Goal: Task Accomplishment & Management: Manage account settings

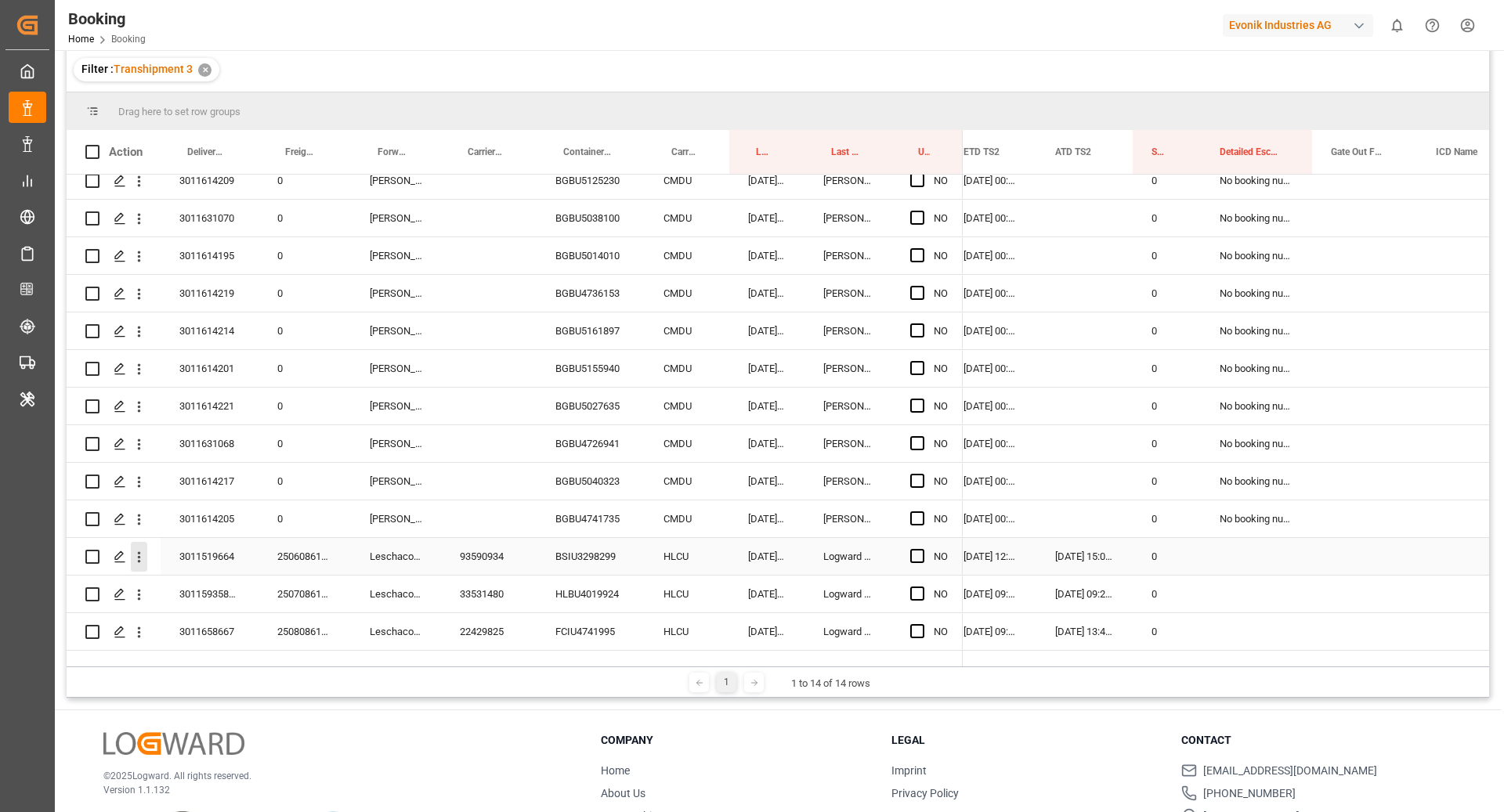
click at [137, 550] on button "open menu" at bounding box center [139, 556] width 16 height 30
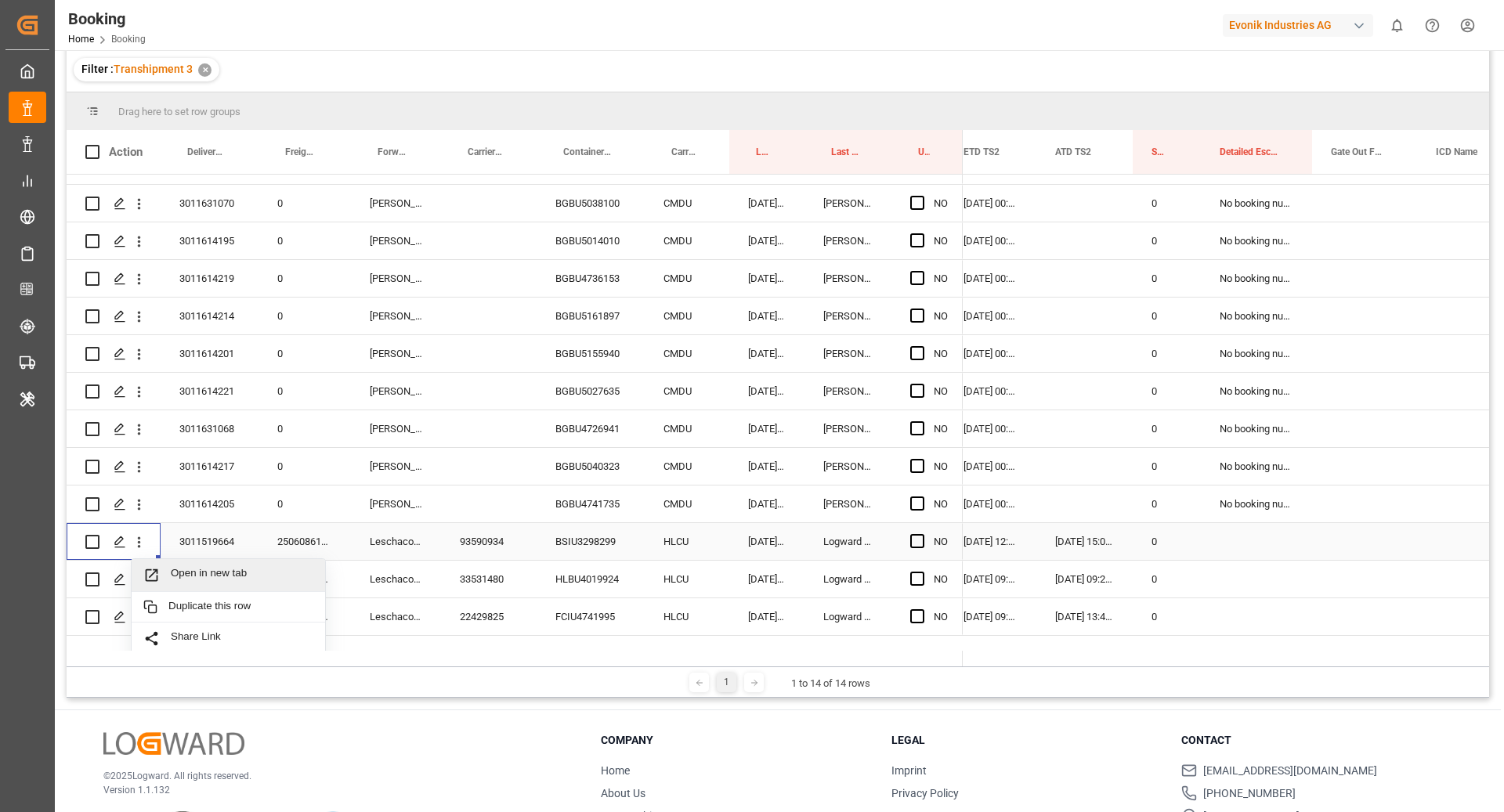
drag, startPoint x: 198, startPoint y: 554, endPoint x: 211, endPoint y: 558, distance: 13.6
click at [211, 559] on div "Open in new tab" at bounding box center [229, 576] width 194 height 33
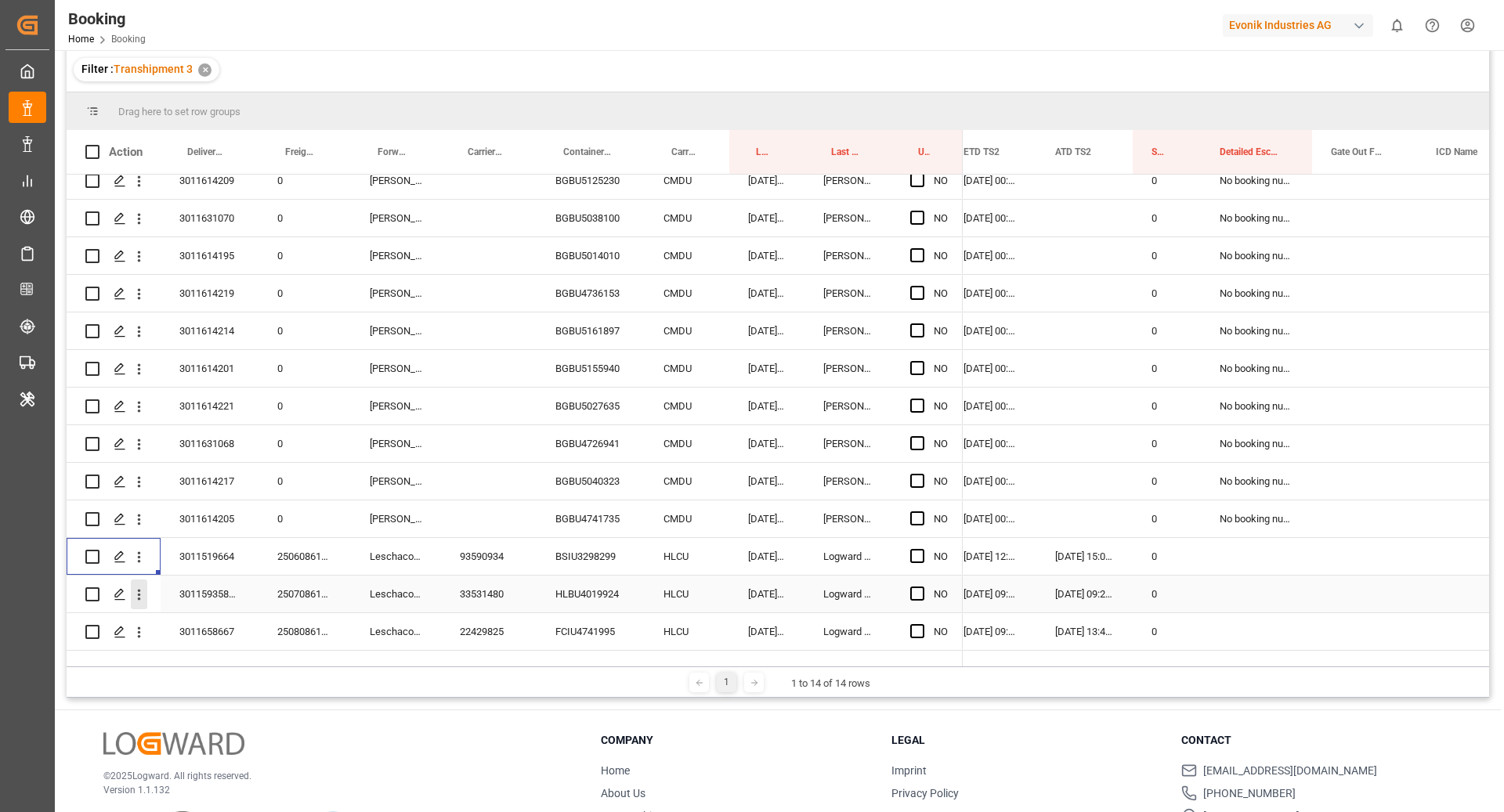
click at [136, 587] on icon "open menu" at bounding box center [139, 594] width 16 height 16
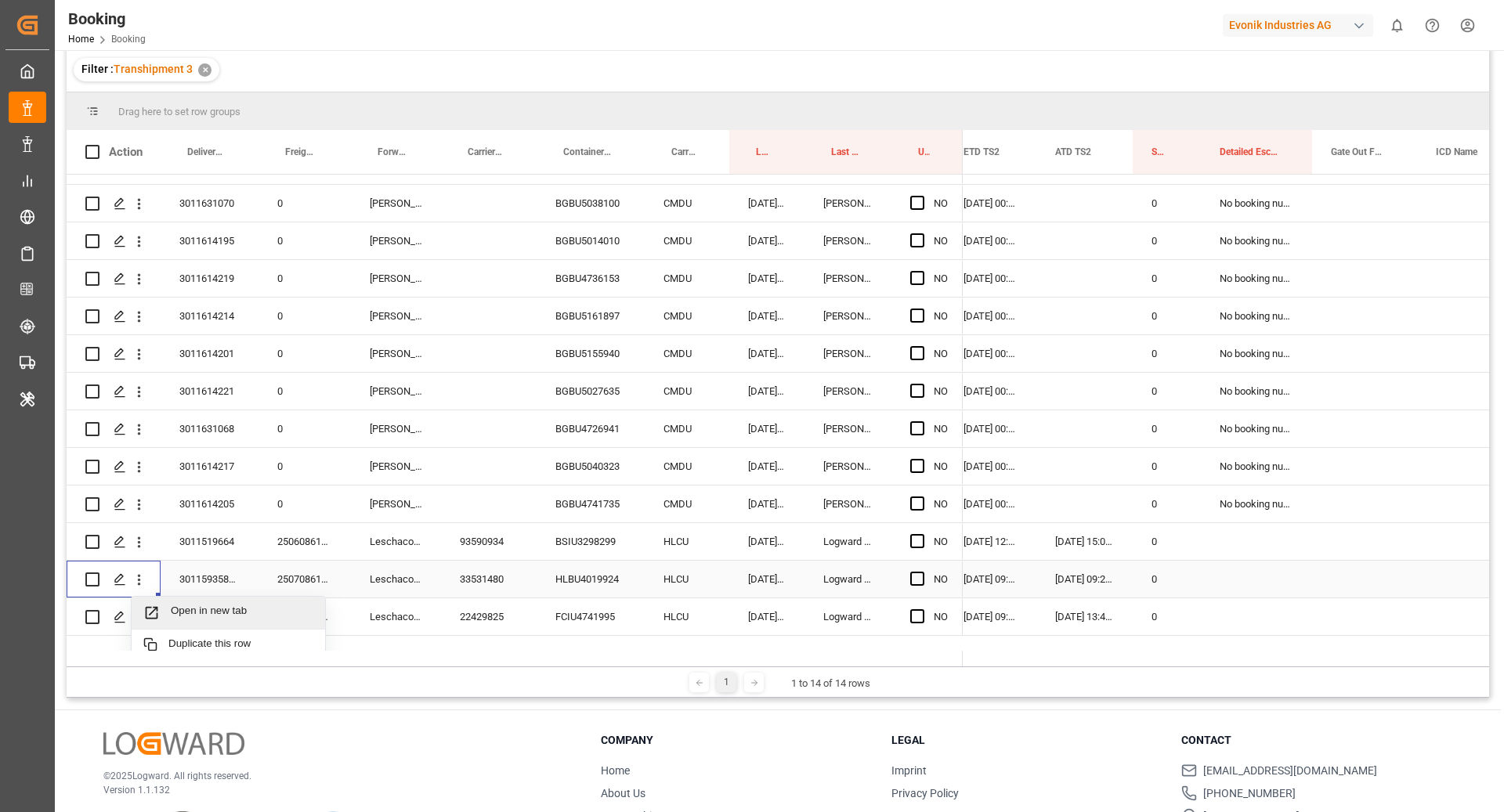
click at [214, 605] on span "Open in new tab" at bounding box center [242, 612] width 142 height 16
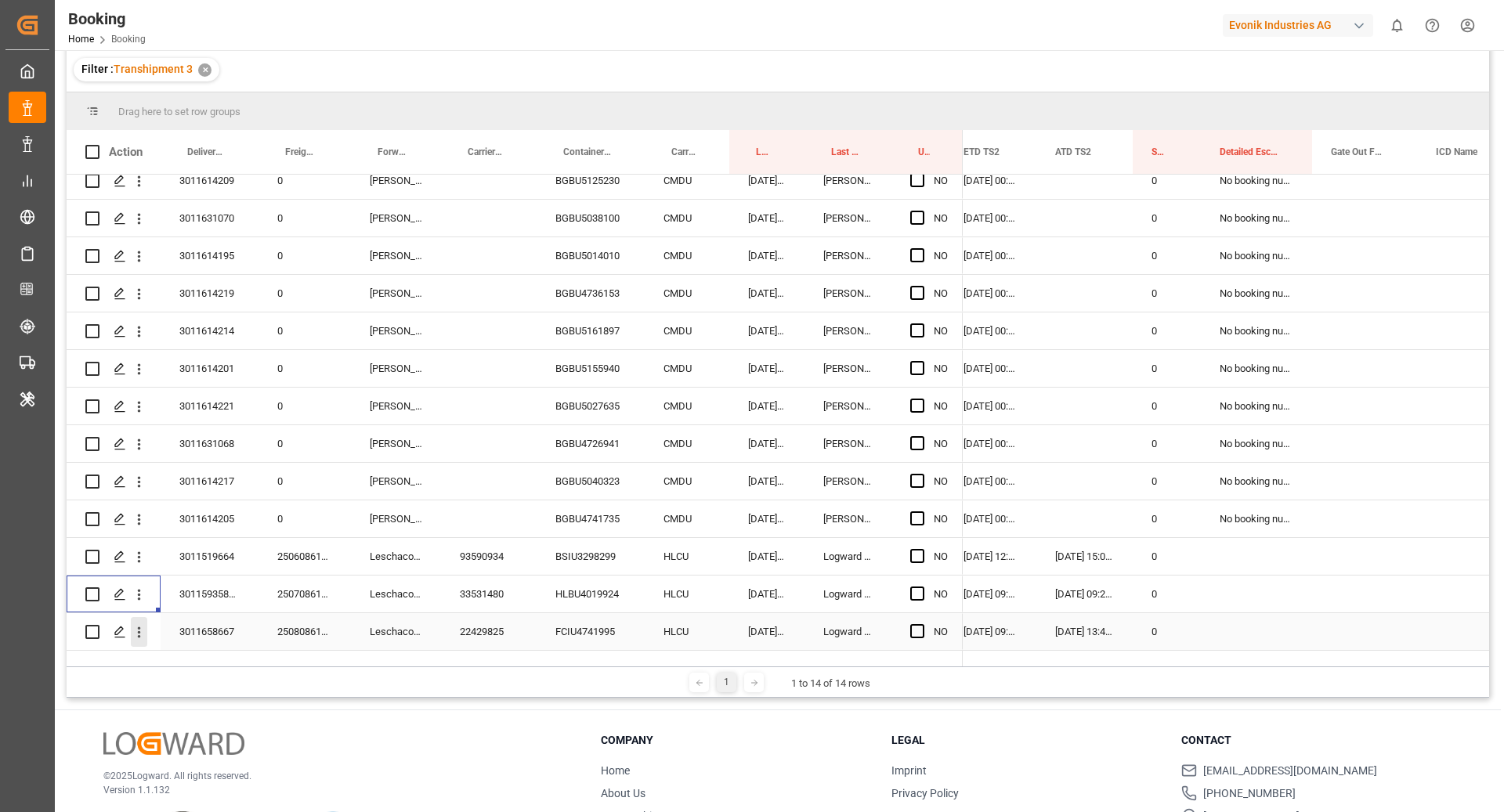
click at [143, 624] on icon "open menu" at bounding box center [139, 631] width 16 height 16
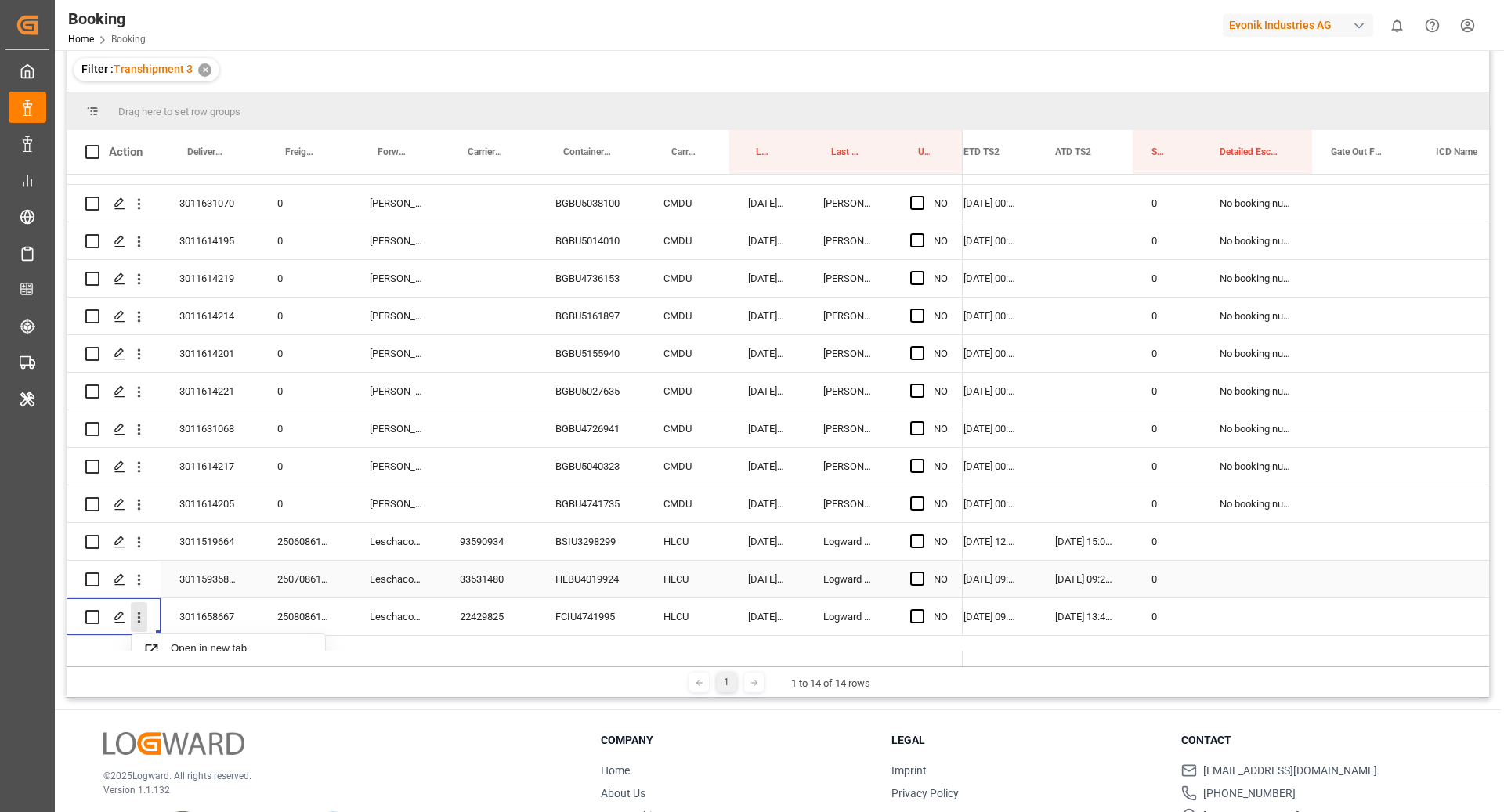
click at [136, 609] on icon "close menu" at bounding box center [139, 617] width 16 height 16
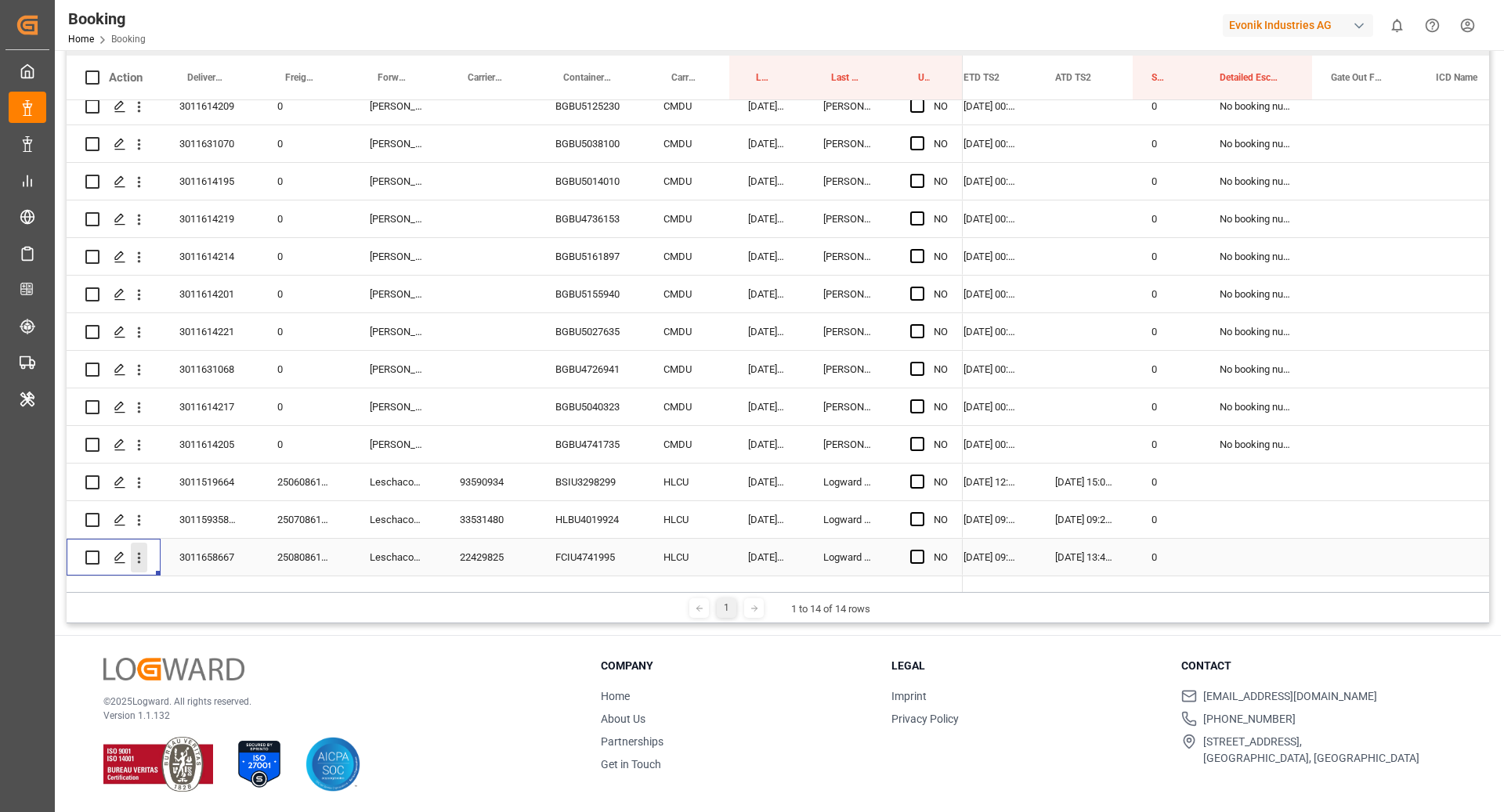
click at [145, 550] on icon "open menu" at bounding box center [139, 558] width 16 height 16
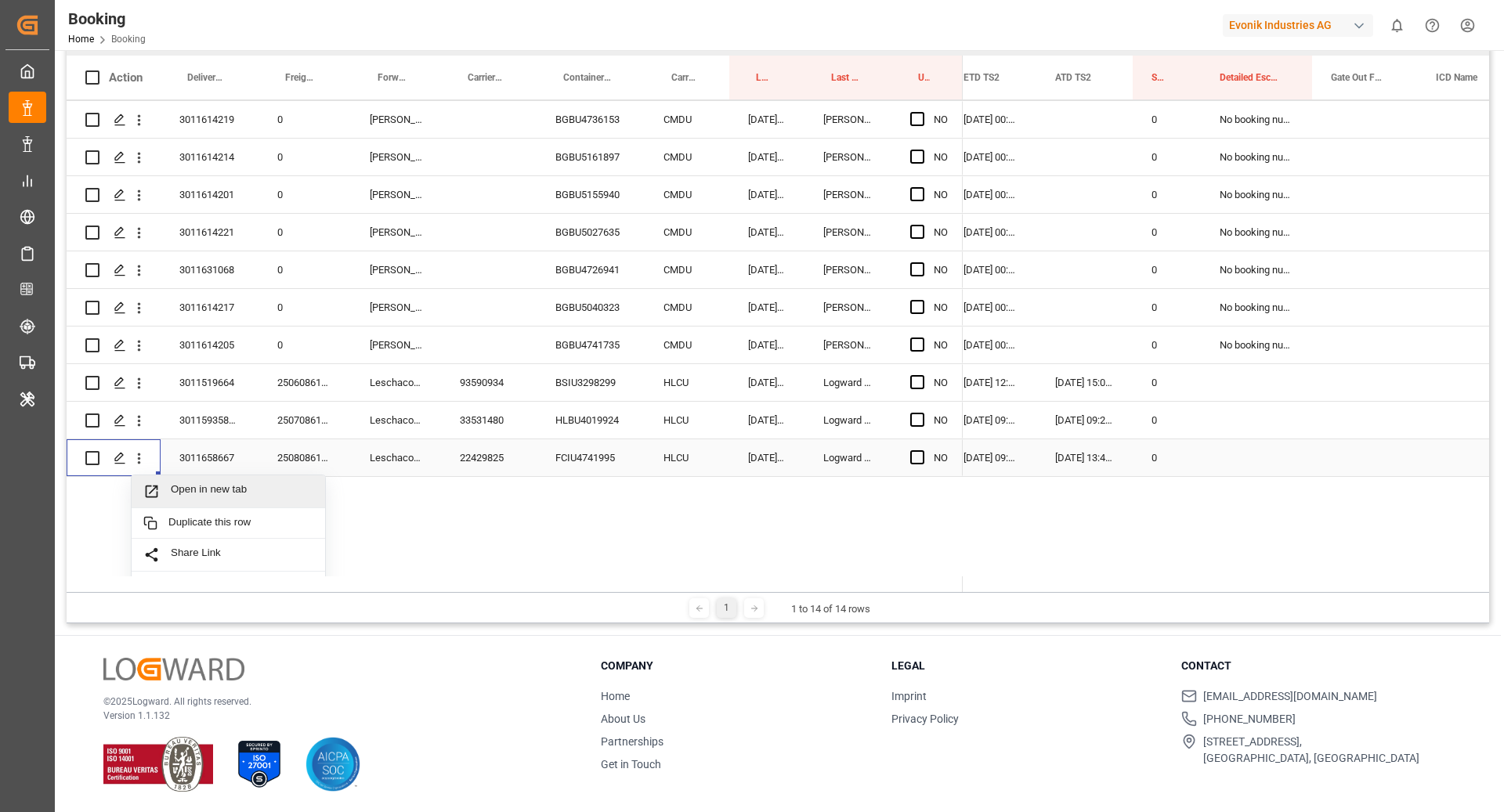
click at [204, 499] on div "Open in new tab" at bounding box center [229, 492] width 194 height 33
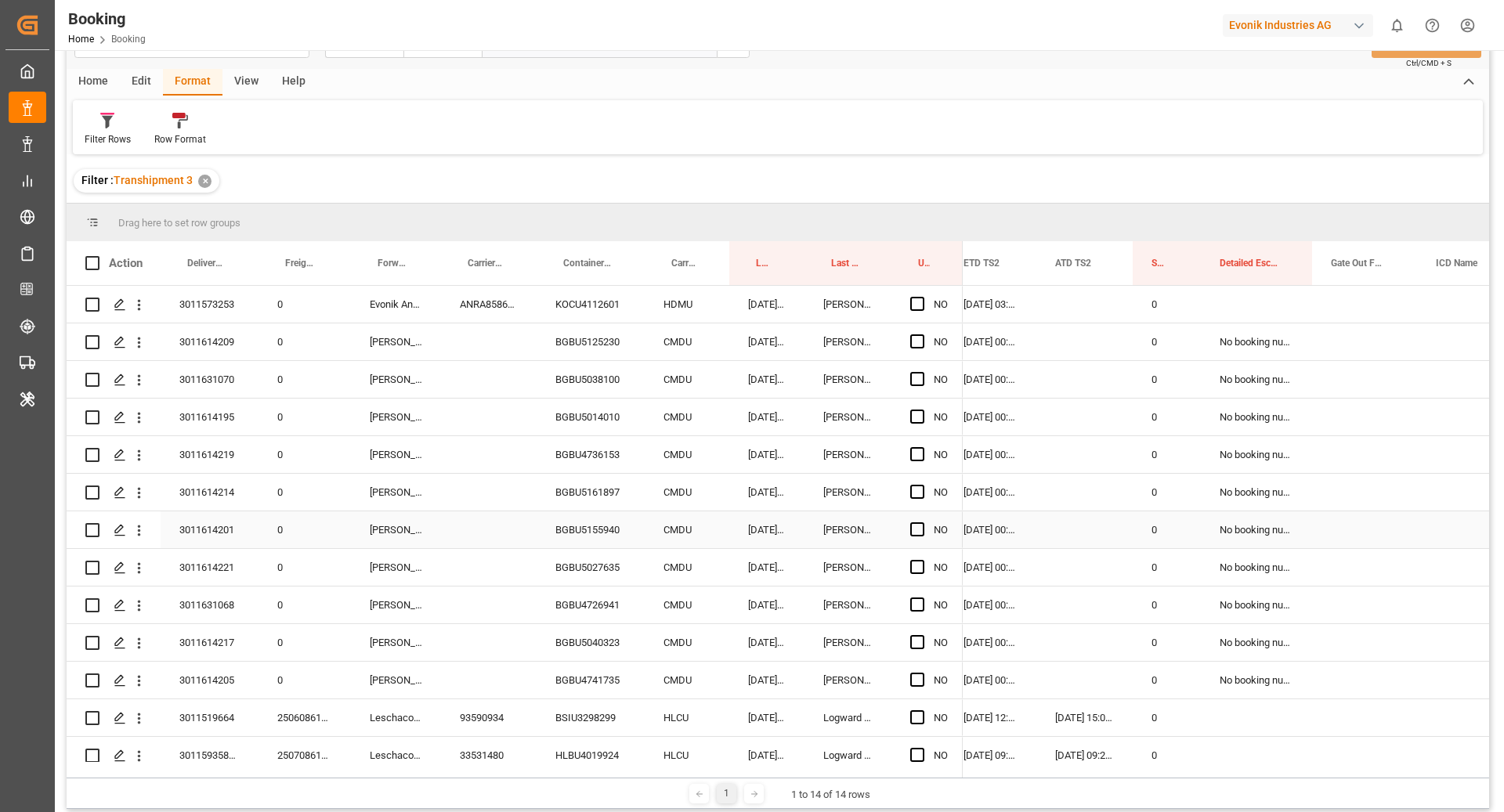
scroll to position [0, 0]
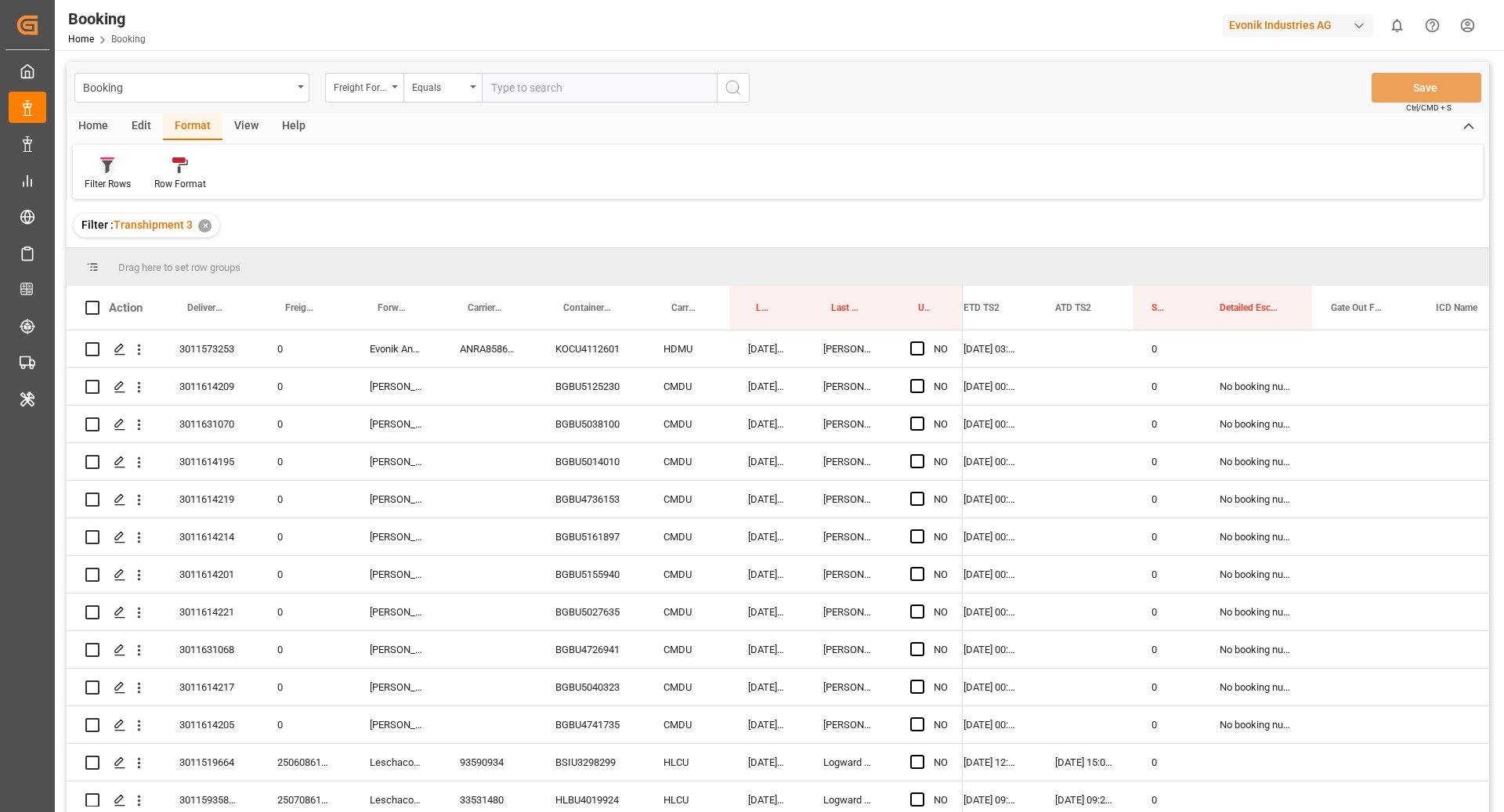
click at [110, 171] on icon at bounding box center [107, 165] width 14 height 15
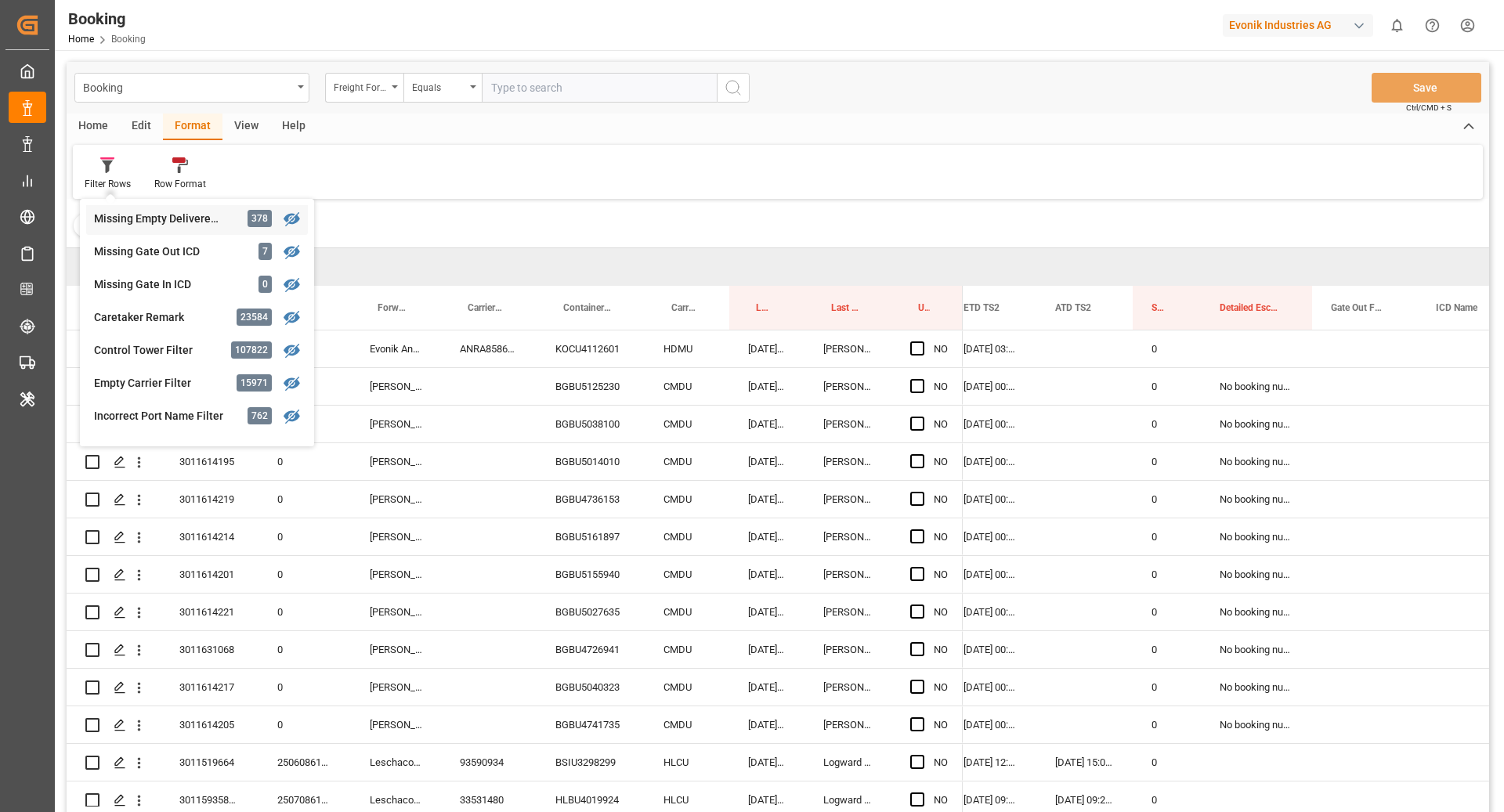
scroll to position [674, 0]
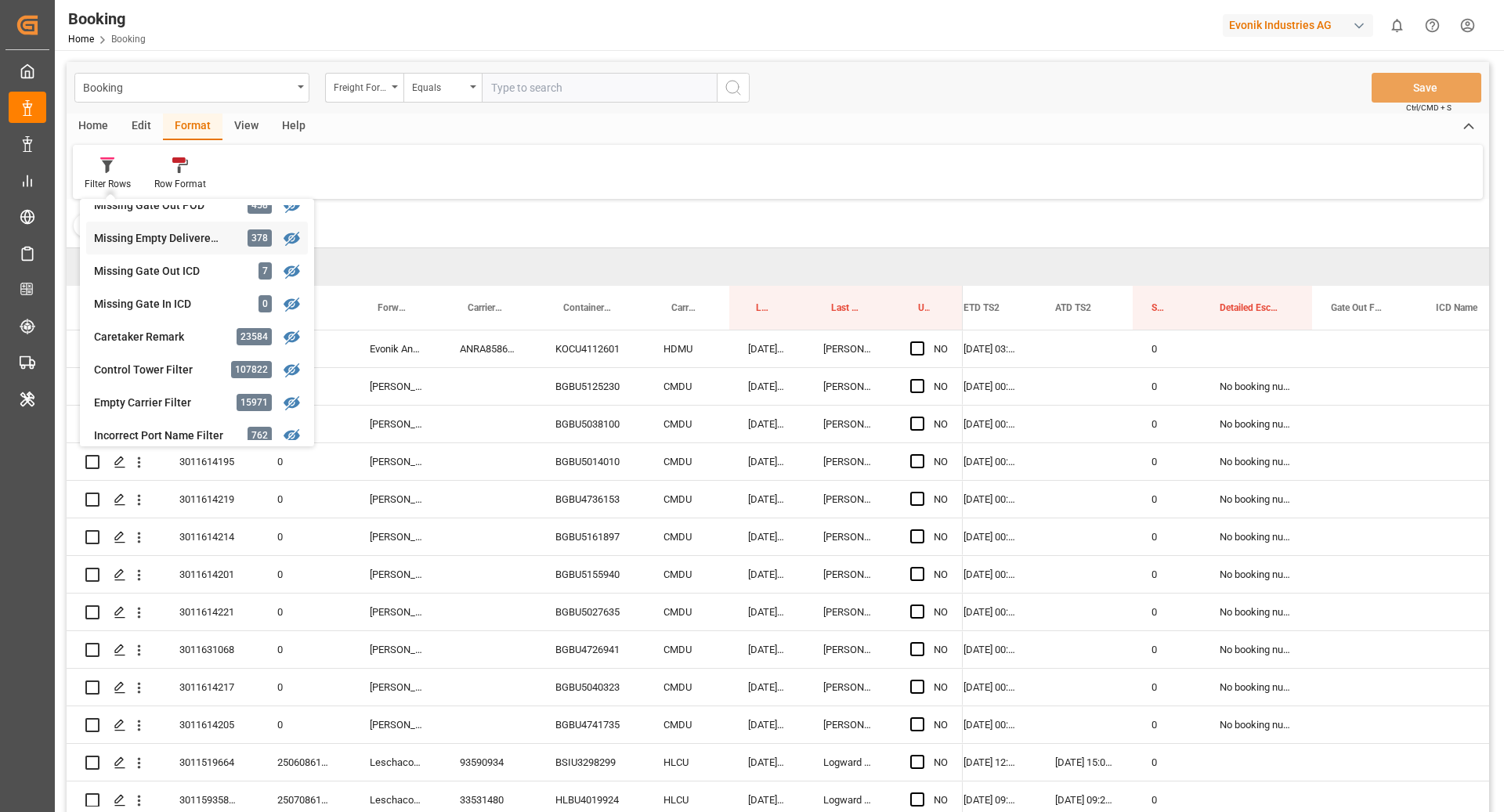
click at [209, 234] on div "Booking Freight Forwarder's Reference No. Equals Save Ctrl/CMD + S Home Edit Fo…" at bounding box center [778, 457] width 1423 height 791
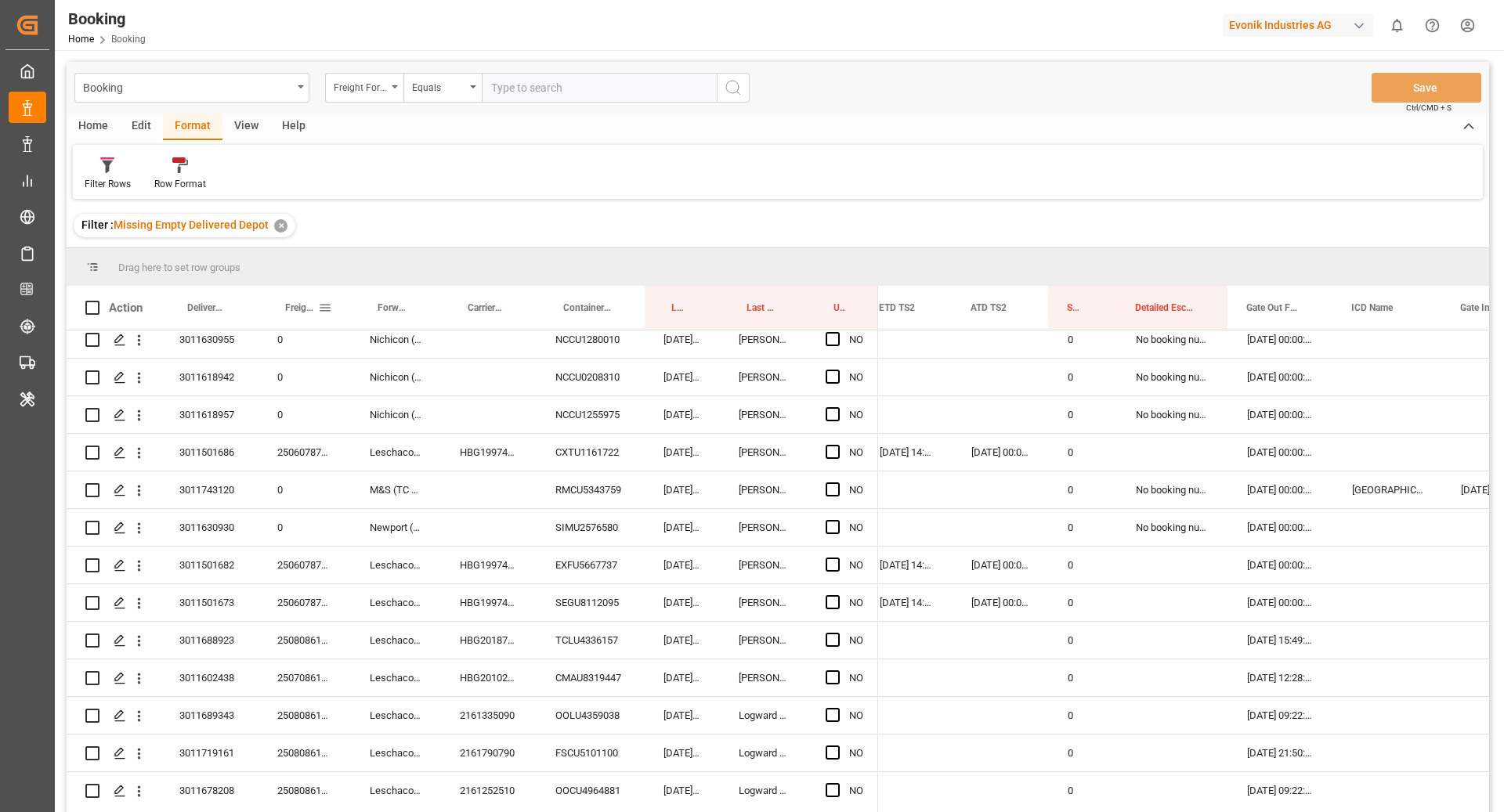
scroll to position [1403, 0]
click at [96, 184] on div "Filter Rows" at bounding box center [108, 184] width 46 height 14
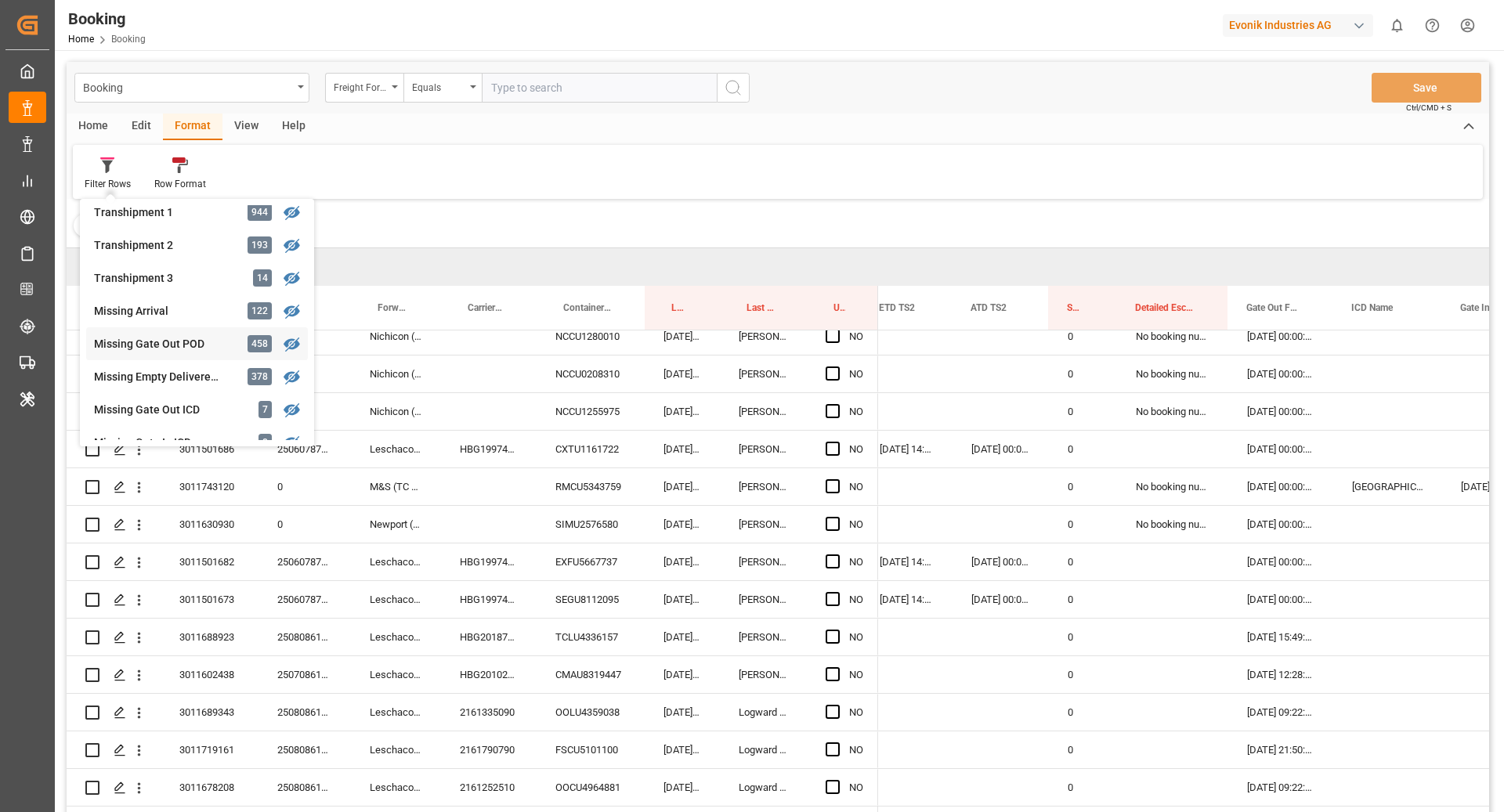
scroll to position [552, 0]
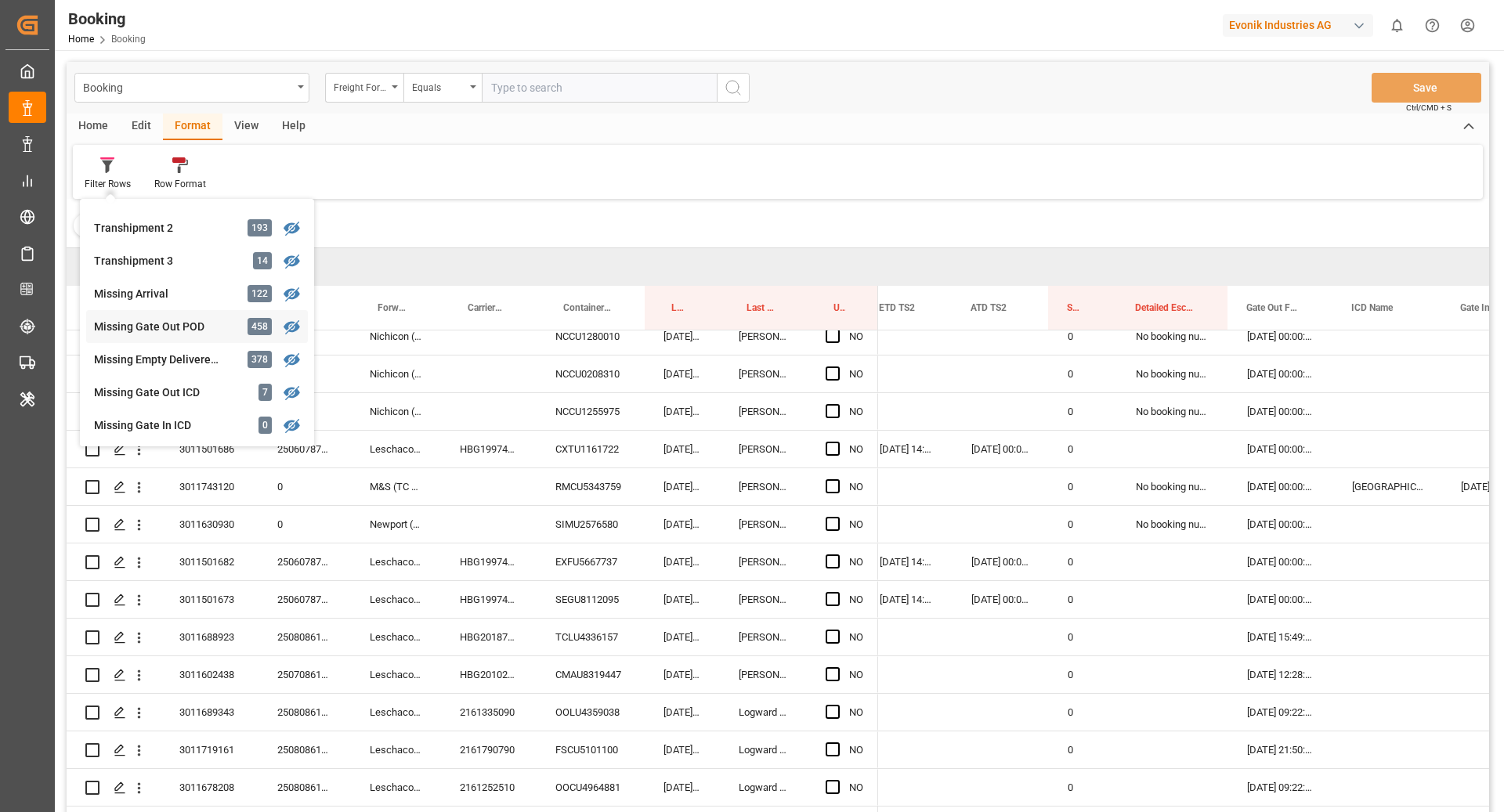
click at [183, 321] on div "Missing Gate Out POD" at bounding box center [163, 326] width 137 height 16
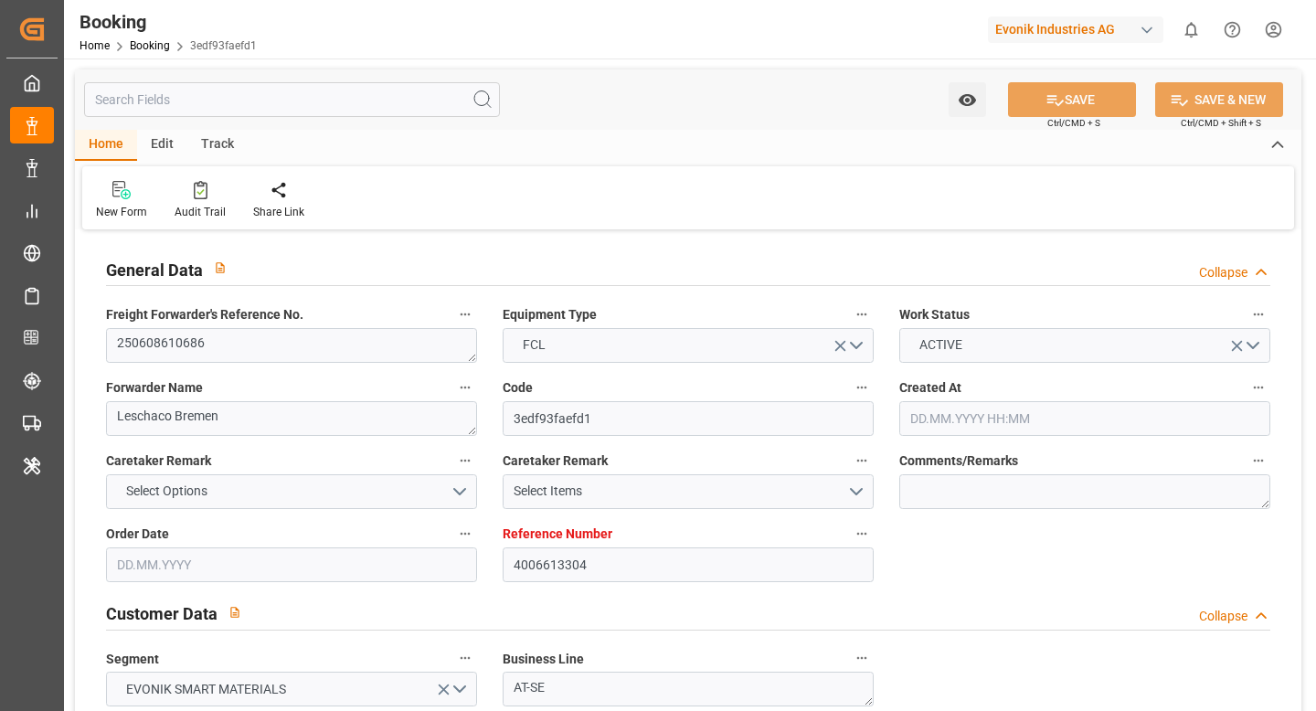
type input "4006613304"
type input "9619919"
type input "Hapag Lloyd"
type input "Hapag Lloyd Aktiengesellschaft"
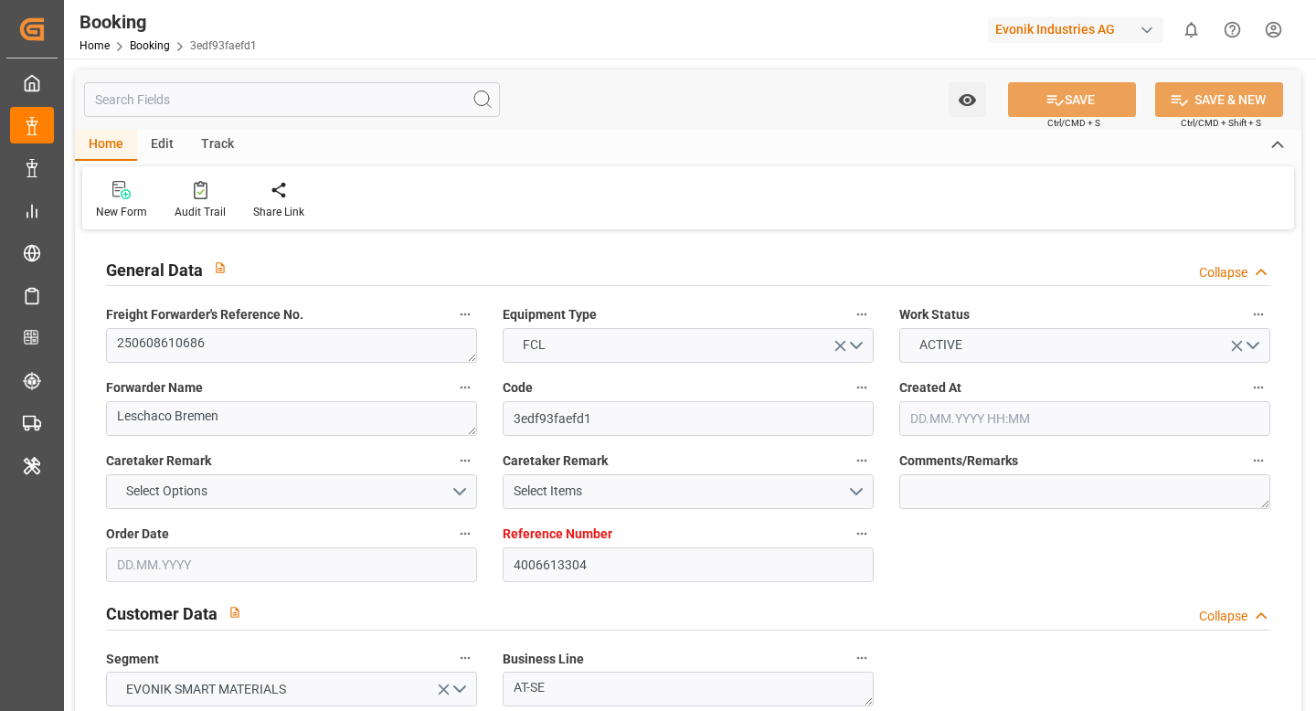
type input "DEHAM"
type input "JPNGO"
type input "CNQDG"
type input "SGSIN"
type input "CNSHG"
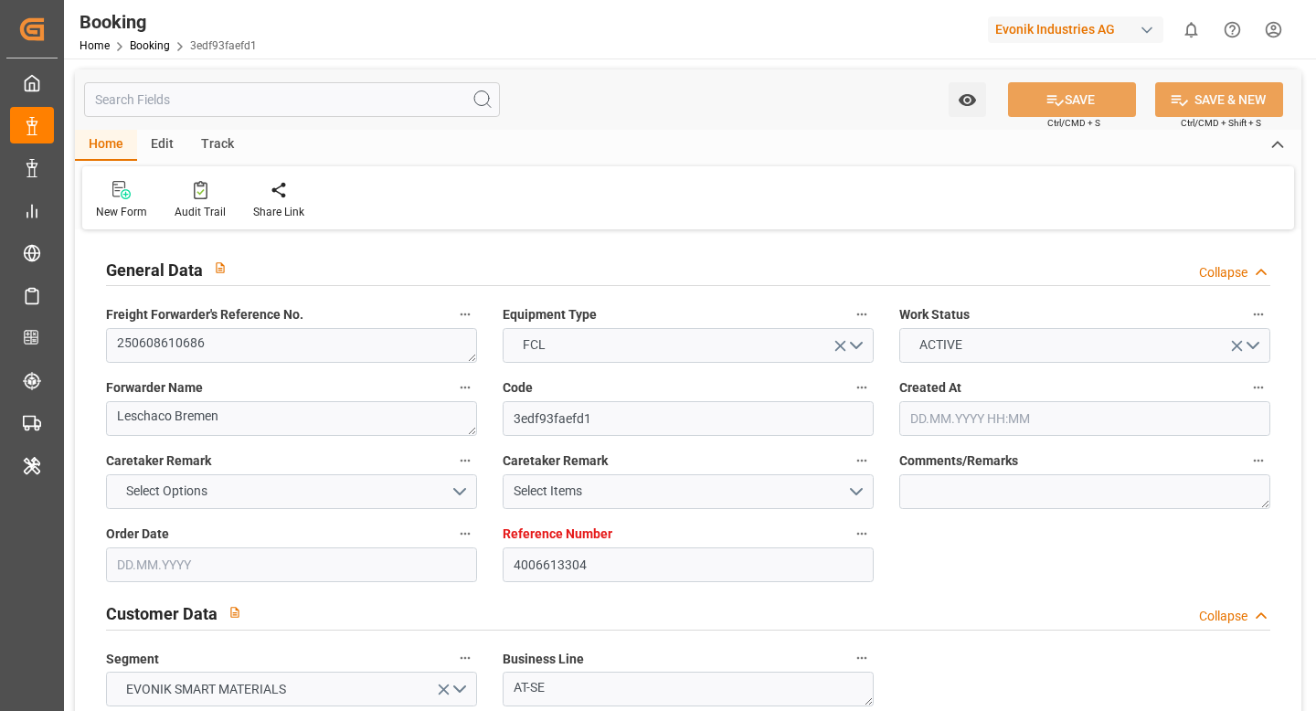
type input "0"
type input "DEHAM"
type input "JPNGO"
type input "9978638"
type input "9736107"
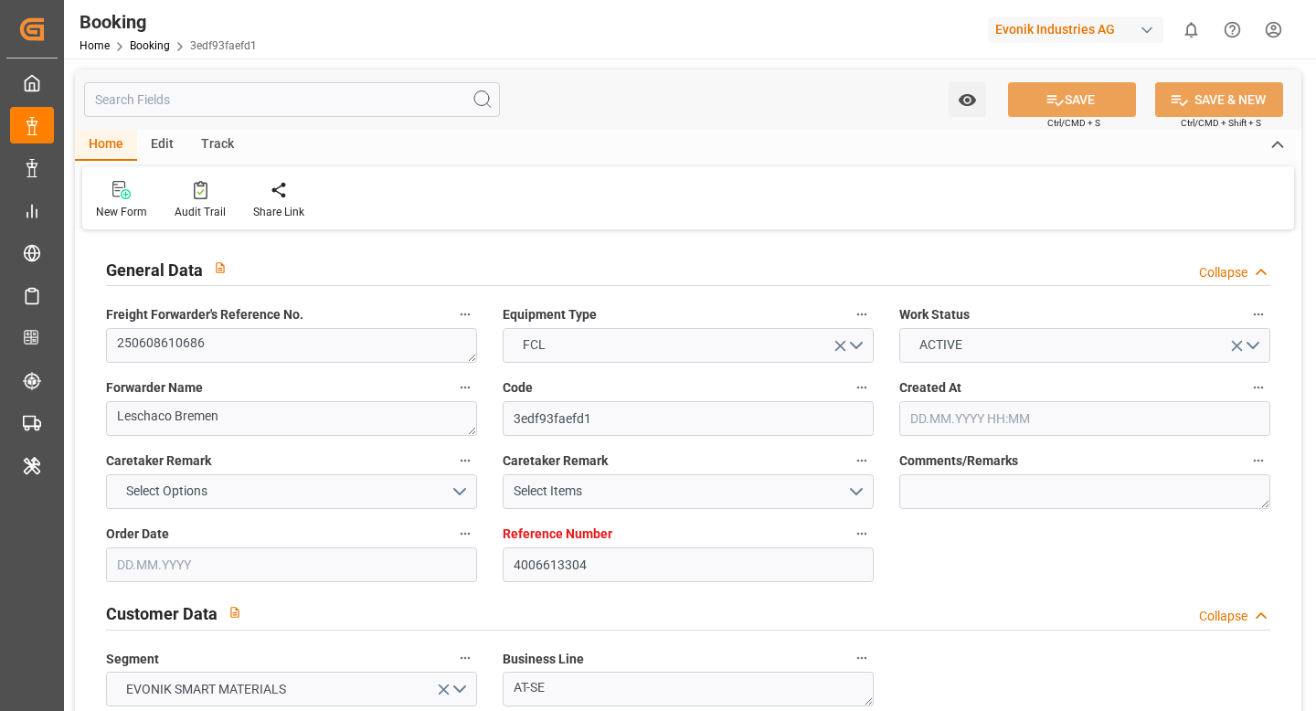
type input "9430765"
type input "9235531"
type input "02.06.2025 12:20"
type input "02.06.2025"
type input "20.08.2025"
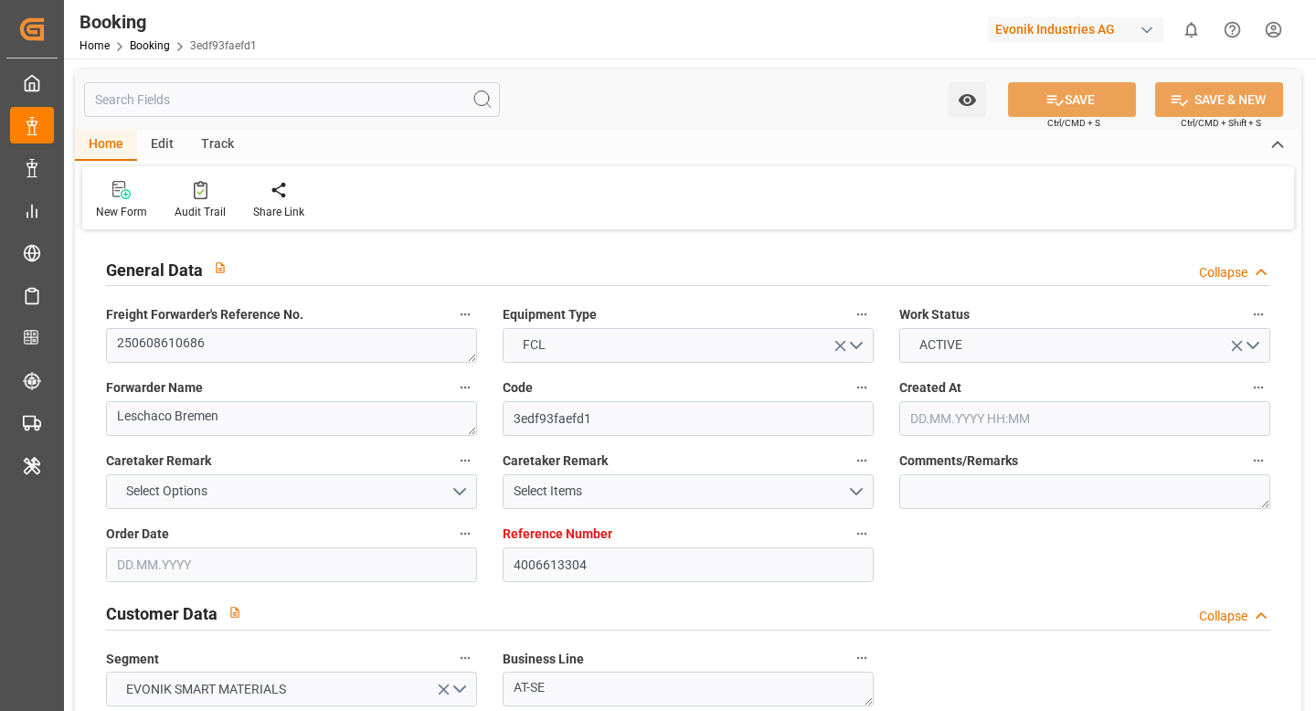
type input "20.06.2025"
type input "10.09.2025"
type input "05.07.2025 00:00"
type input "06.07.2025 07:06"
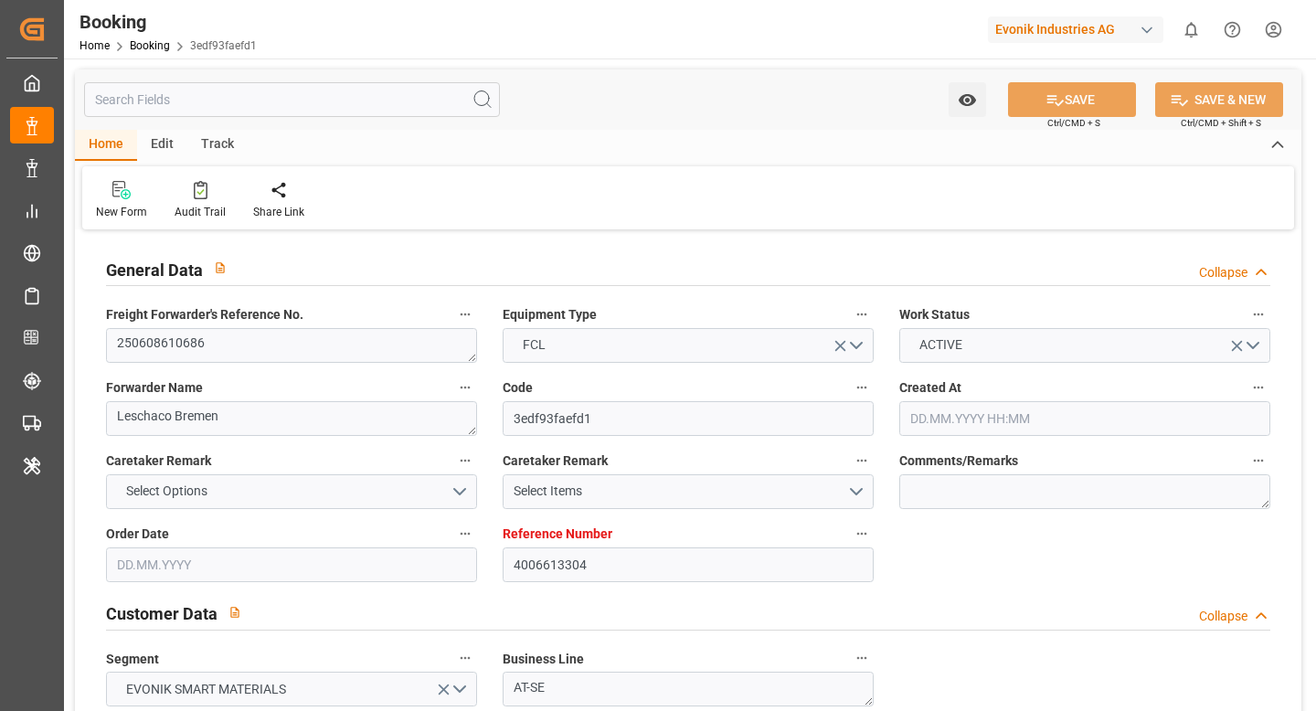
type input "30.06.2025 14:55"
type input "01.10.2025 18:00"
type input "03.09.2025 00:00"
type input "04.09.2025 07:00"
type input "18.08.2025 00:00"
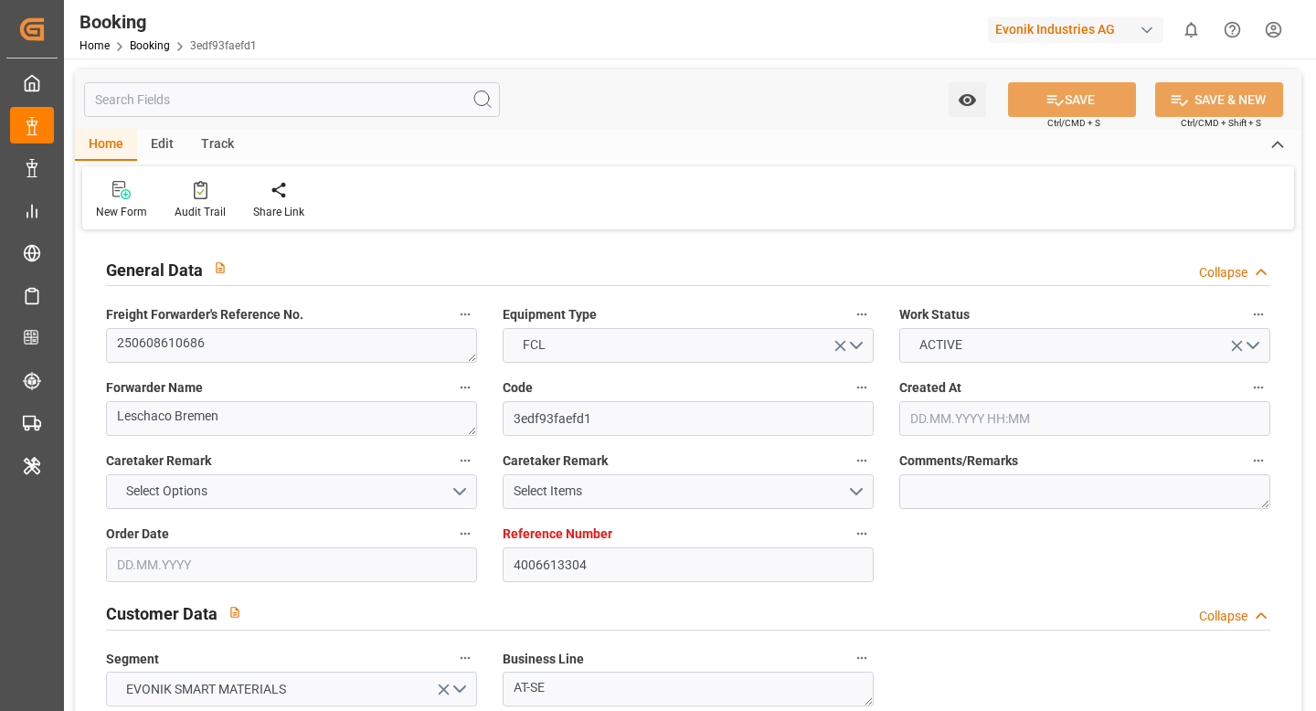
type input "26.08.2025 00:00"
type input "09.09.2025 19:00"
type input "29.08.2025 00:00"
type input "08.09.2025 14:00"
type input "08.09.2025 19:00"
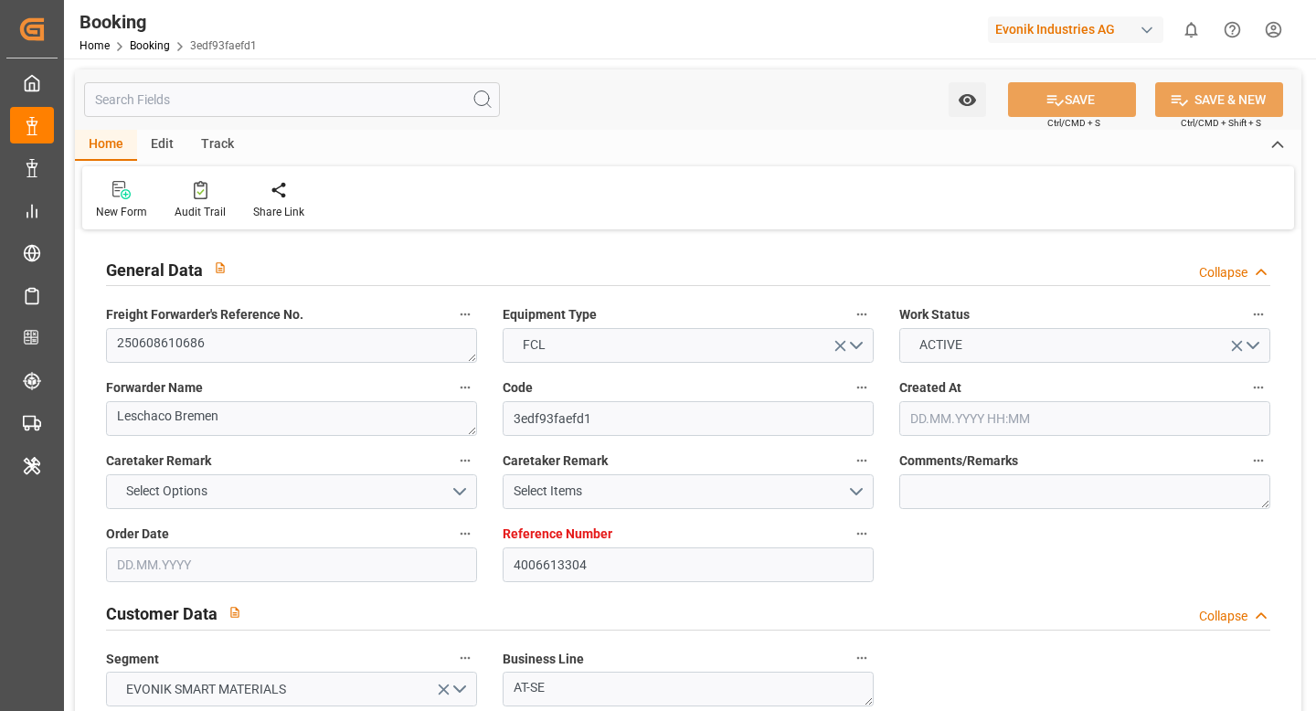
type input "26.08.2025 00:01"
type input "10.09.2025 00:48"
type input "13.09.2025 12:00"
type input "29.08.2025 20:00"
type input "13.09.2025 15:00"
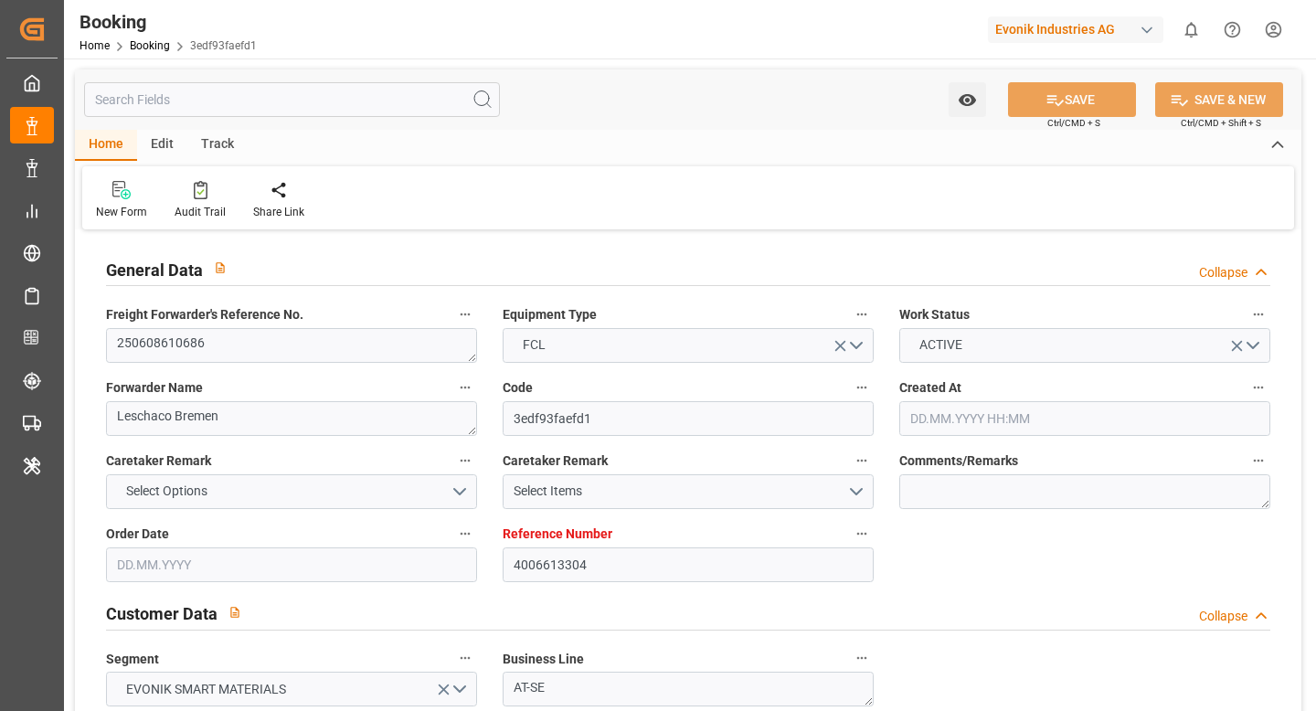
type input "22.09.2025 14:00"
type input "23.09.2025 01:00"
type input "24.09.2025 20:00"
type input "26.09.2025 20:00"
type input "27.06.2025"
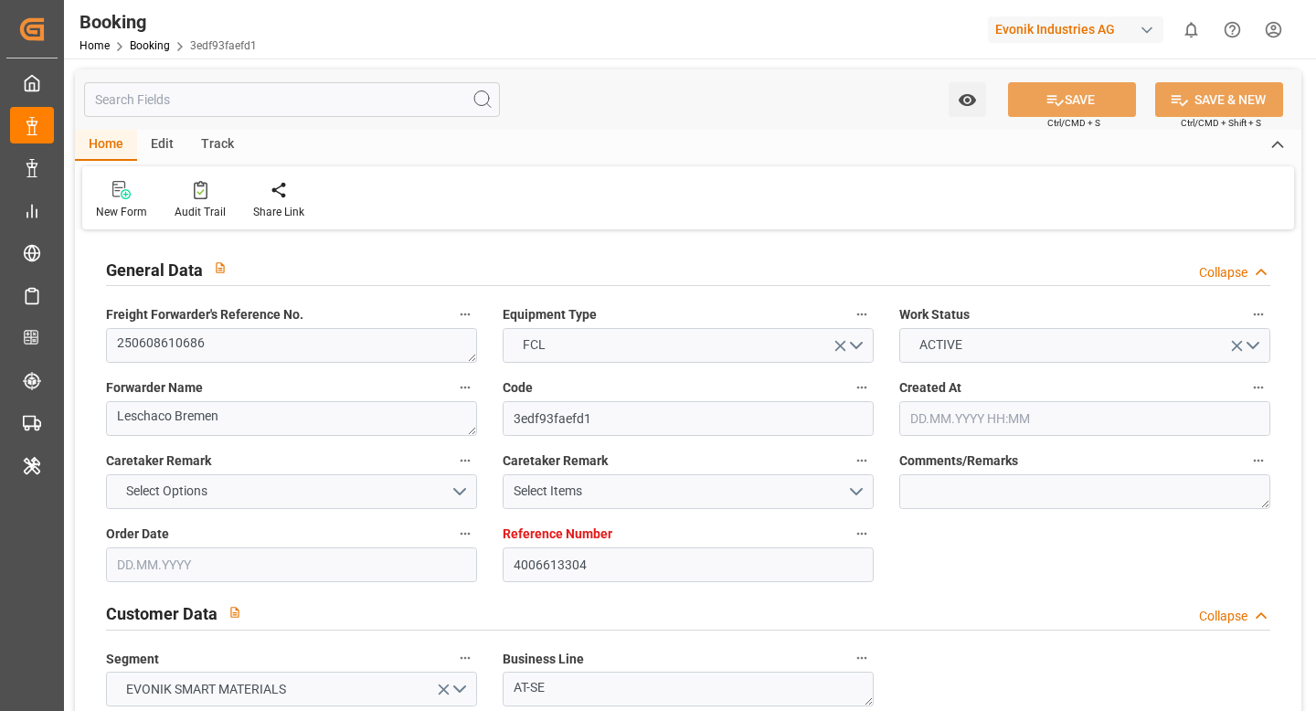
type input "19.09.2025 09:51"
type input "[DATE]"
type input "18.06.2025 06:11"
type input "04.07.2025 19:11"
type input "06.07.2025 07:00"
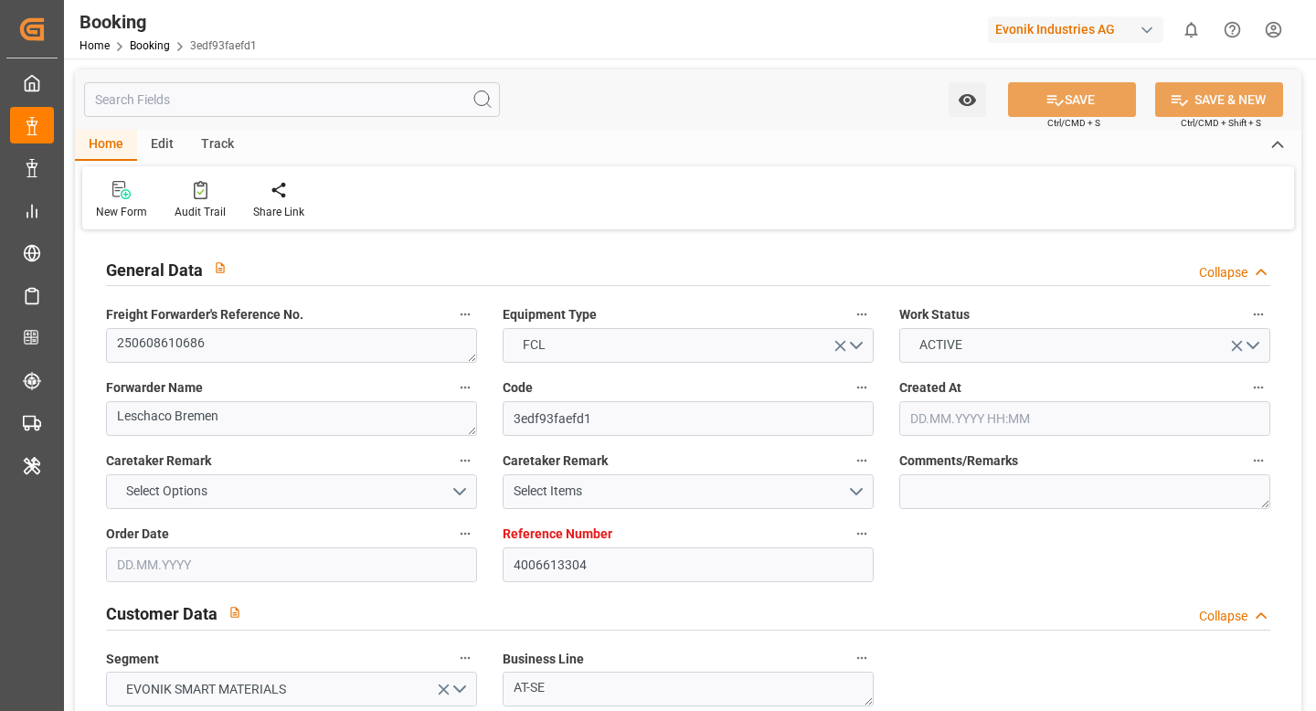
type input "06.07.2025 07:33"
type input "04.09.2025 07:00"
type input "26.08.2025 01:57"
type input "04.09.2025 07:00"
type input "20.08.2025 15:18"
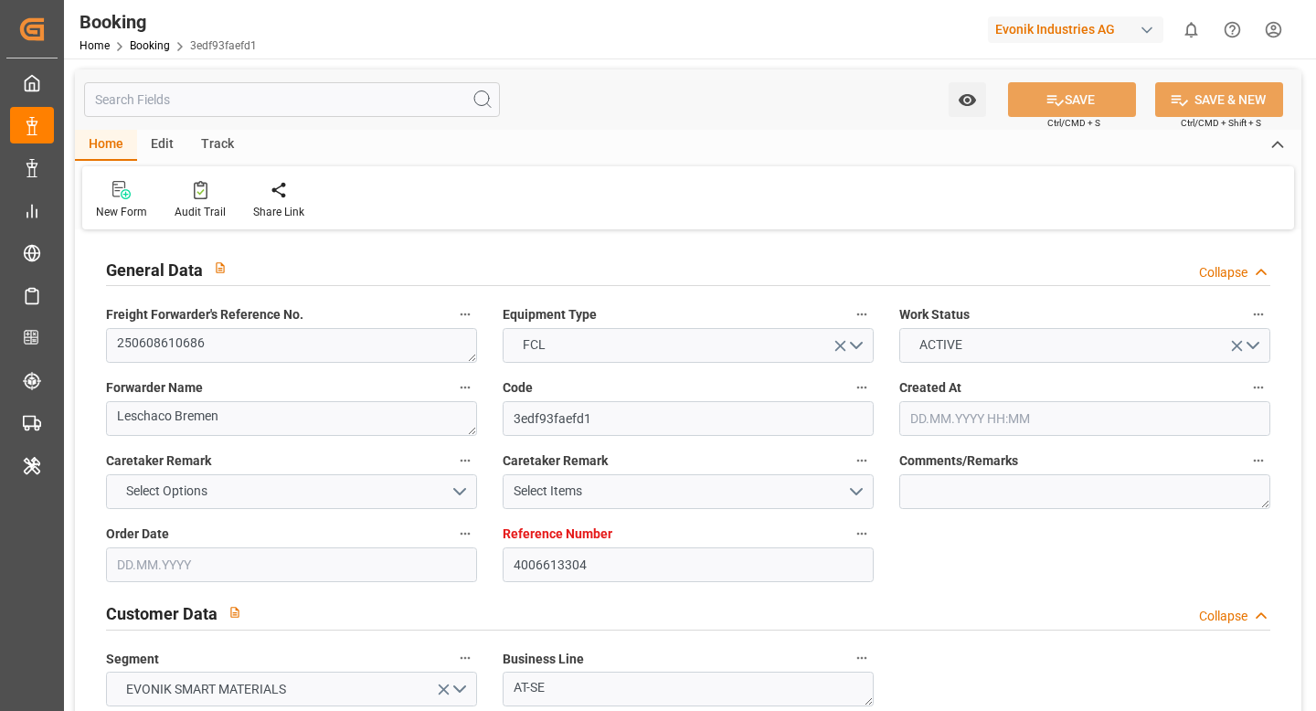
type input "05.09.2025 00:11"
type input "04.09.2025 23:27"
type input "08.09.2025 12:55"
type input "09.09.2025 19:00"
type input "10.09.2025 00:30"
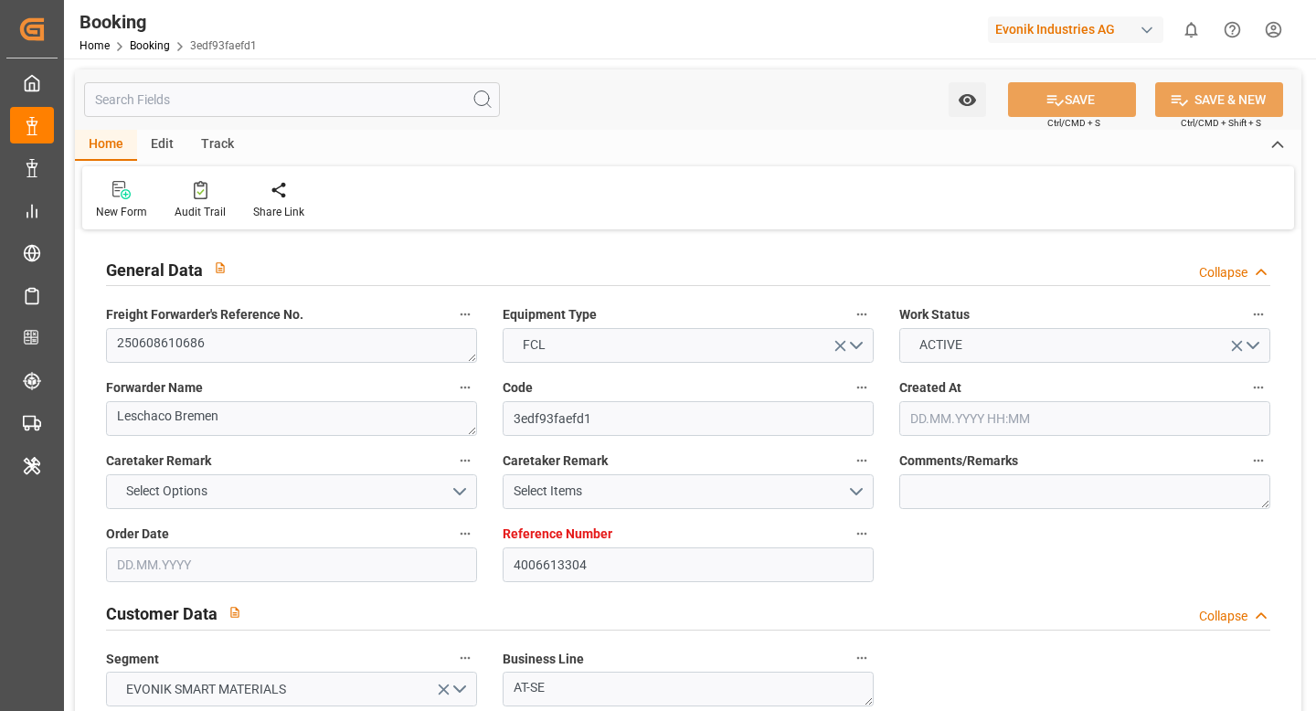
type input "10.09.2025 13:22"
type input "10.09.2025 00:48"
type input "10.09.2025 02:53"
type input "13.09.2025 15:00"
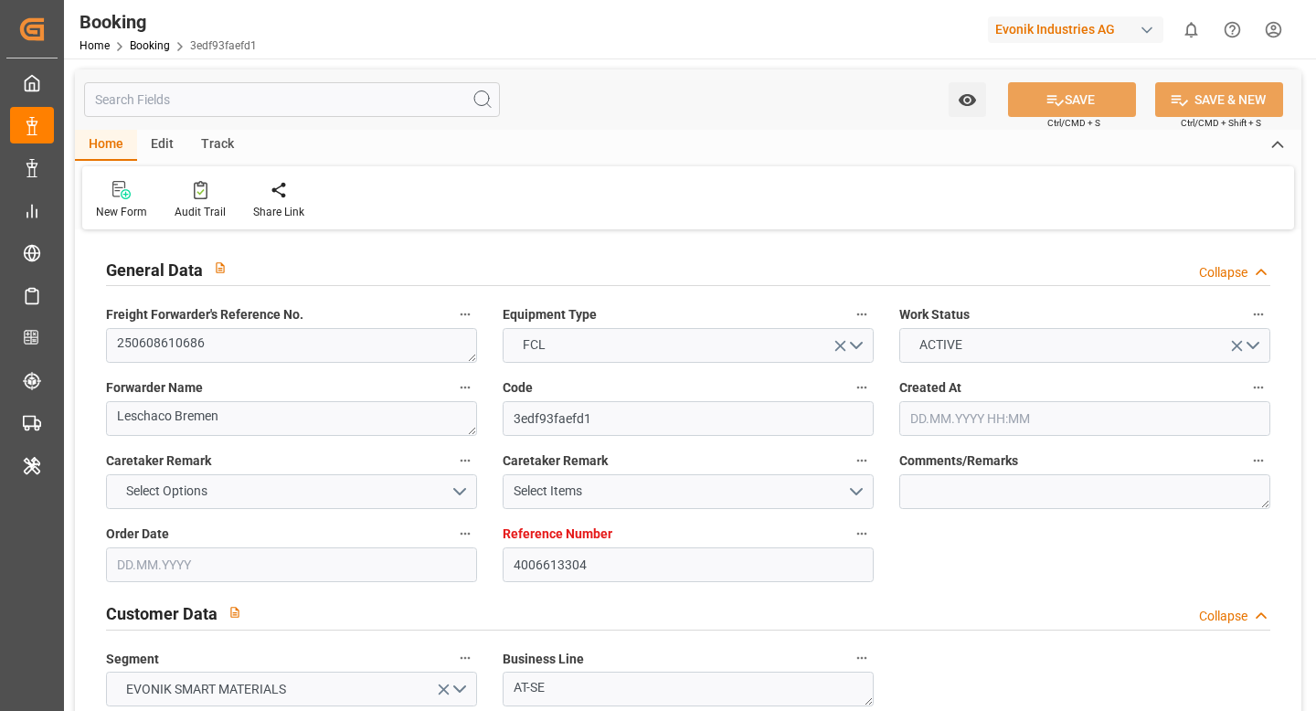
type input "30.09.2025 19:31"
type input "13.09.2025 08:29"
type input "11.09.2025 23:55"
type input "22.09.2025 14:00"
type input "22.09.2025 23:08"
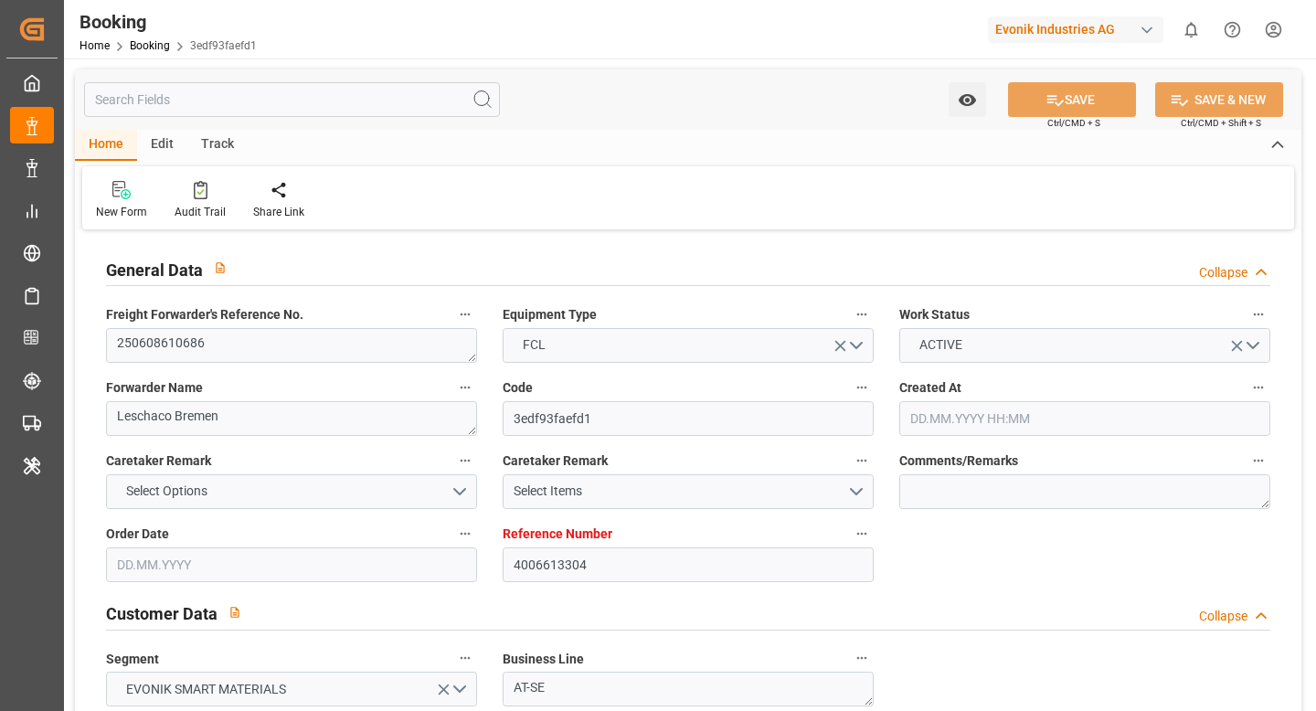
type input "24.09.2025 20:00"
type input "01.10.2025 18:00"
type input "01.10.2025 22:10"
type input "06.10.2025 12:00"
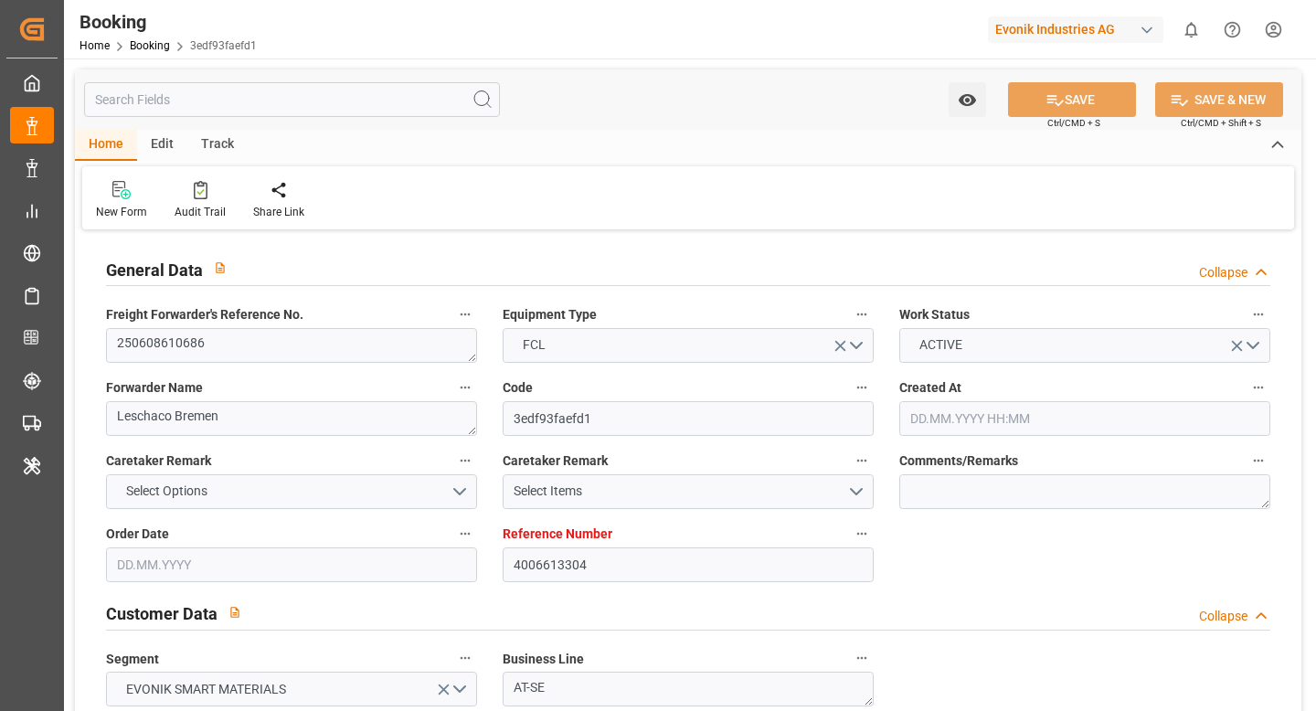
type input "05.10.2025 22:10"
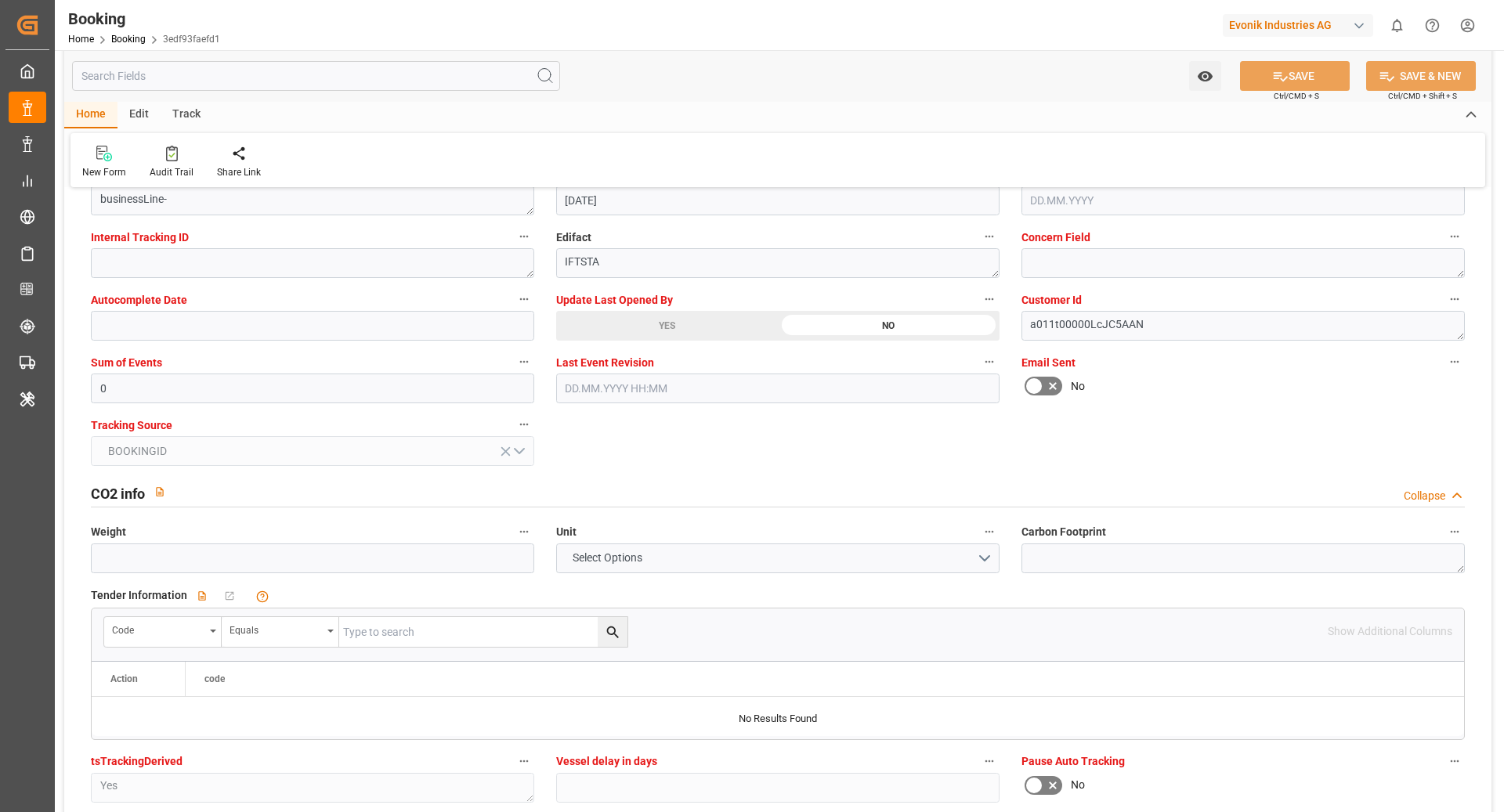
scroll to position [3098, 0]
click at [645, 311] on div "YES" at bounding box center [667, 325] width 222 height 30
click at [1127, 69] on button "SAVE" at bounding box center [1295, 75] width 110 height 30
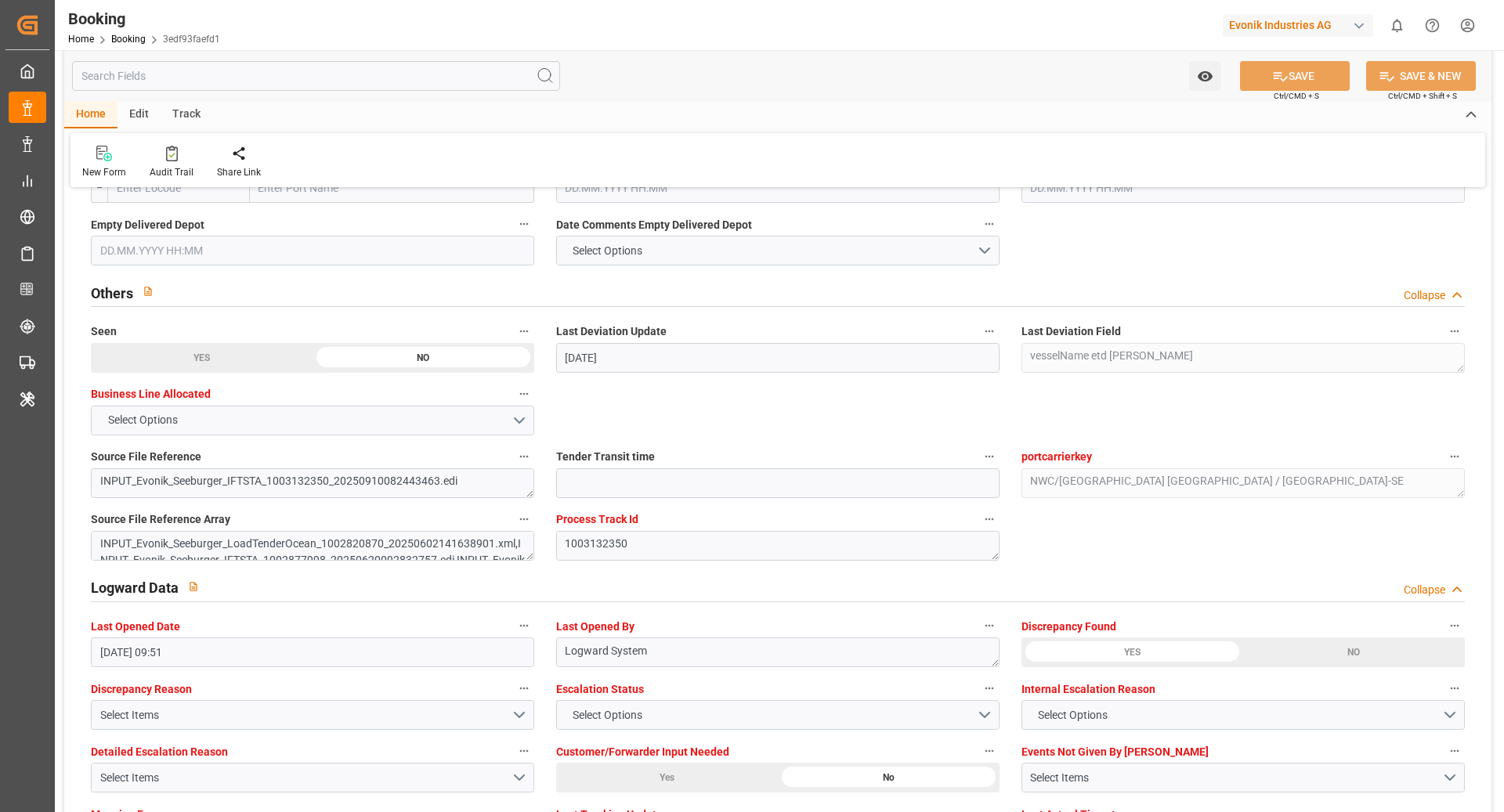
scroll to position [2397, 0]
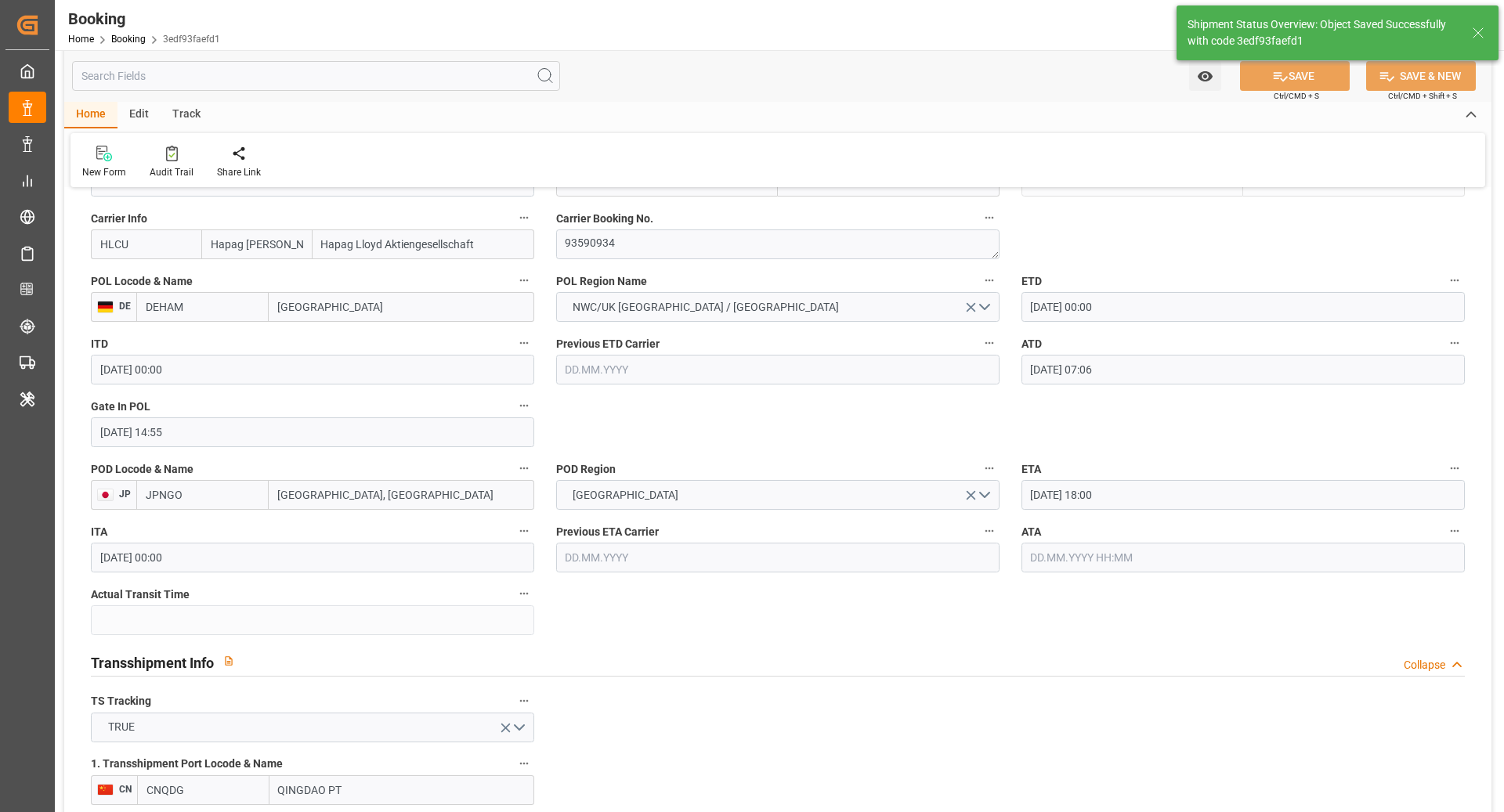
type textarea "[PERSON_NAME]"
type input "19.09.2025 11:11"
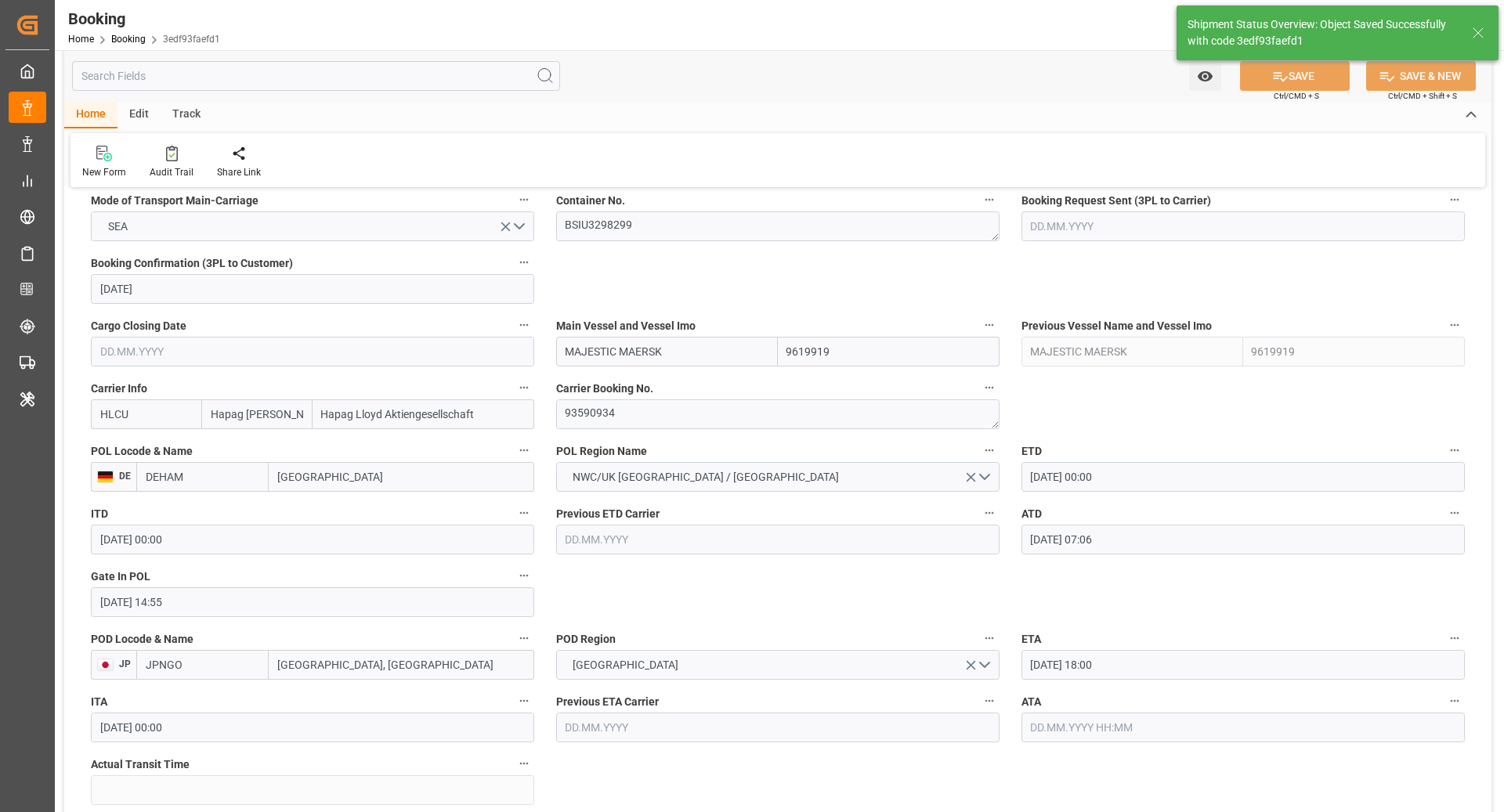
scroll to position [1016, 0]
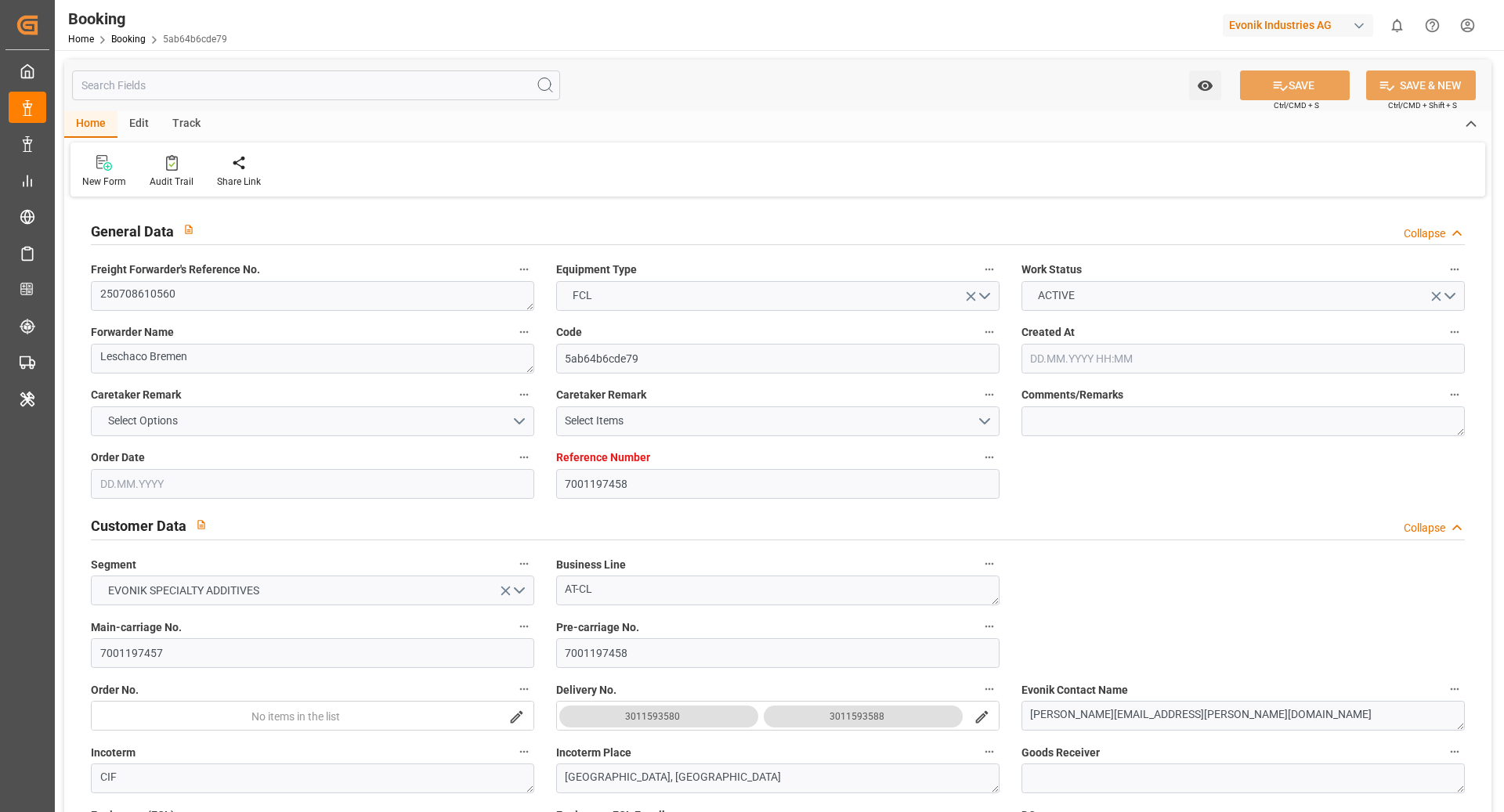
type input "7001197458"
type input "9632090"
type input "Hapag [PERSON_NAME]"
type input "Hapag Lloyd Aktiengesellschaft"
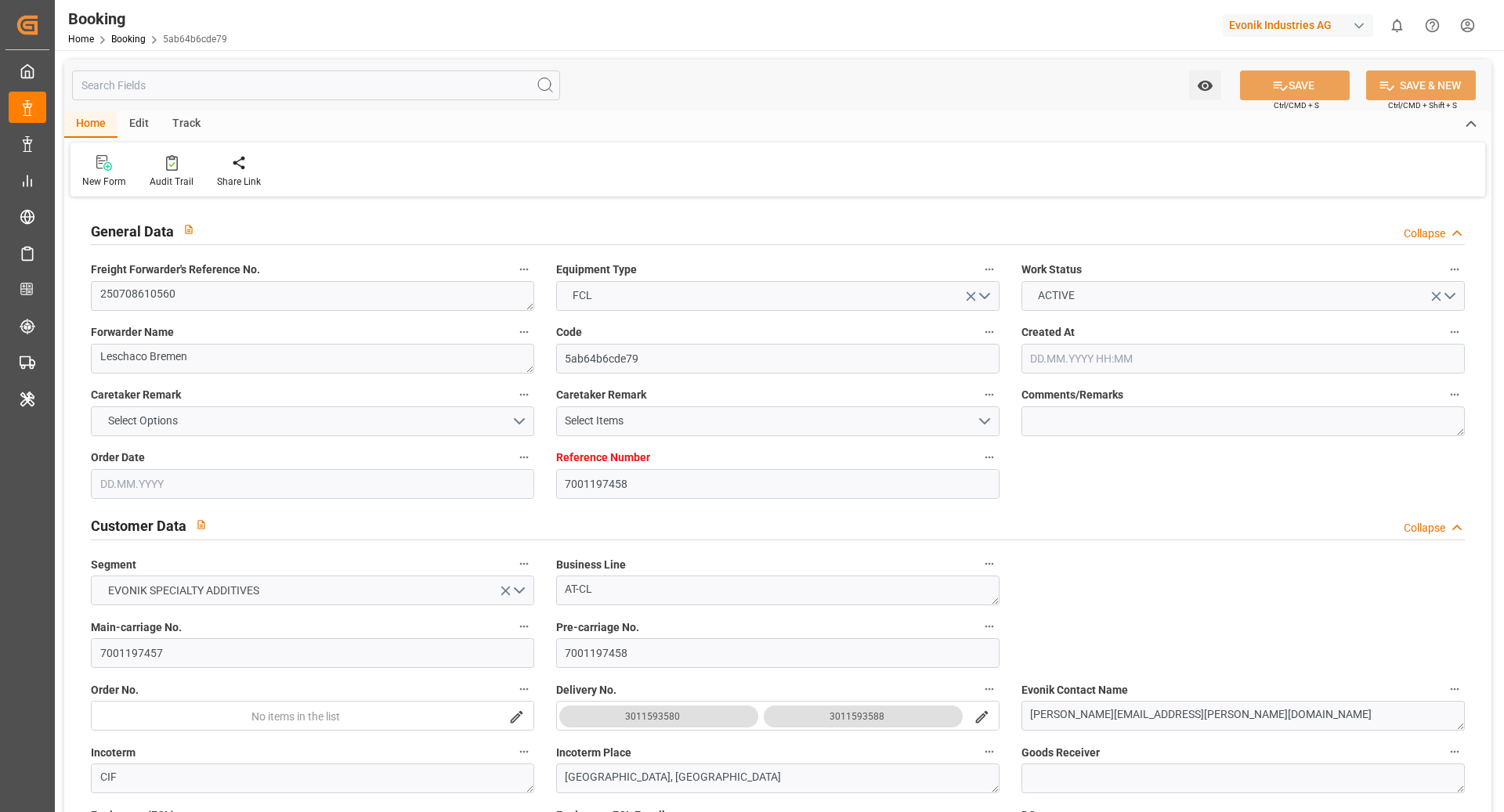
type input "NLRTM"
type input "TWKEL"
type input "CNQDG"
type input "KRPUS"
type input "CNSHG"
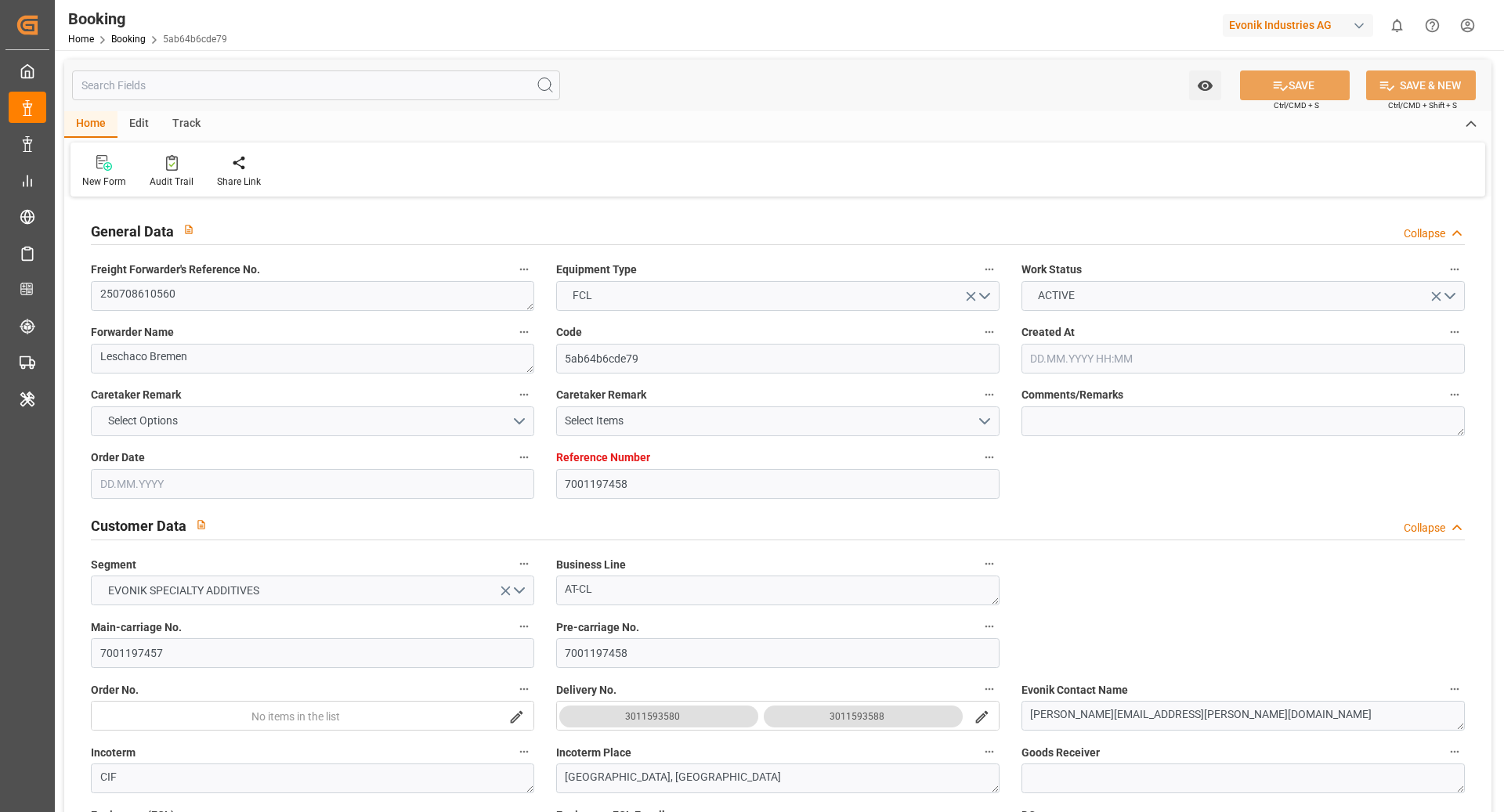
type input "0"
type input "NLRTM"
type input "TWKEL"
type input "9687552"
type input "9975612"
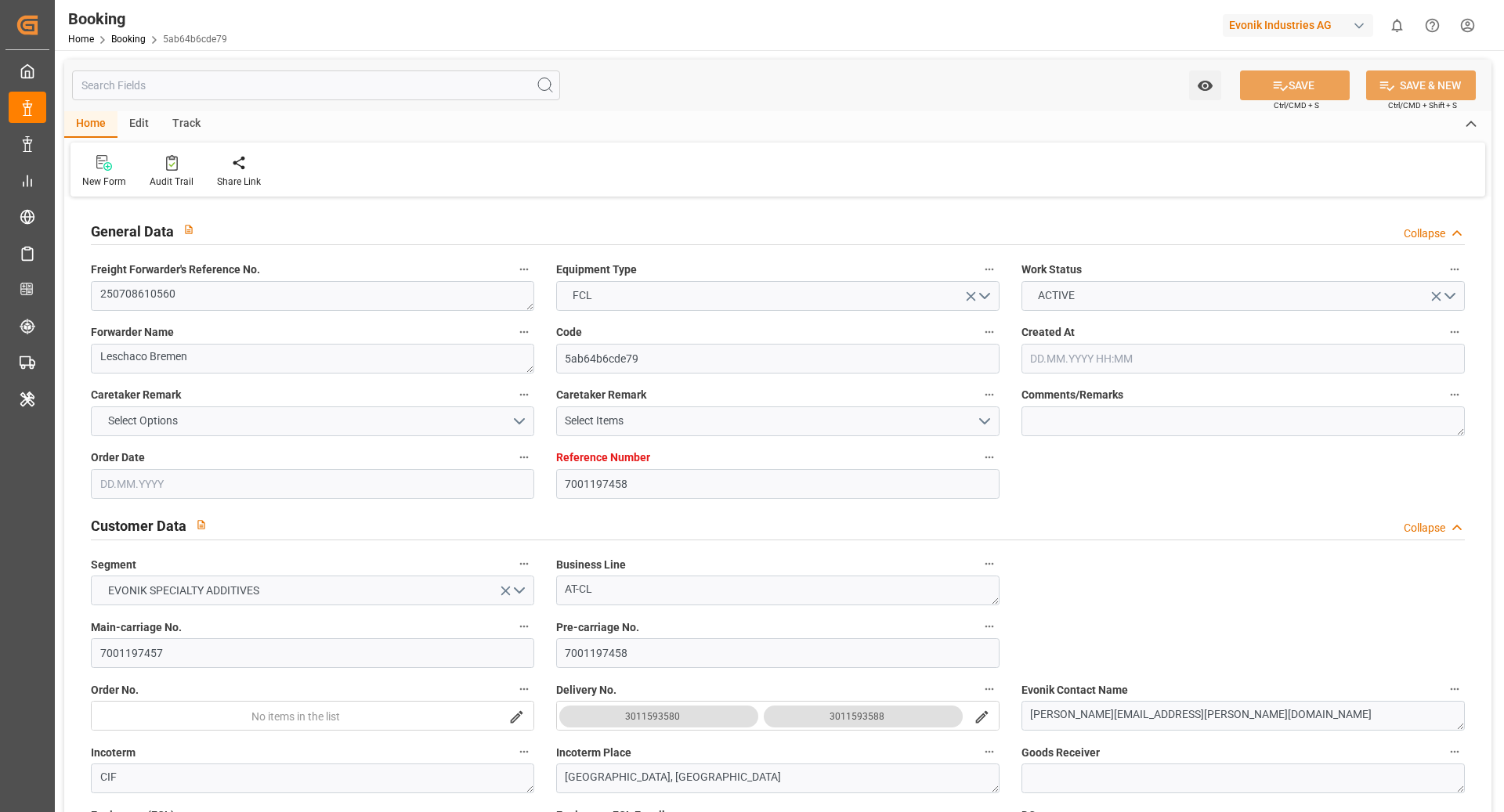
type input "9613771"
type input "17.06.2025 10:04"
type input "17.06.2025"
type input "13.09.2025"
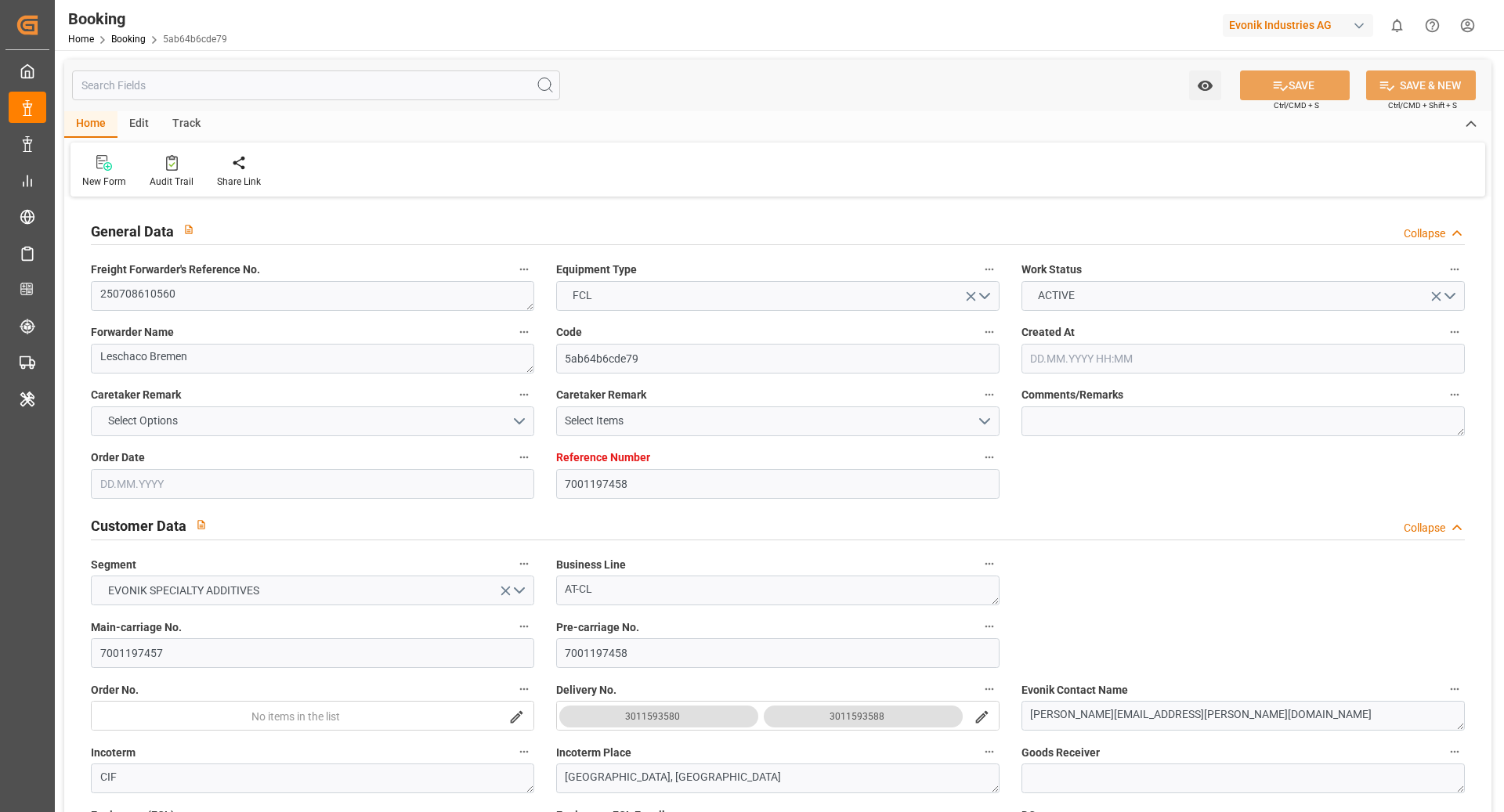
type input "08.07.2025"
type input "23.06.2025"
type input "16.07.2025"
type input "21.07.2025 11:00"
type input "14.07.2025 00:00"
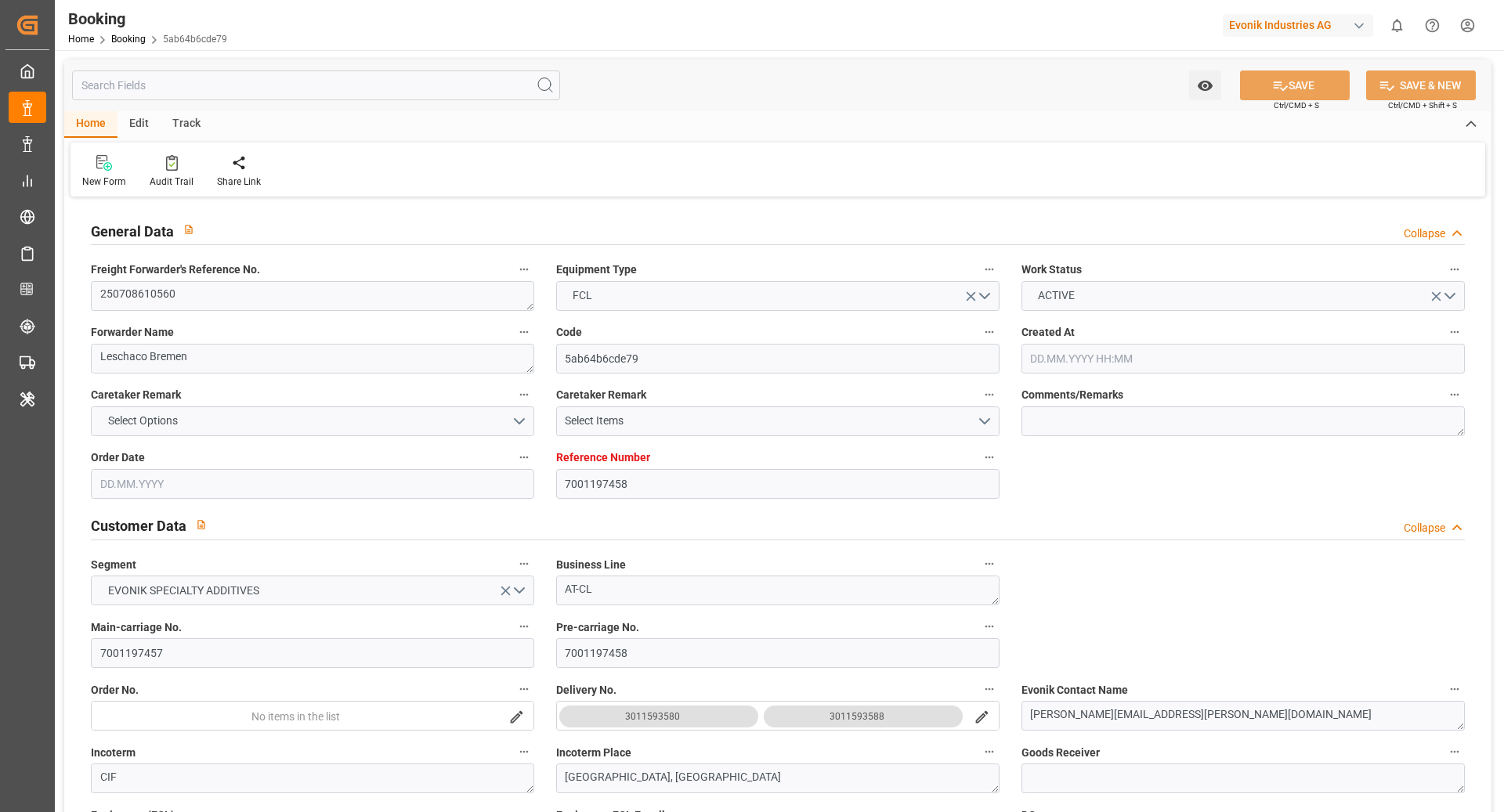
type input "21.07.2025 11:18"
type input "11.07.2025 21:24"
type input "27.09.2025 15:00"
type input "23.09.2025 00:00"
type input "29.08.2025 06:00"
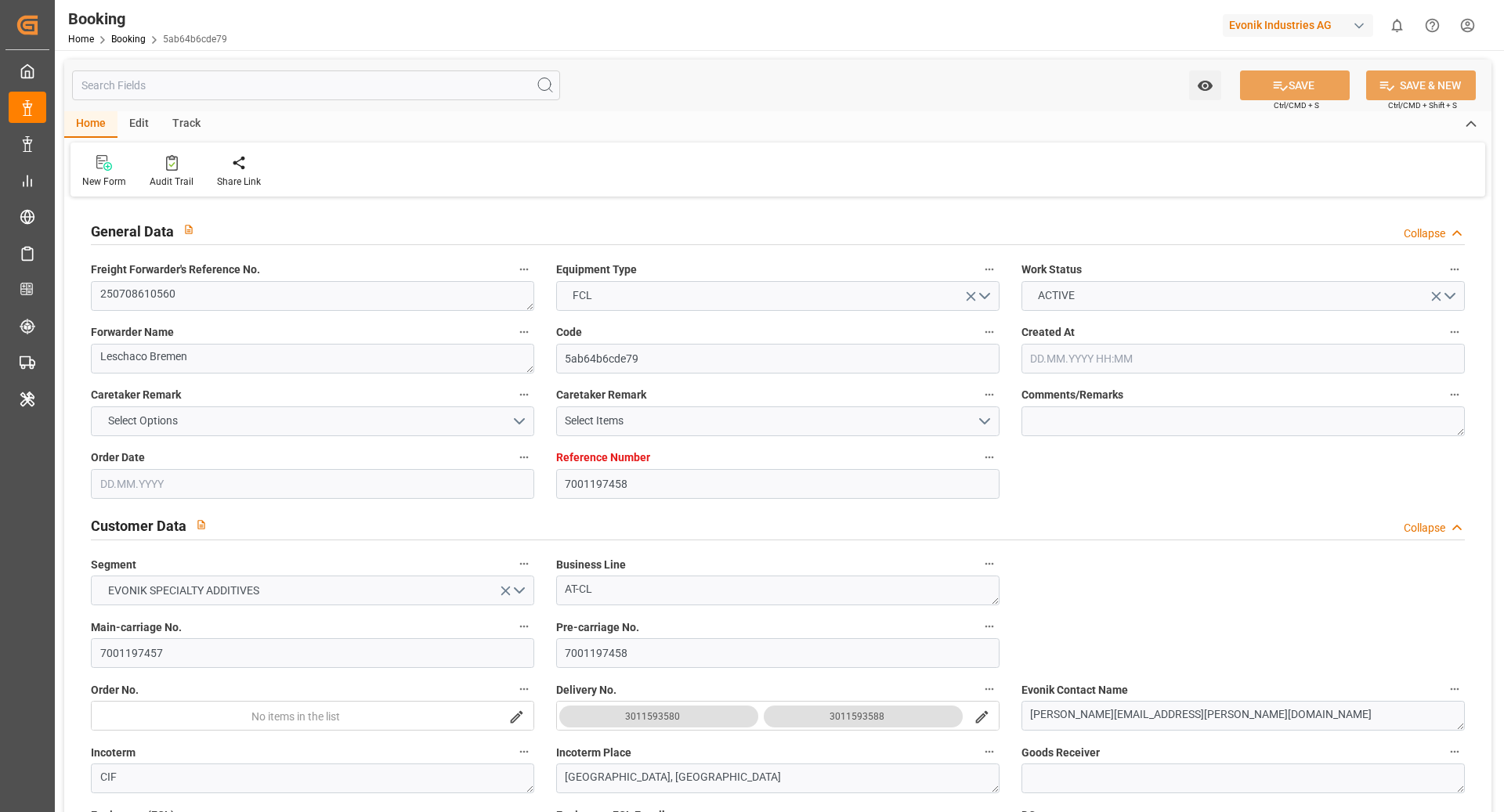
type input "24.08.2025 00:00"
type input "29.08.2025 12:06"
type input "02.09.2025 19:00"
type input "05.09.2025 00:00"
type input "02.09.2025 22:12"
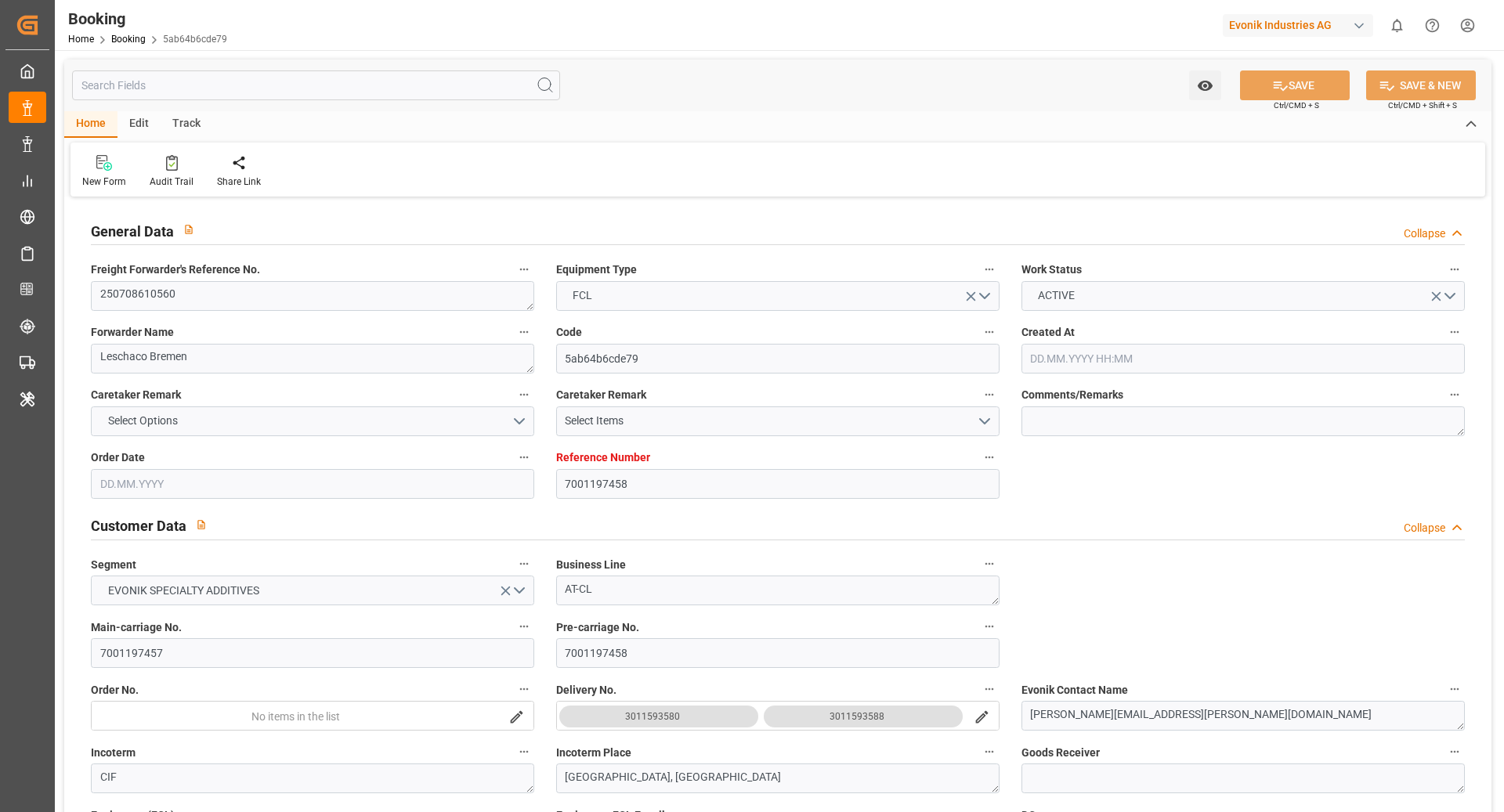
type input "05.09.2025 22:00"
type input "06.09.2025 00:00"
type input "04.09.2025 09:54"
type input "19.09.2025 09:00"
type input "12.09.2025 00:00"
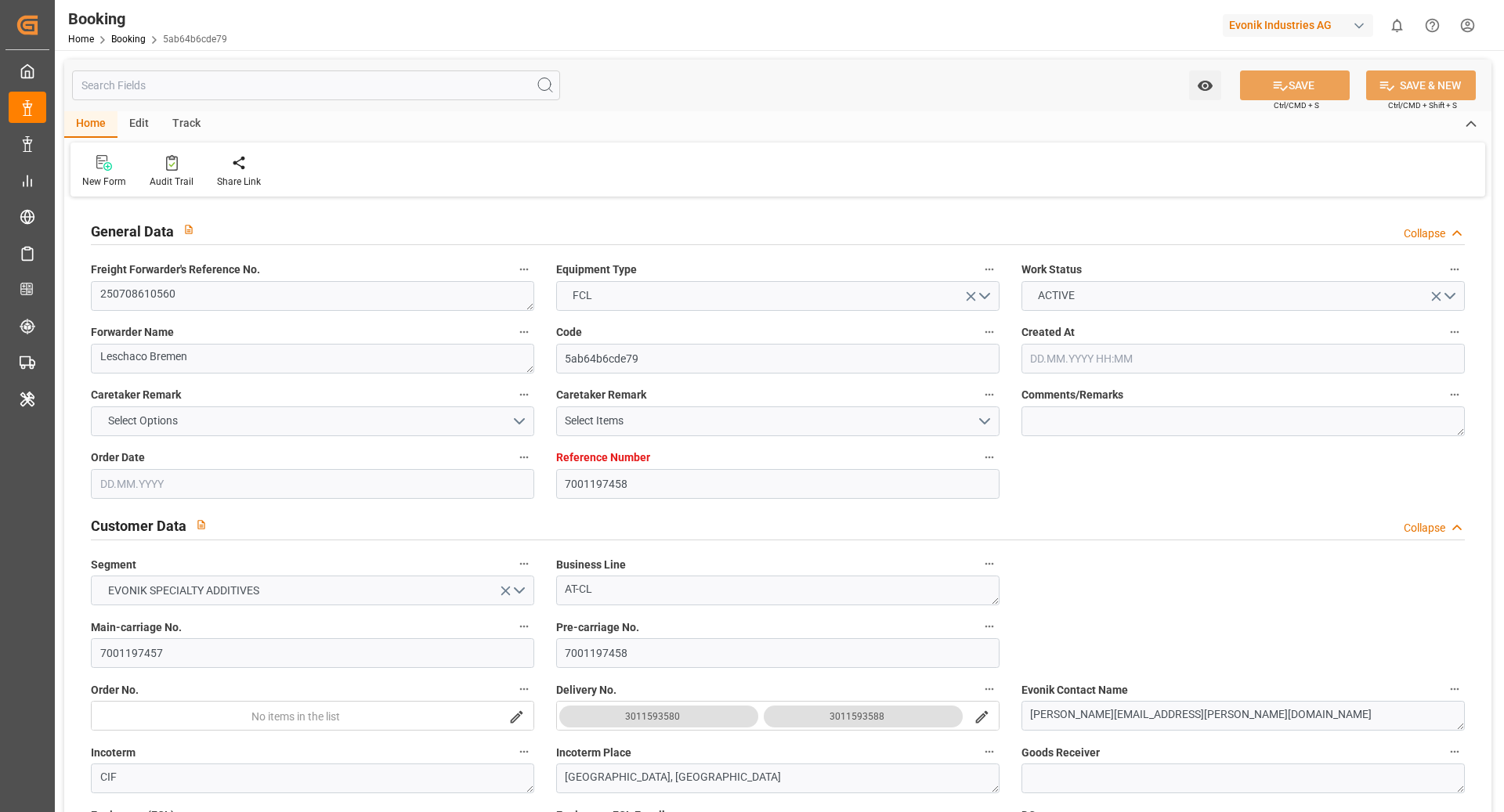
type input "19.09.2025 09:24"
type input "15.09.2025 00:00"
type input "13.09.2025 00:00"
type input "25.09.2025 21:00"
type input "18.09.2025 00:00"
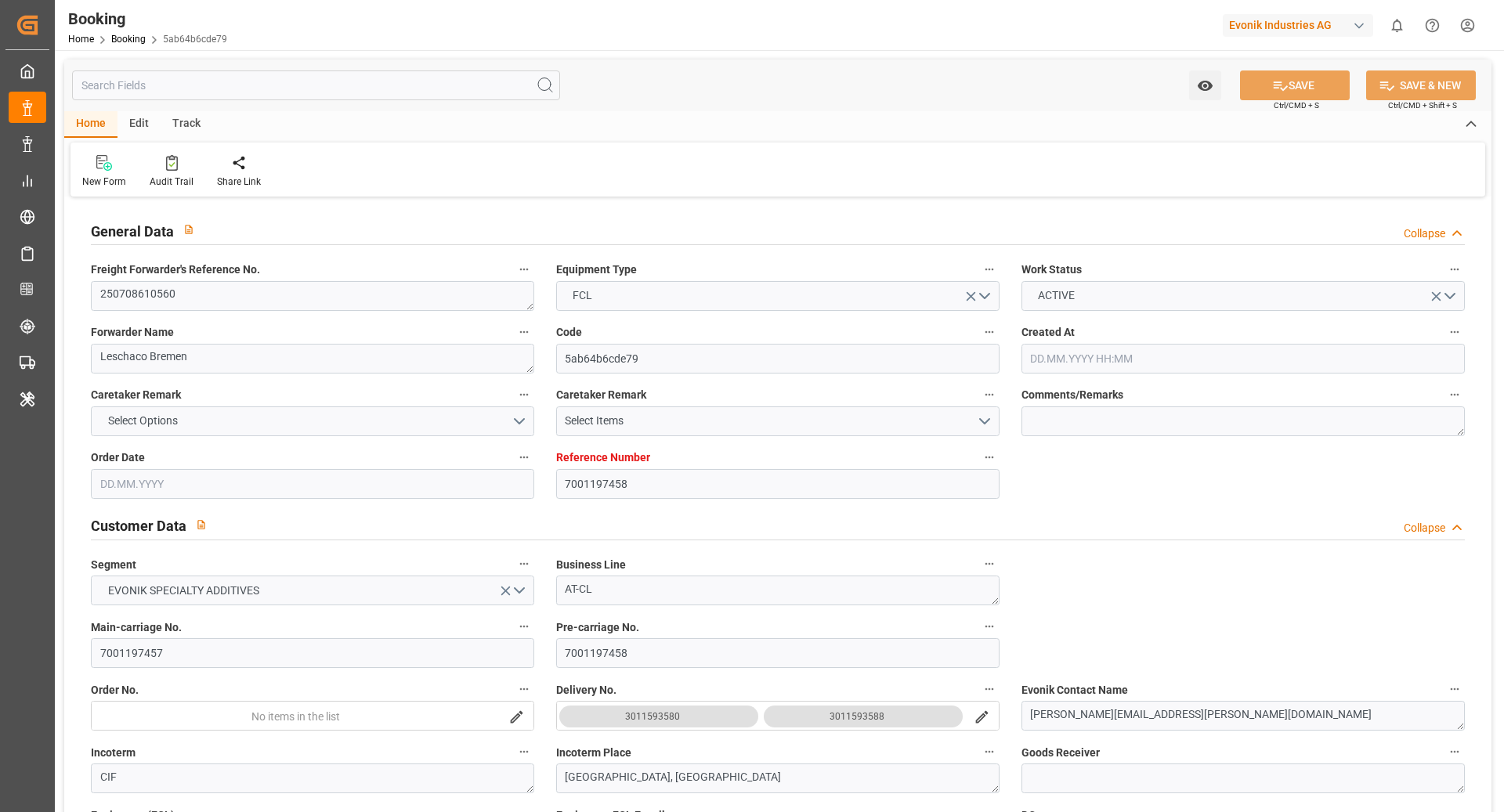
type input "16.07.2025"
type input "19.09.2025 05:37"
type input "19.09.2025"
type input "02.07.2025 07:12"
type input "14.07.2025 16:42"
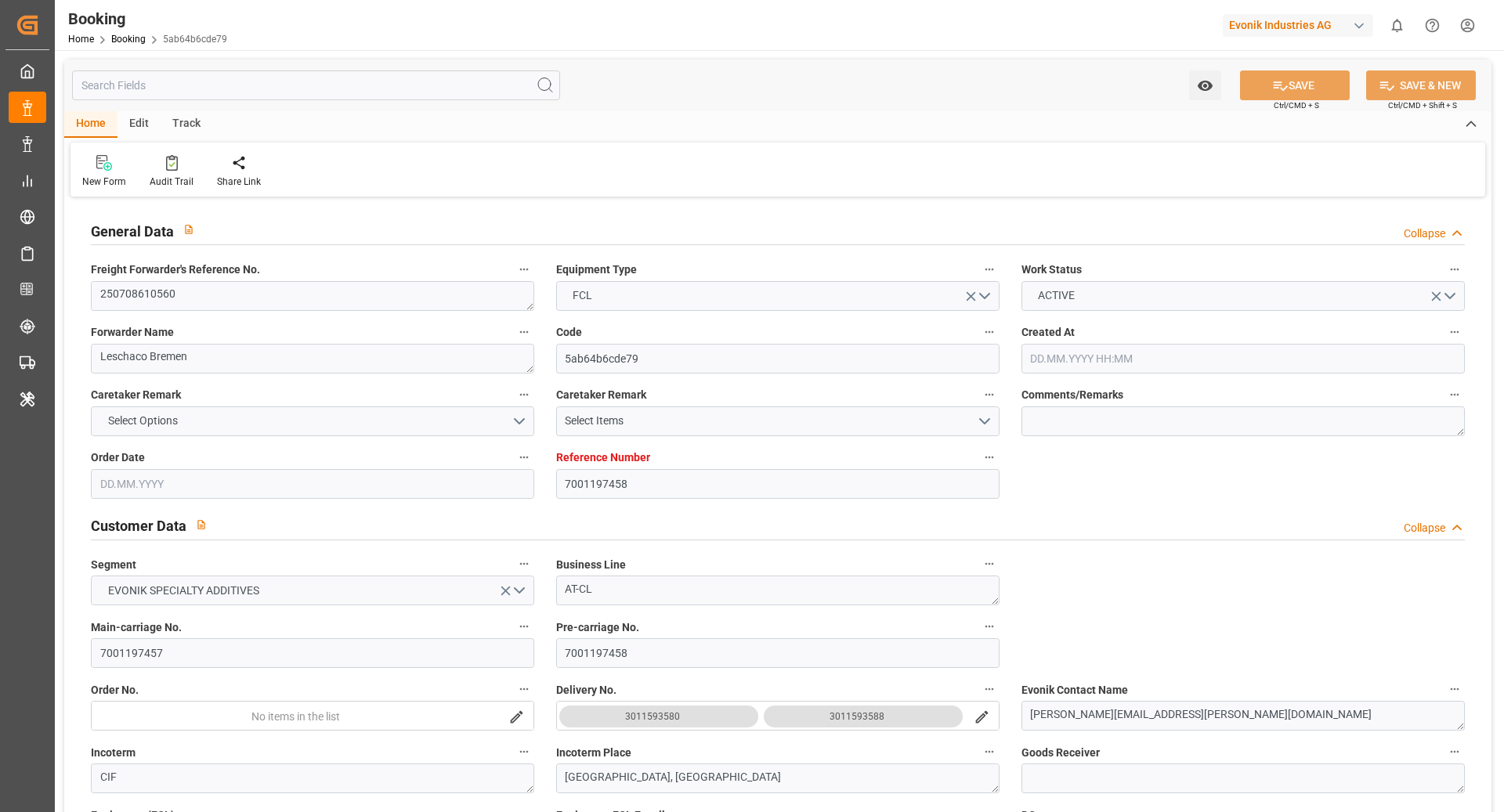
type input "14.07.2025 10:30"
type input "20.07.2025 19:06"
type input "21.07.2025 11:00"
type input "21.07.2025 12:33"
type input "29.08.2025 08:00"
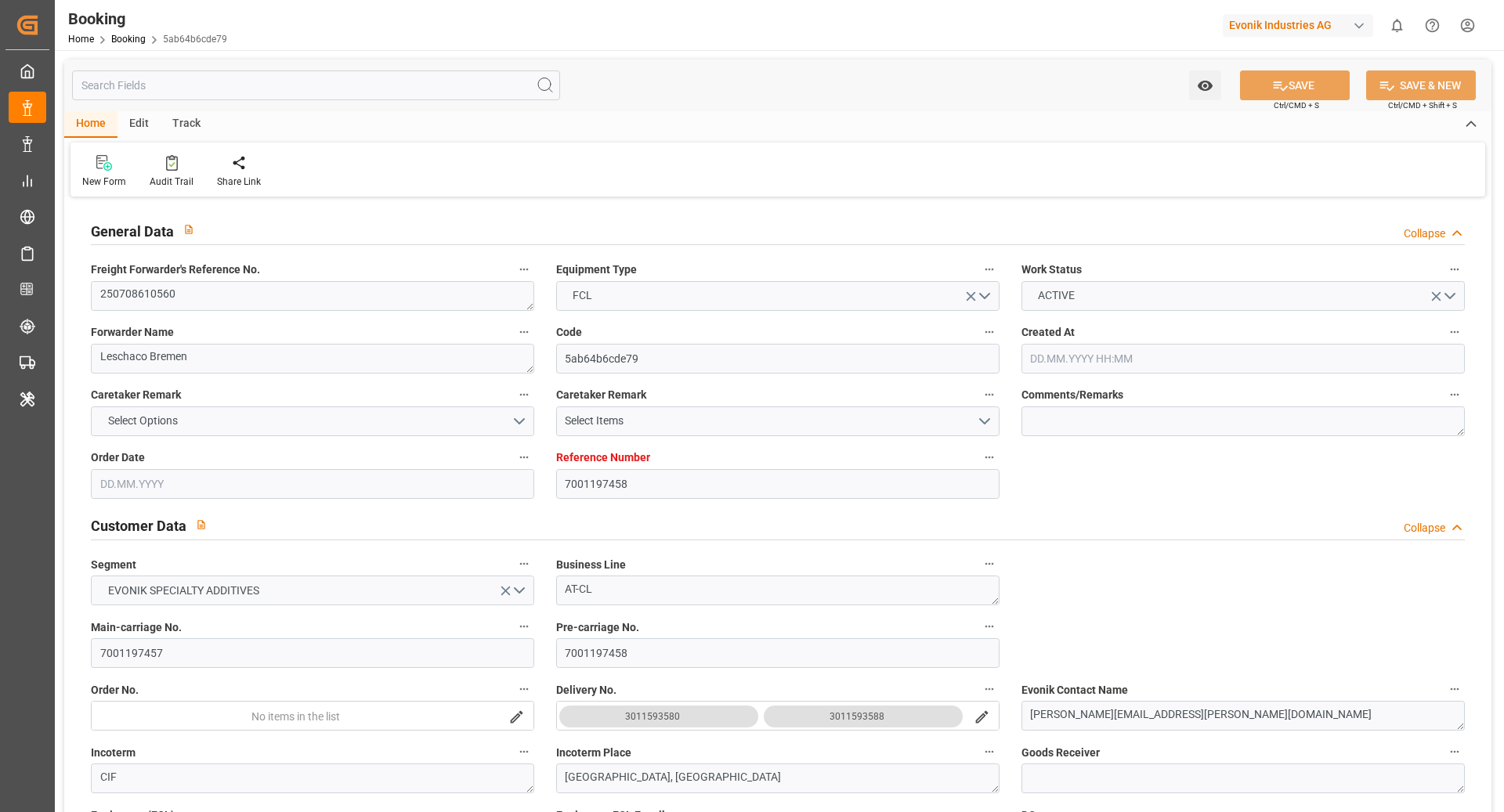
type input "29.08.2025 11:26"
type input "29.08.2025 12:06"
type input "24.08.2025 09:00"
type input "29.08.2025 22:53"
type input "29.08.2025 20:35"
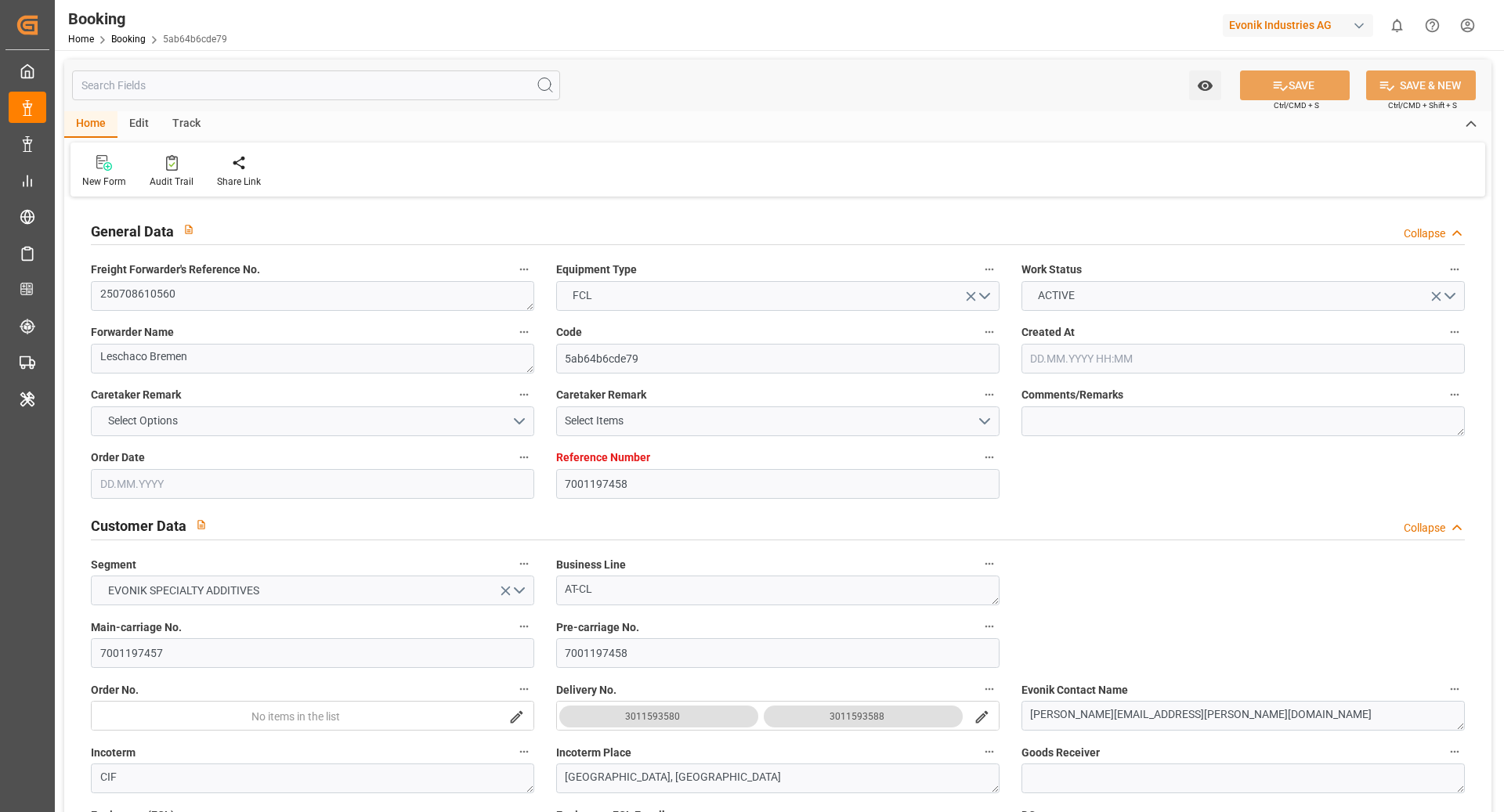
type input "05.09.2025 00:01"
type input "02.09.2025 19:14"
type input "02.09.2025 19:00"
type input "02.09.2025 22:33"
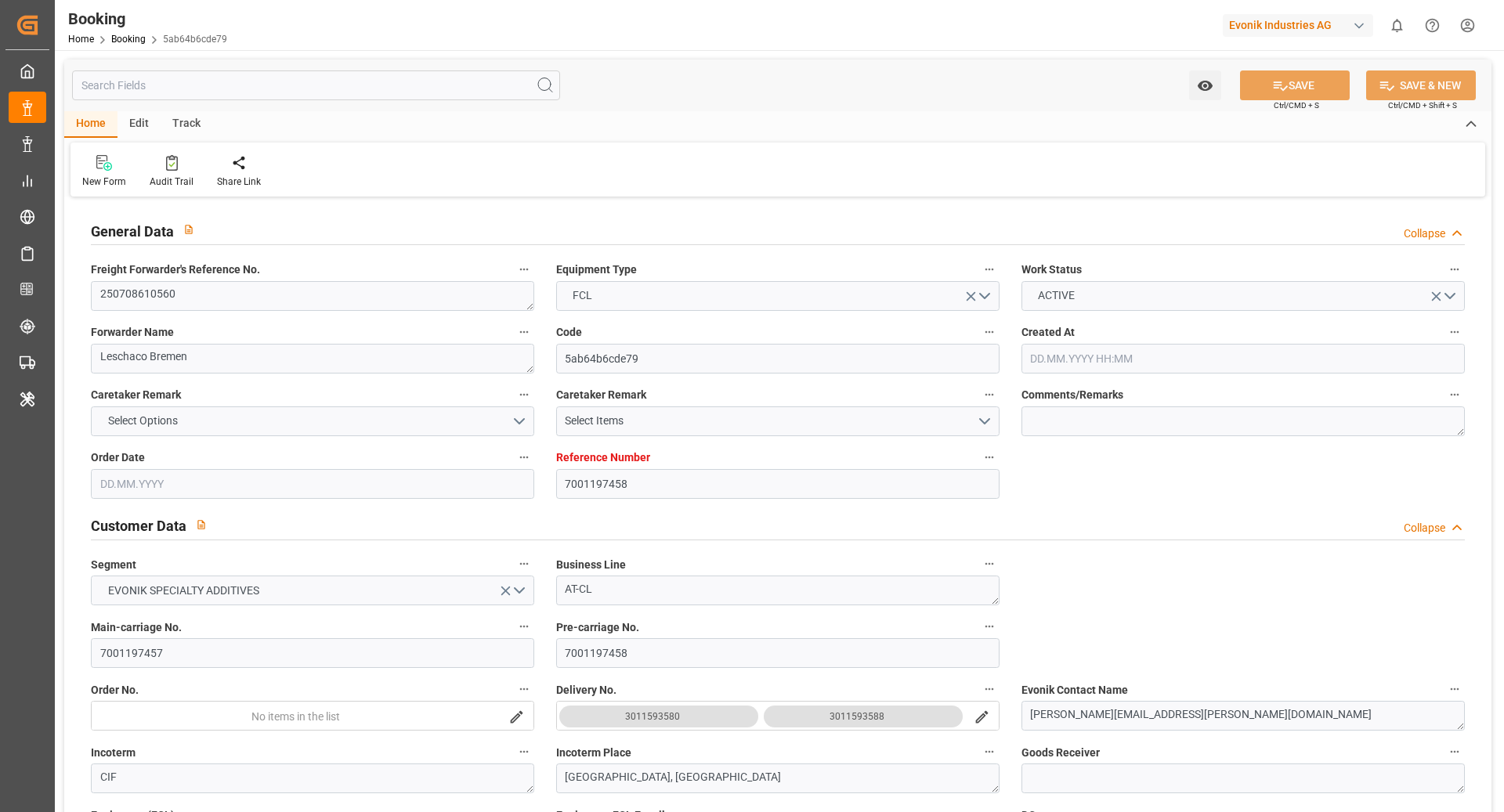
type input "04.09.2025 07:05"
type input "04.09.2025 10:04"
type input "04.09.2025 23:38"
type input "04.09.2025 09:54"
type input "06.09.2025 20:00"
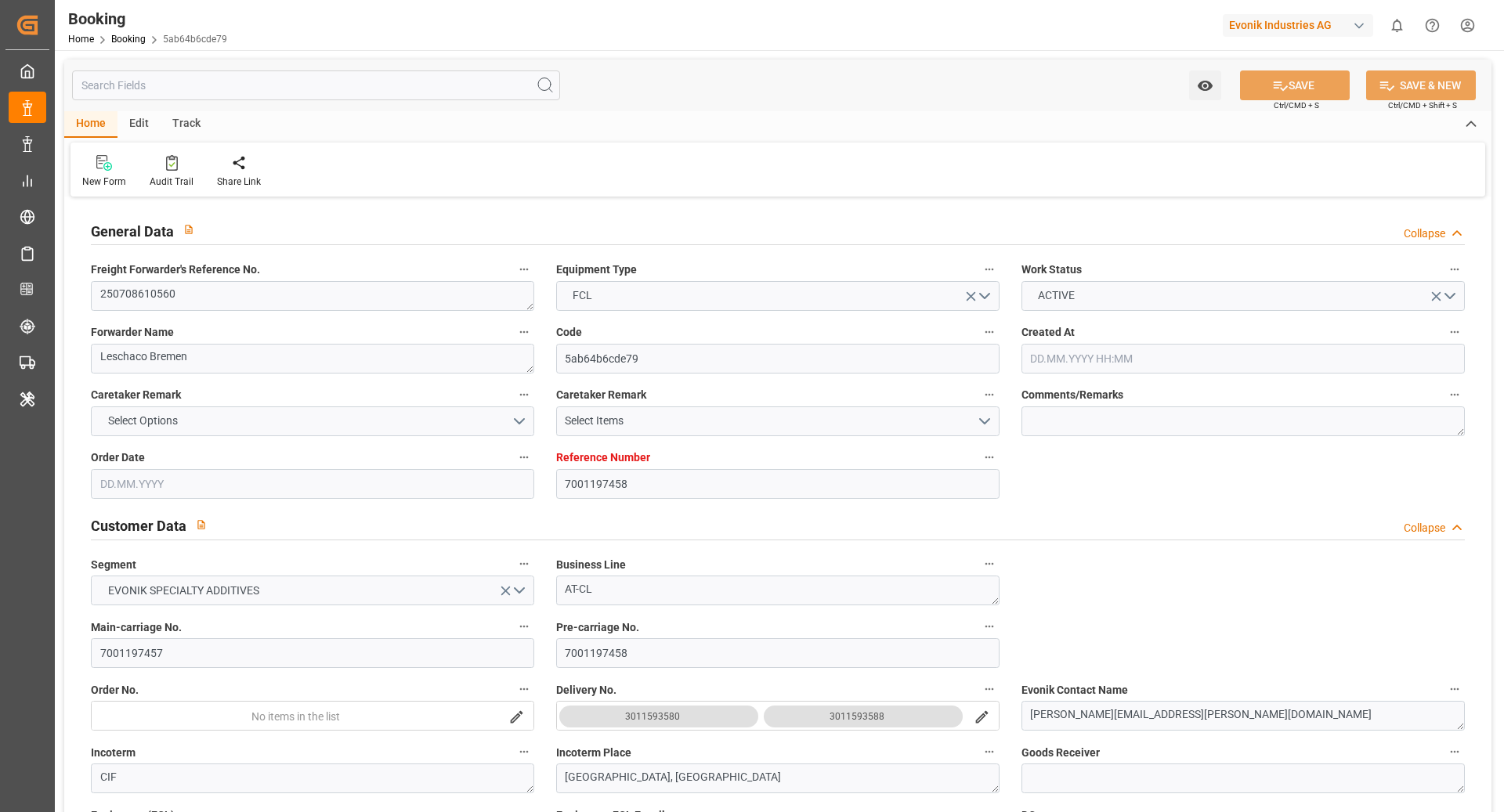
type input "04.09.2025 17:56"
type input "12.09.2025 22:00"
type input "18.09.2025 23:14"
type input "15.09.2025 04:00"
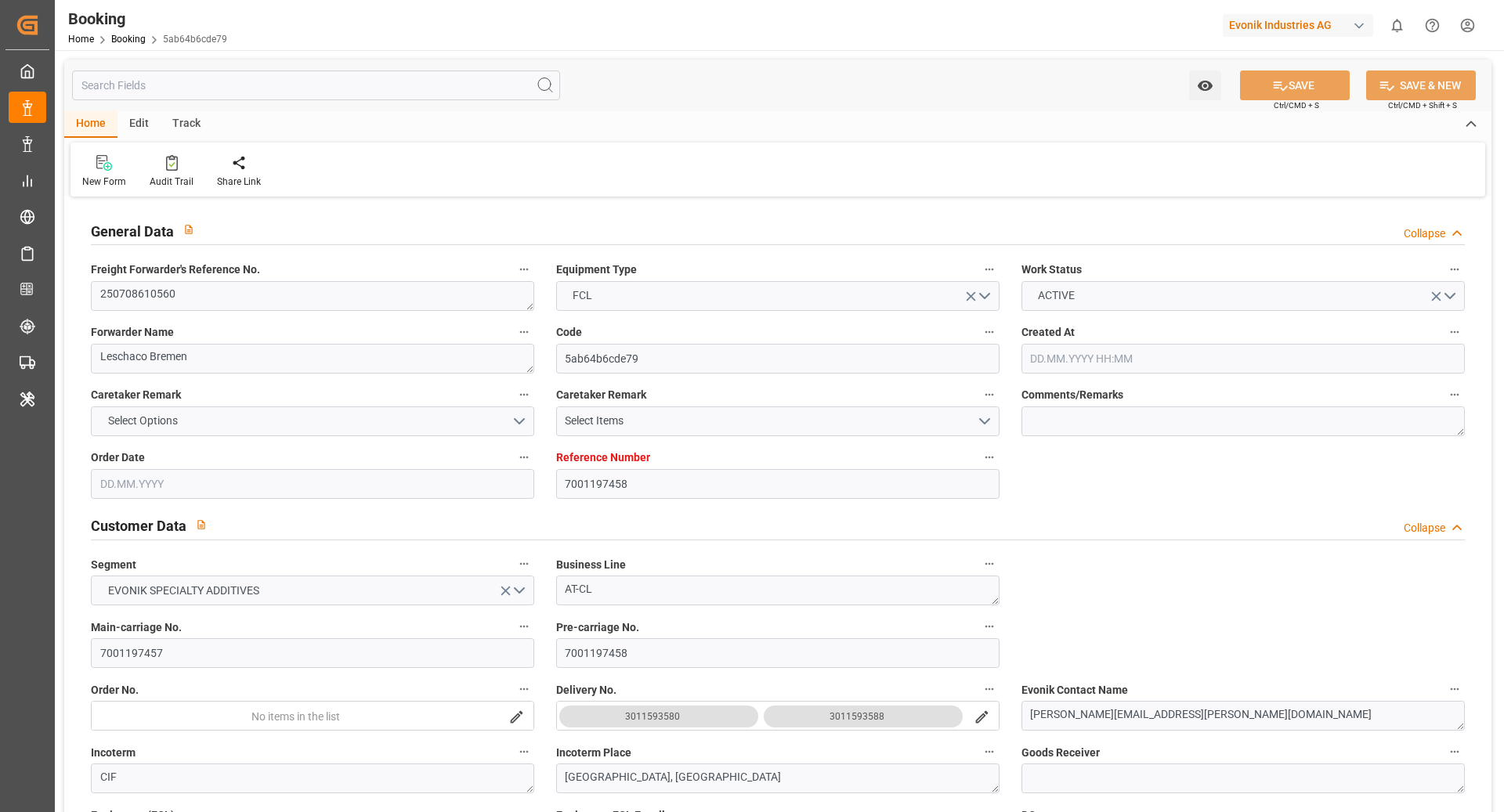
type input "19.09.2025 09:30"
type input "21.09.2025 19:45"
type input "22.09.2025 04:53"
type input "20.09.2025 13:00"
type input "13.09.2025 14:00"
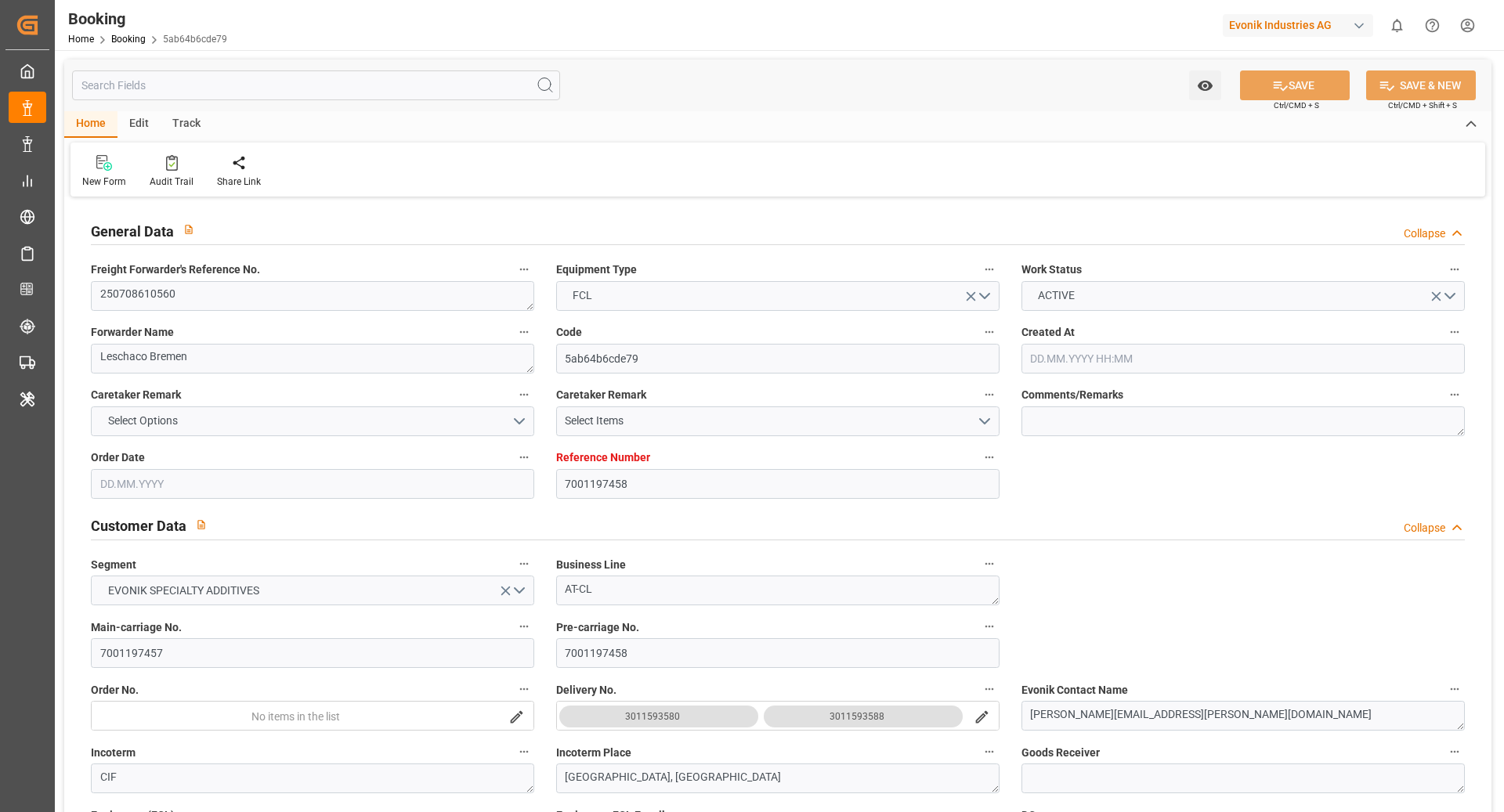
type input "17.09.2025 21:00"
type input "25.09.2025 21:00"
type input "27.09.2025 15:00"
type input "27.09.2025 22:43"
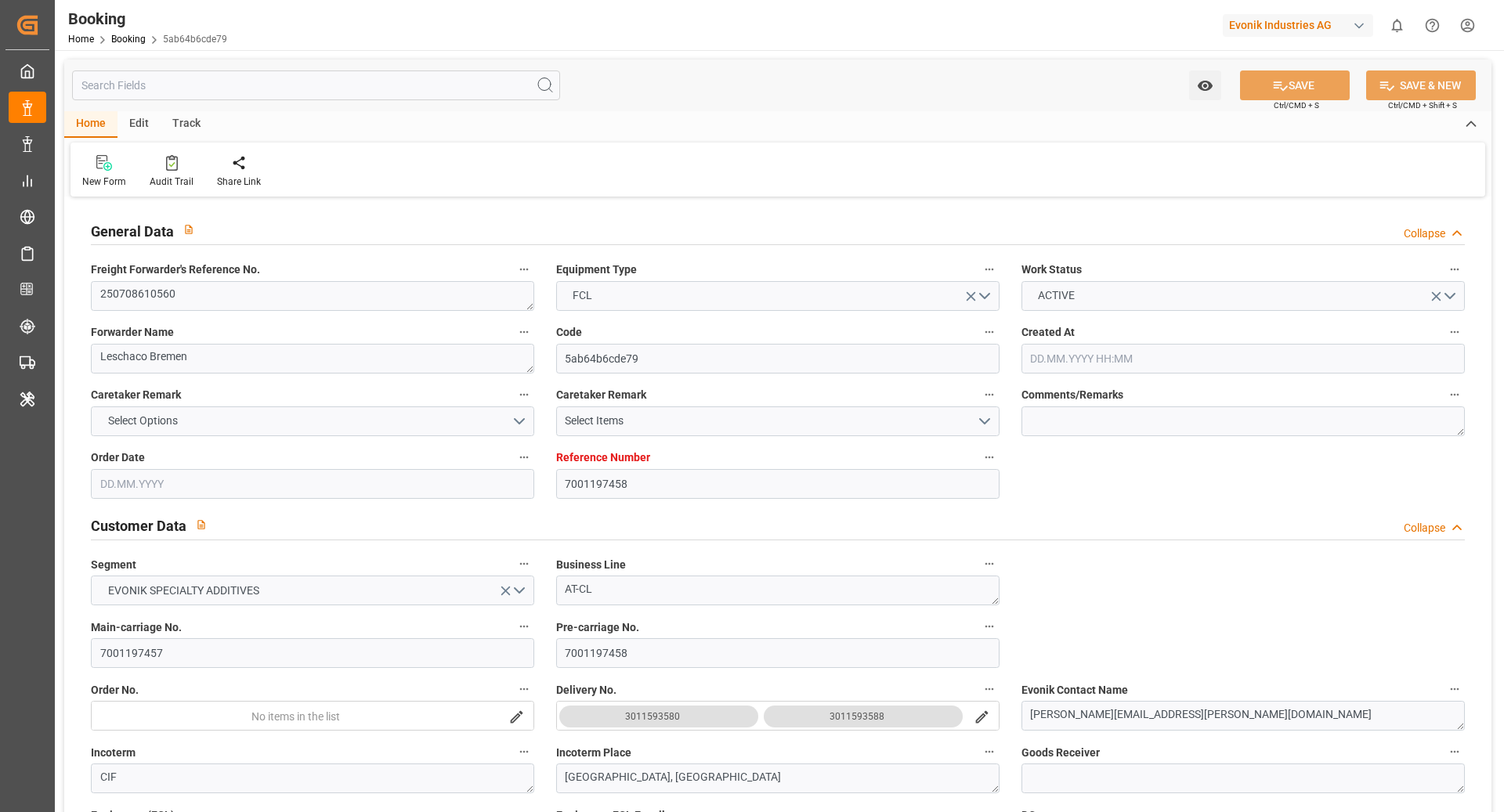
type input "20.09.2025 15:00"
type input "01.10.2025 22:43"
type input "11.07.2025 06:22"
type input "11.07.2025"
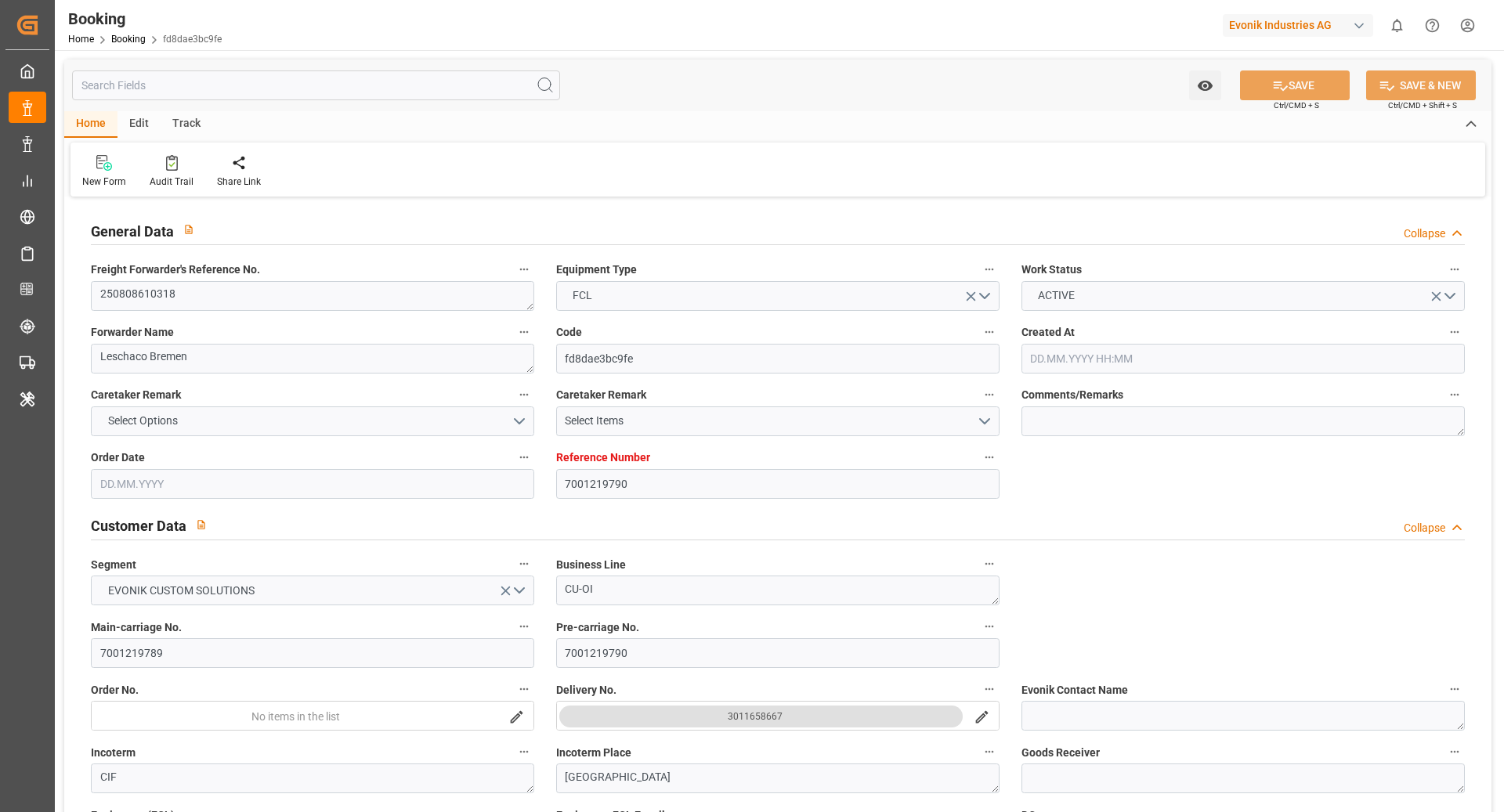
type input "10.10.2025"
type input "01.08.2025"
type input "14.07.2025"
type input "08.08.2025"
type input "14.08.2025 18:00"
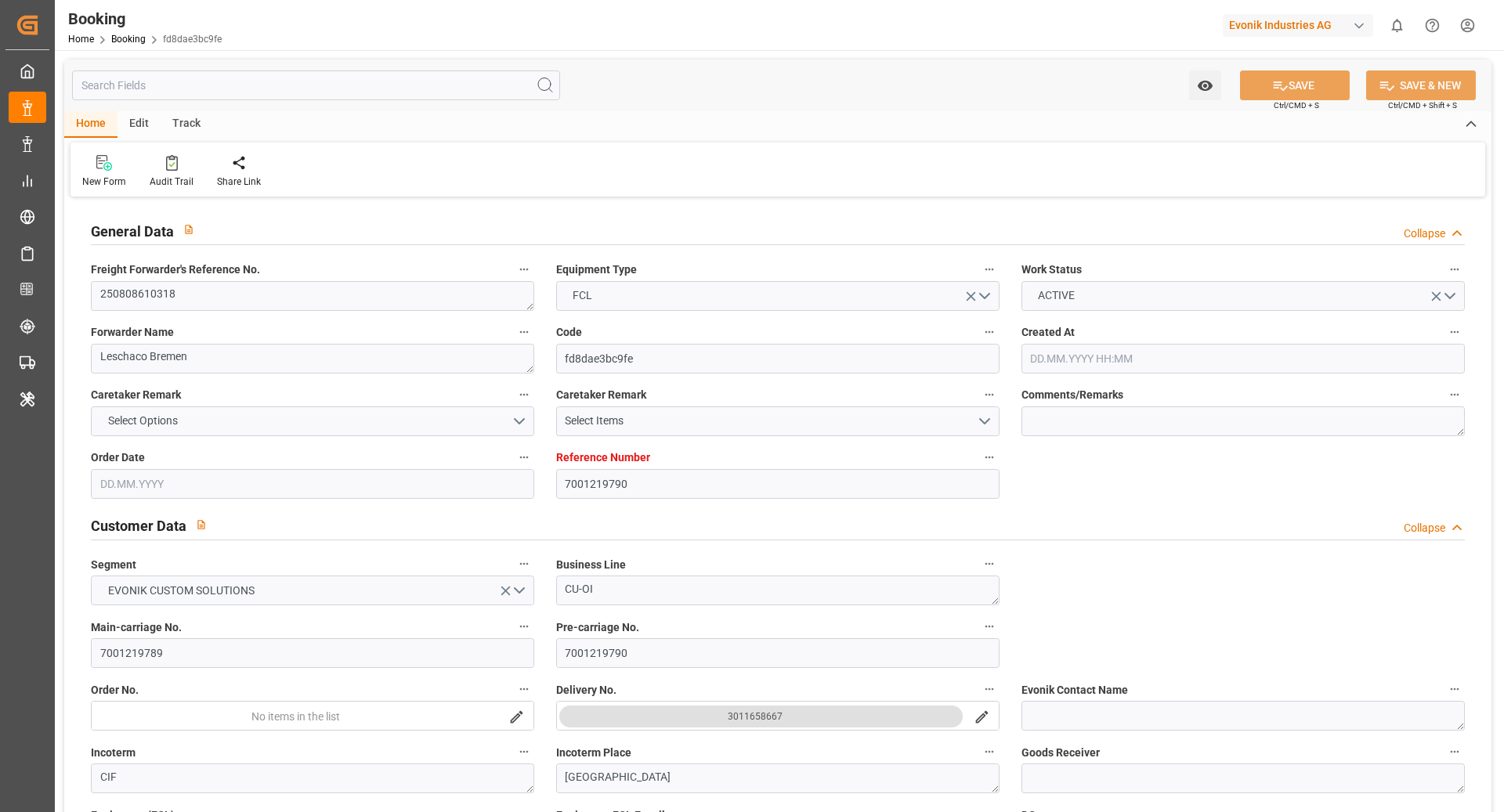
type input "14.08.2025 00:00"
type input "14.08.2025 17:18"
type input "11.08.2025 12:19"
type input "03.11.2025 20:00"
type input "27.10.2025 00:00"
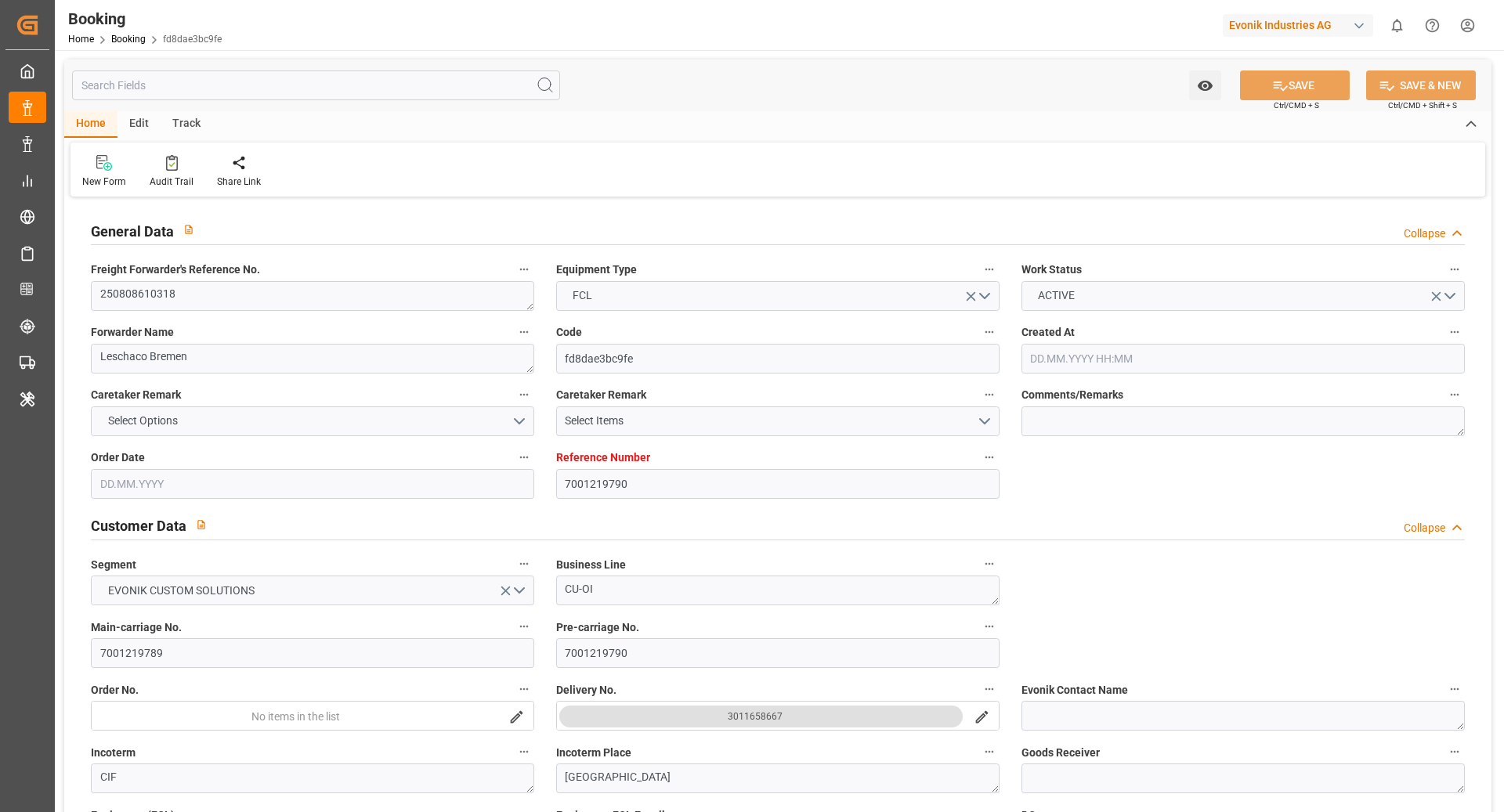
type input "15.08.2025 15:00"
type input "15.08.2025 00:00"
type input "15.08.2025 13:25"
type input "31.08.2025 06:00"
type input "21.08.2025 00:00"
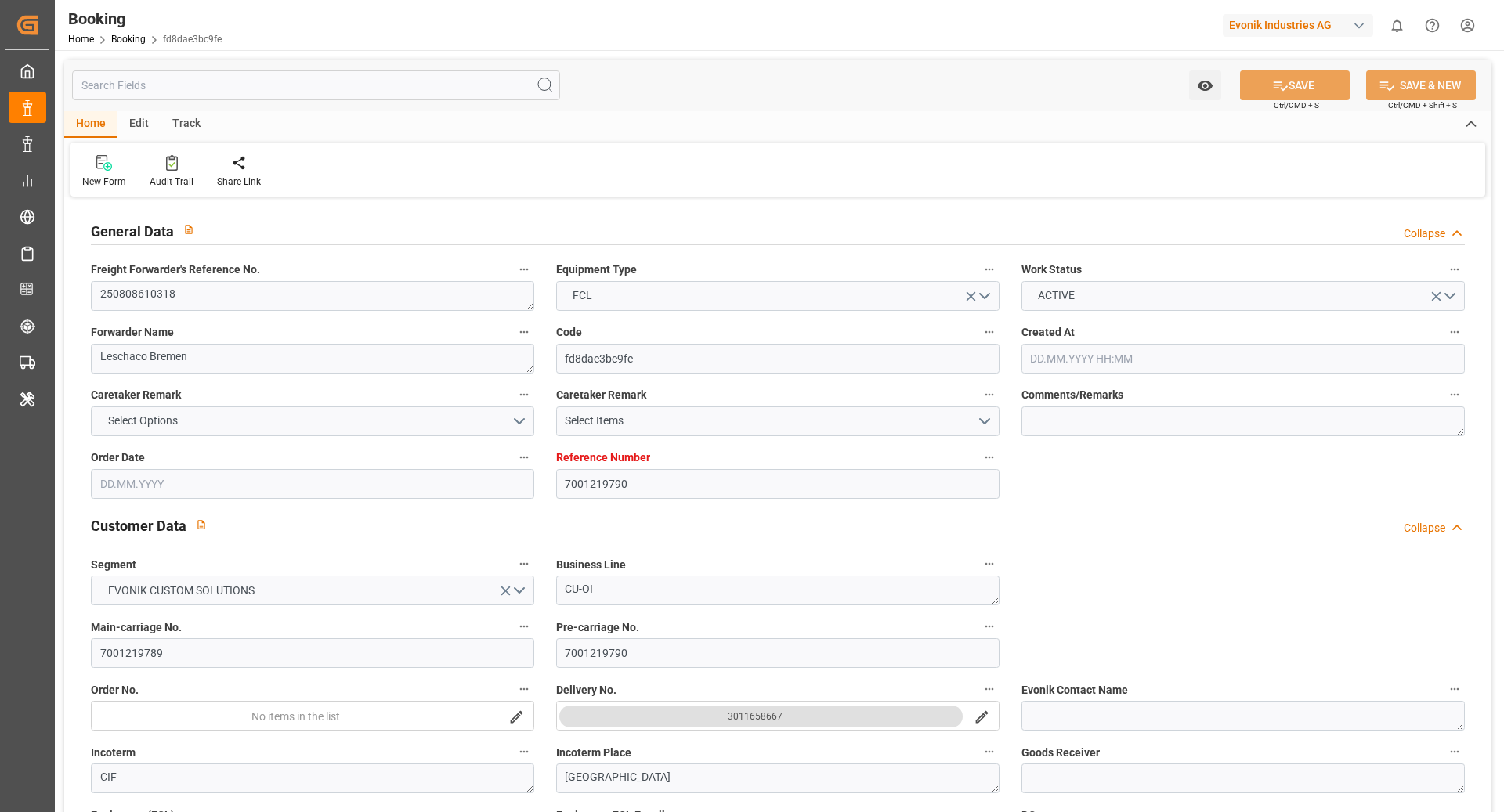
type input "29.08.2025 15:54"
type input "03.09.2025 17:00"
type input "30.08.2025 00:00"
type input "04.09.2025 20:20"
type input "09.09.2025 09:00"
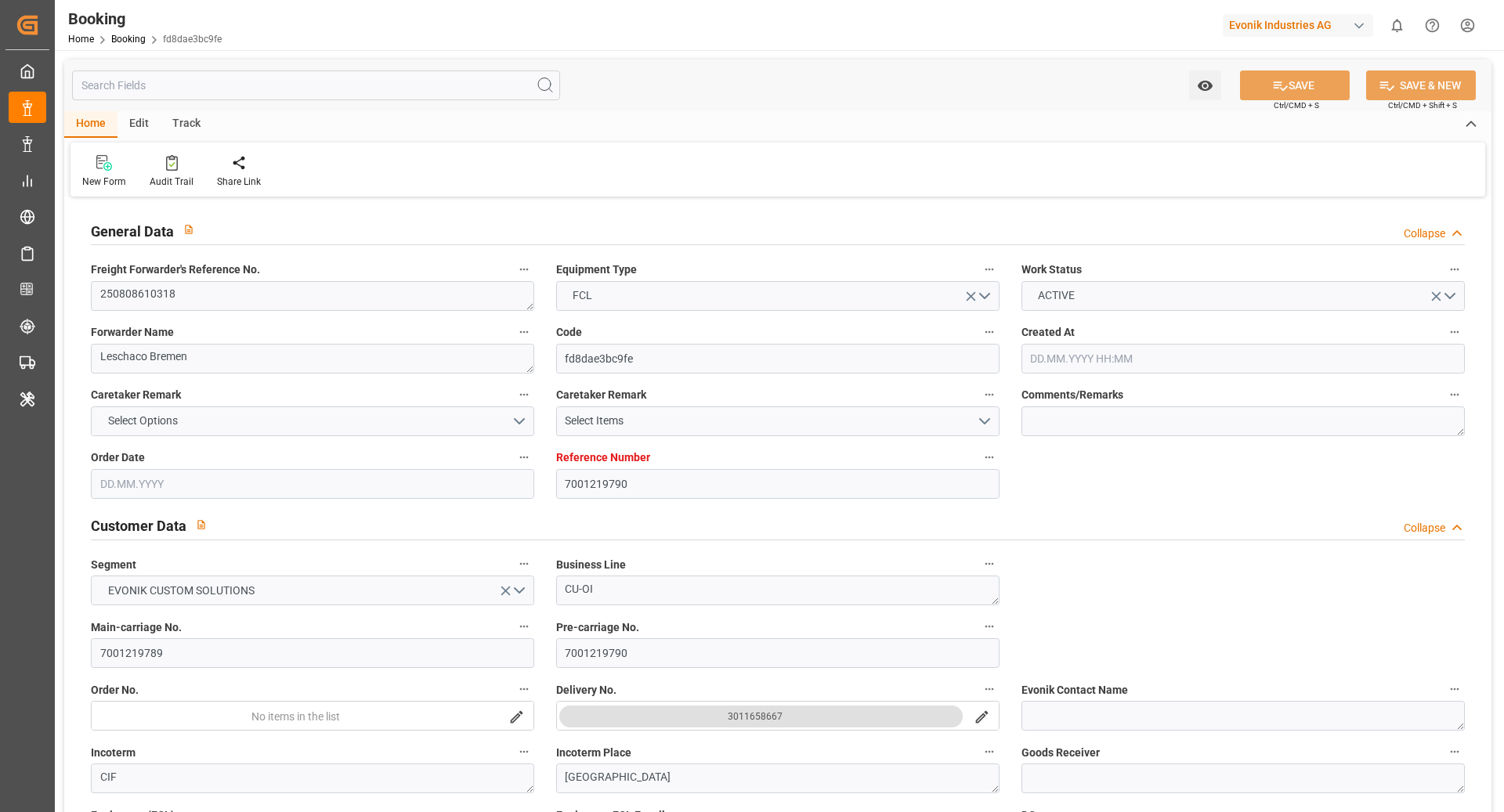
type input "02.09.2025 00:00"
type input "10.09.2025 13:48"
type input "22.10.2025 08:00"
type input "07.10.2025 00:00"
type input "22.10.2025 06:00"
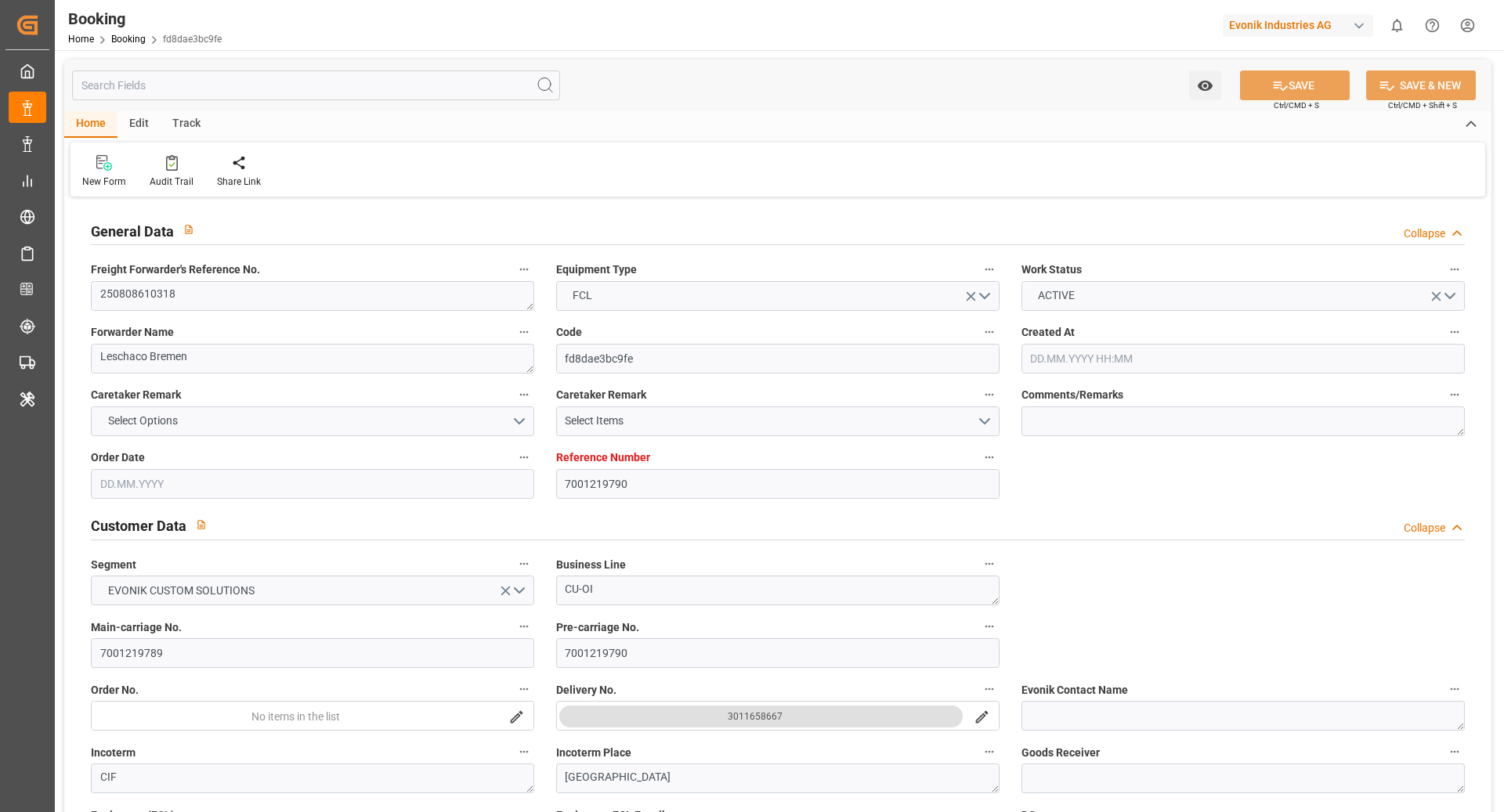
type input "15.10.2025 00:00"
type input "15.08.2025"
type input "18.09.2025 11:40"
type input "18.09.2025"
type input "29.08.2025"
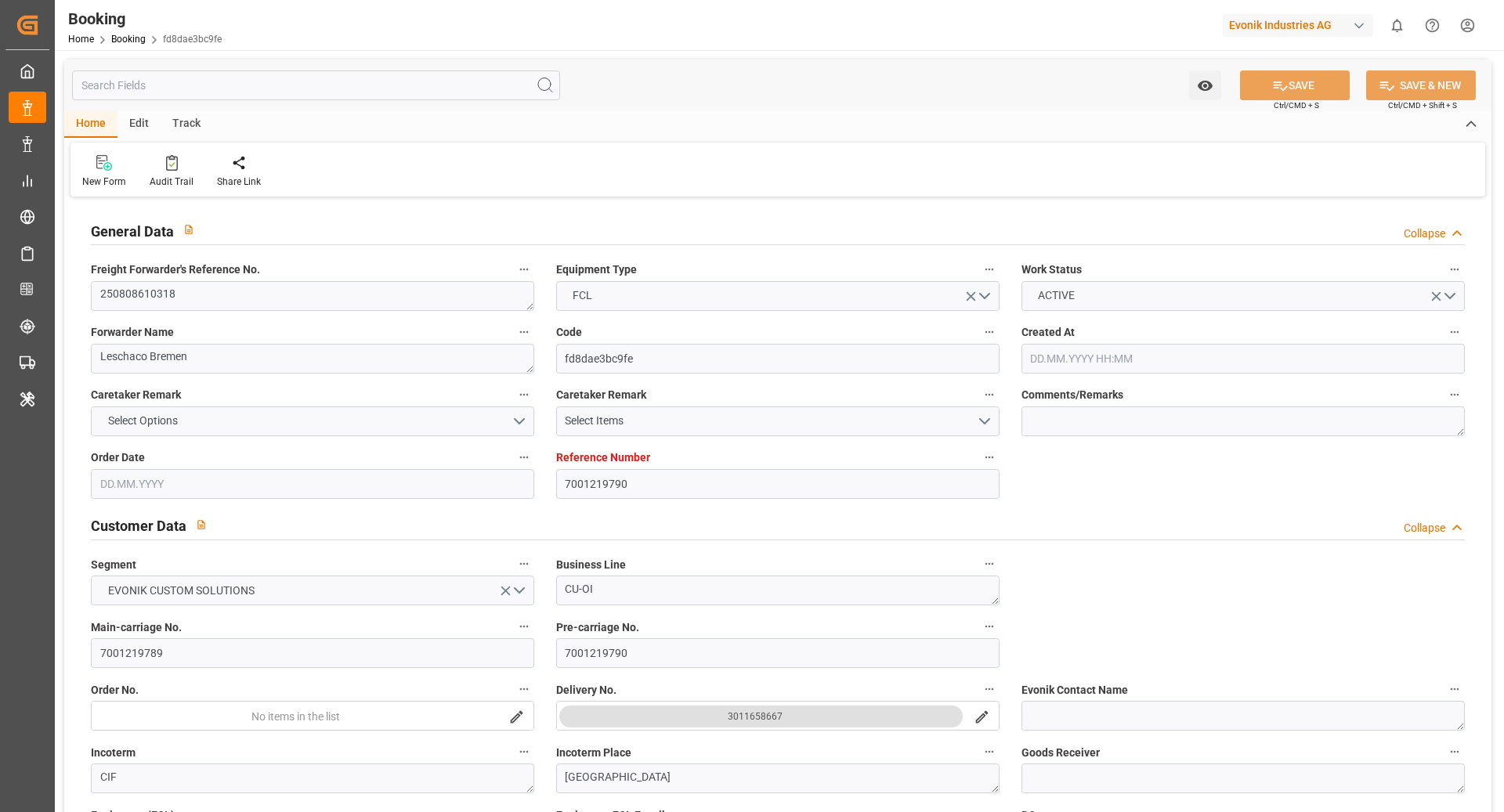
type input "02.08.2025 11:44"
type input "14.08.2025 01:17"
type input "14.08.2025 16:00"
type input "14.08.2025 17:38"
type input "15.08.2025 15:00"
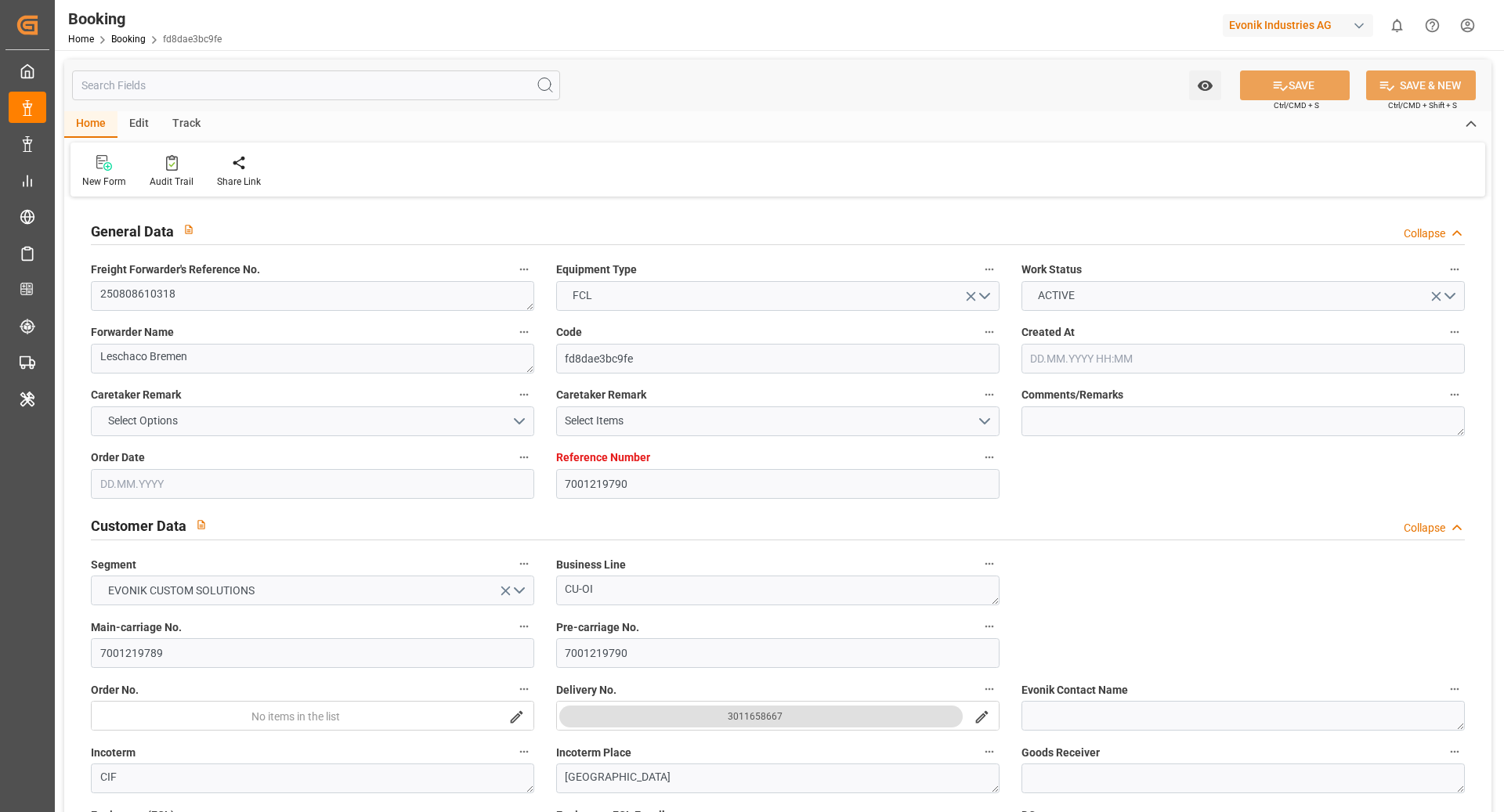
type input "15.08.2025 12:52"
type input "16.08.2025 11:17"
type input "15.08.2025 17:24"
type input "29.08.2025 15:54"
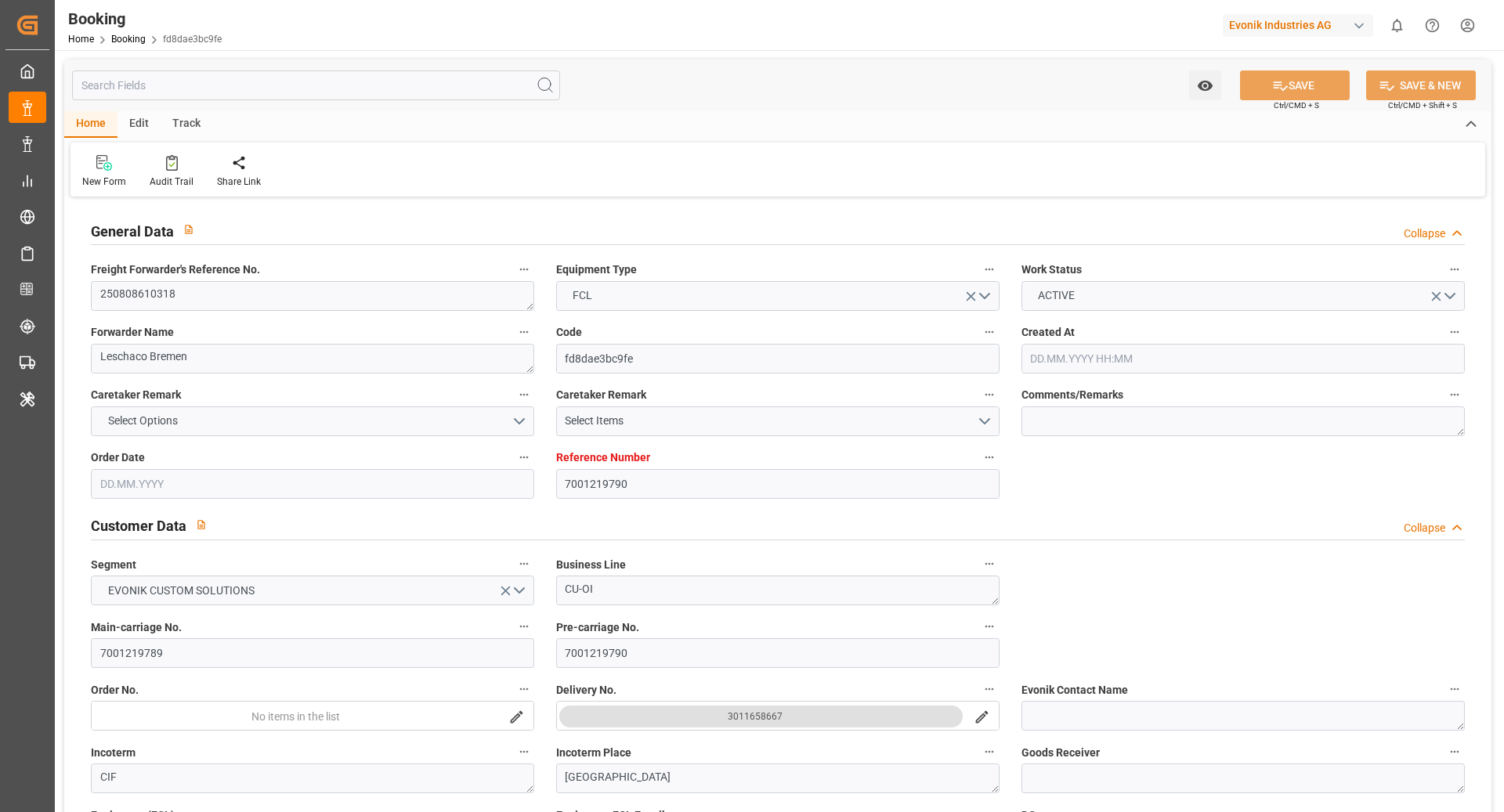
type input "30.08.2025 23:45"
type input "31.08.2025 06:00"
type input "31.08.2025 02:36"
type input "05.09.2025 04:39"
type input "04.09.2025 19:56"
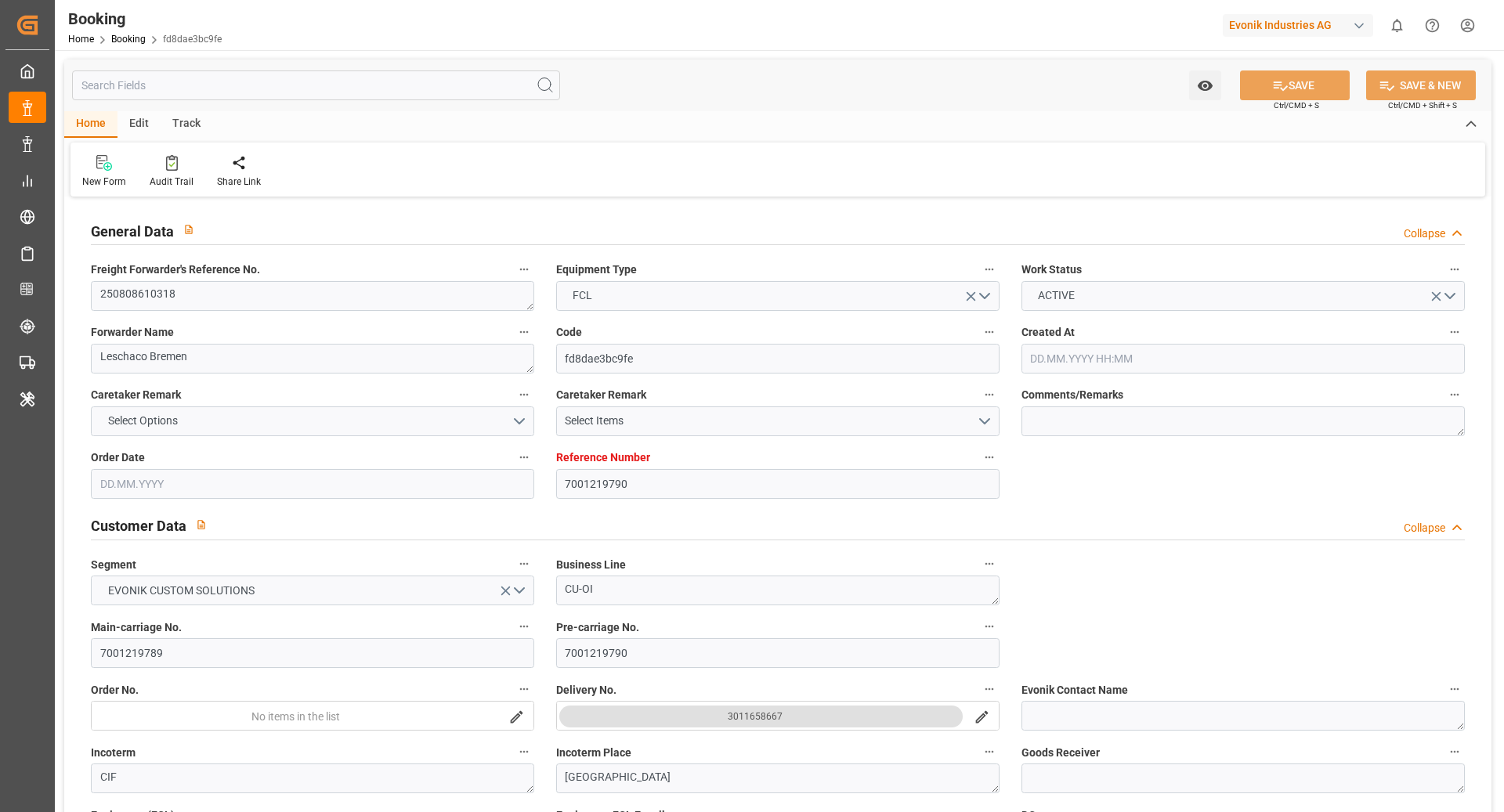
type input "05.09.2025 05:47"
type input "03.09.2025 15:00"
type input "05.09.2025 01:21"
type input "10.09.2025 00:37"
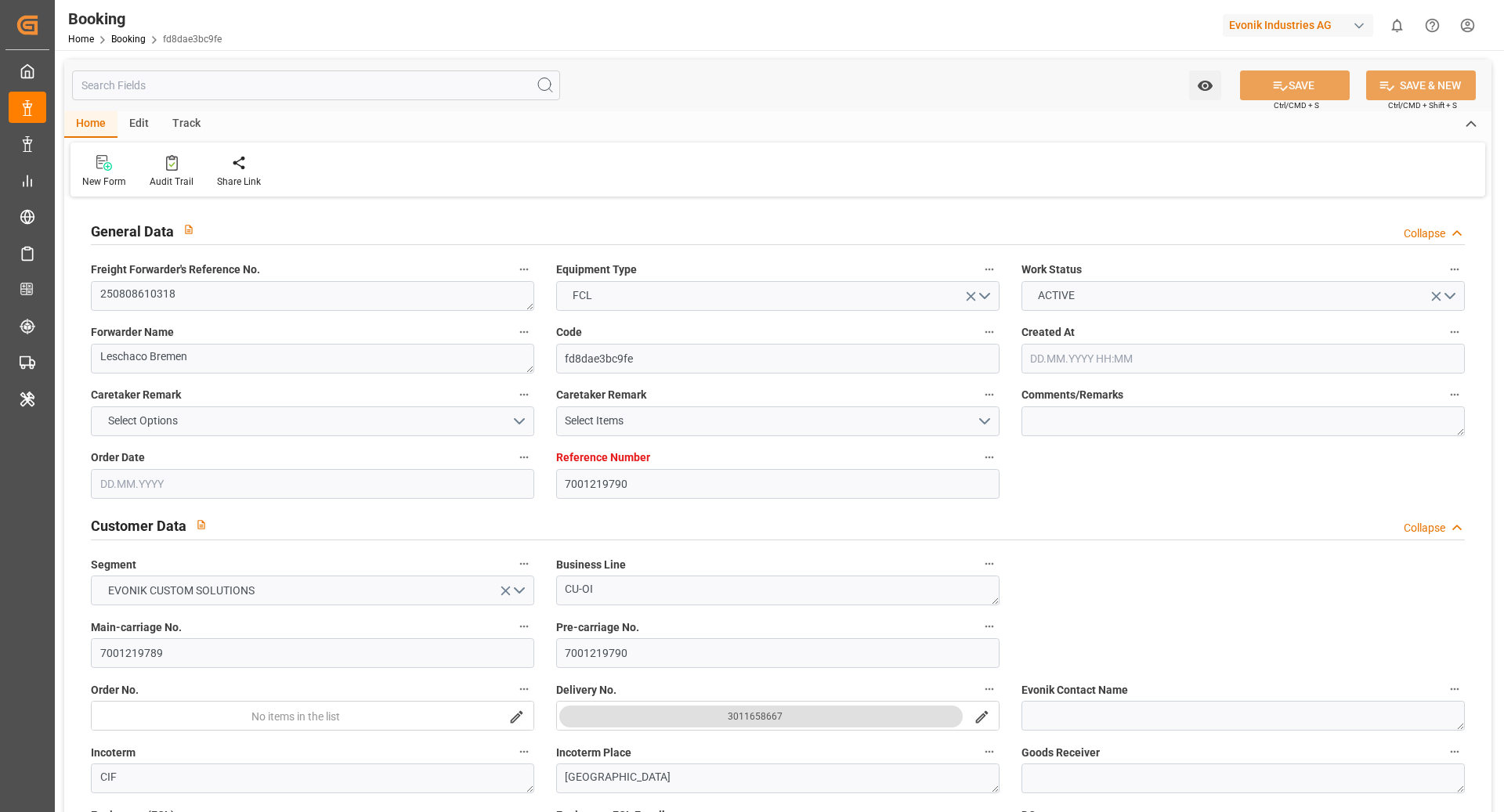
type input "10.09.2025 06:30"
type input "10.09.2025 13:59"
type input "22.10.2025 08:00"
type input "22.10.2025 17:08"
type input "22.10.2025 06:00"
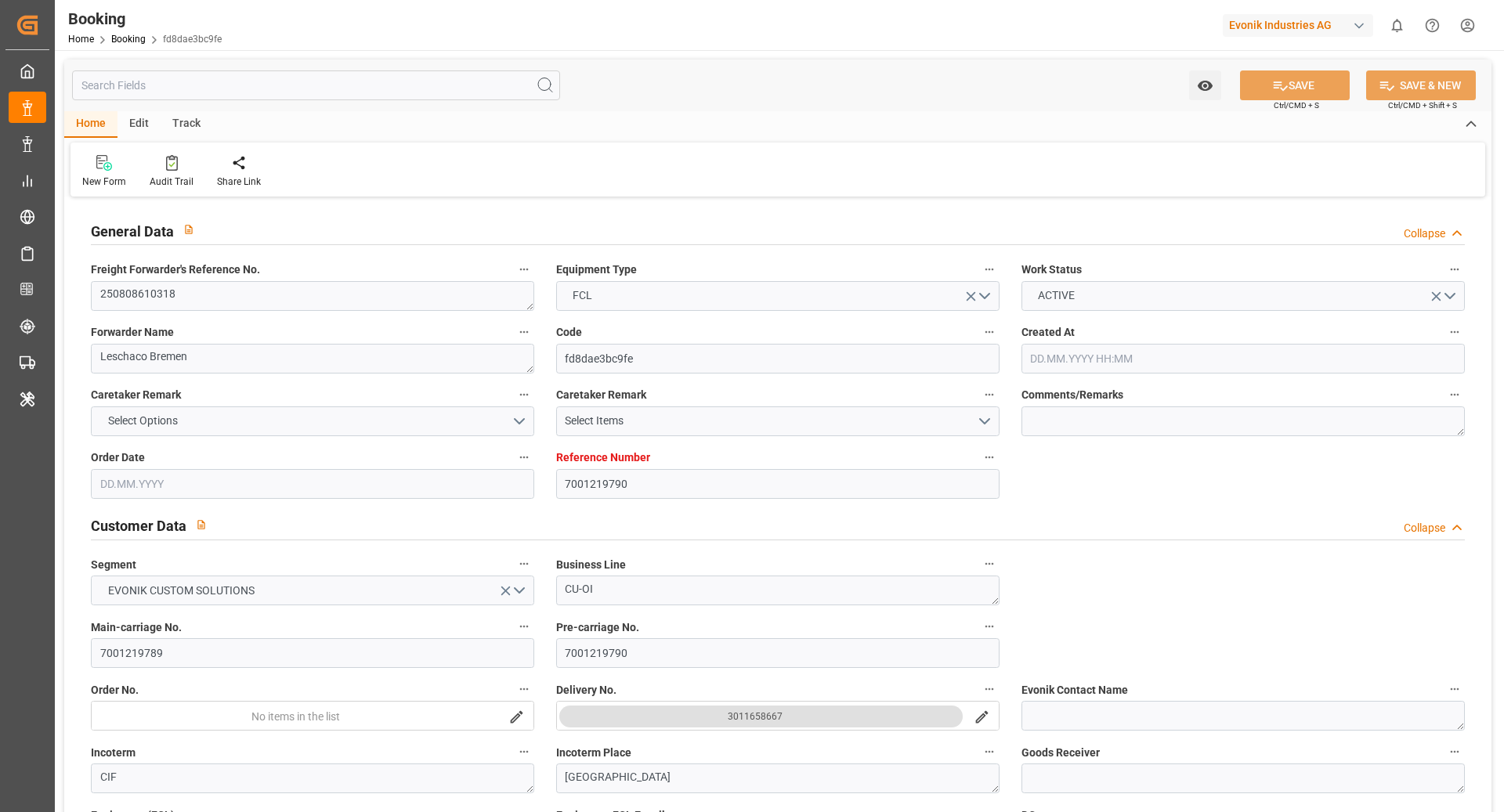
type input "03.11.2025 20:00"
type input "04.11.2025 09:33"
type input "08.11.2025 09:33"
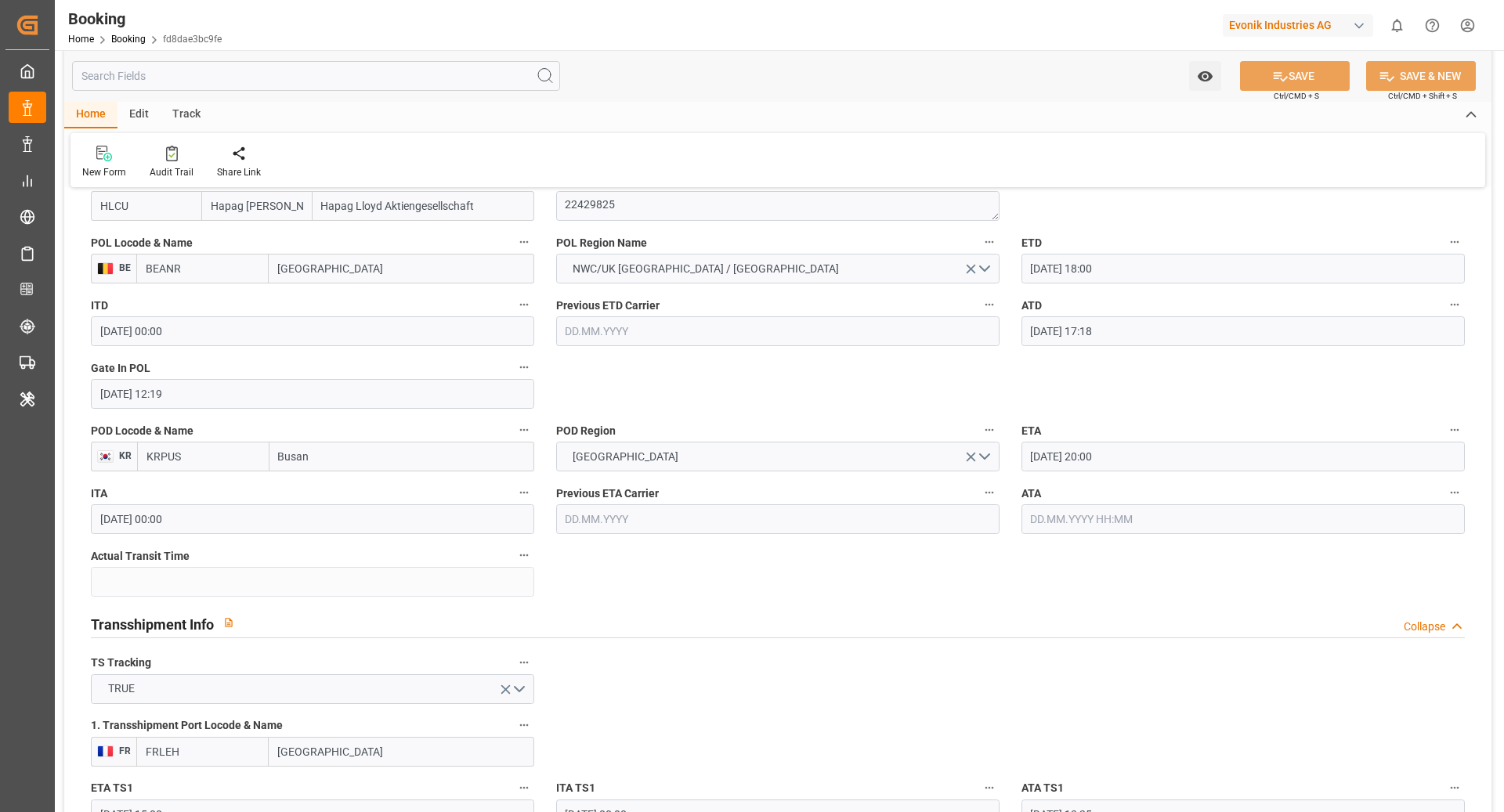
scroll to position [1207, 0]
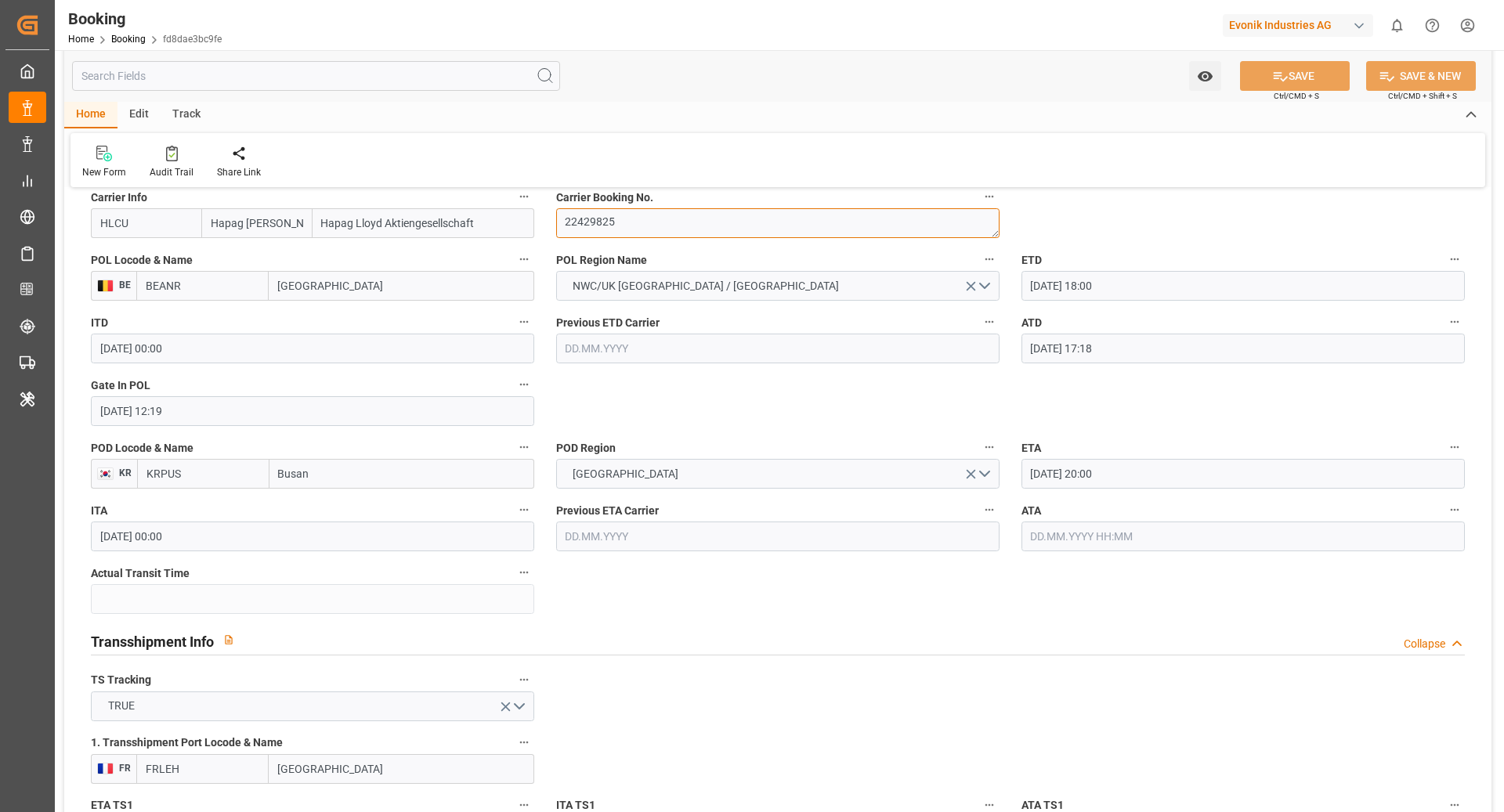
click at [682, 224] on textarea "22429825" at bounding box center [777, 223] width 443 height 30
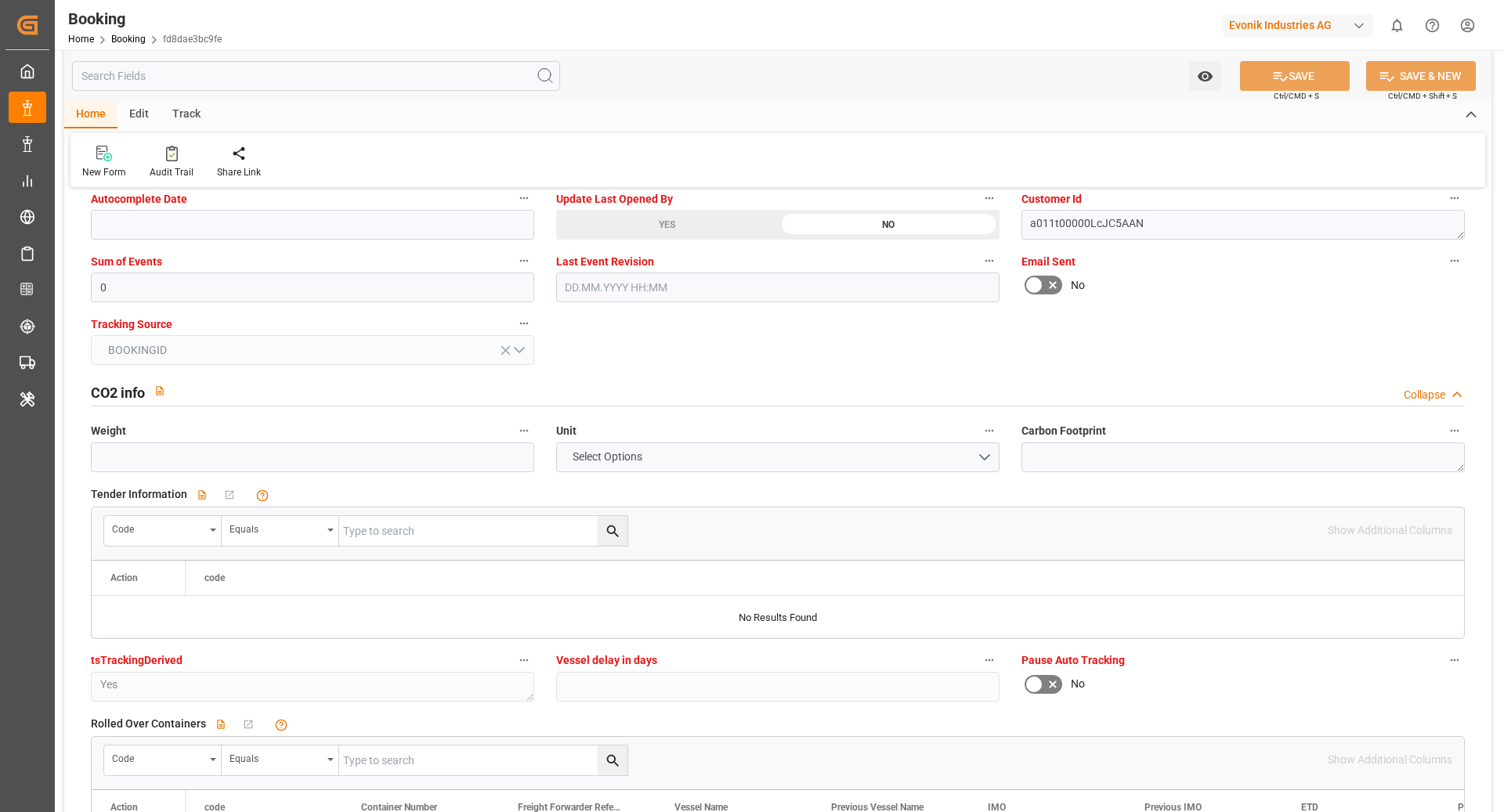
scroll to position [3031, 0]
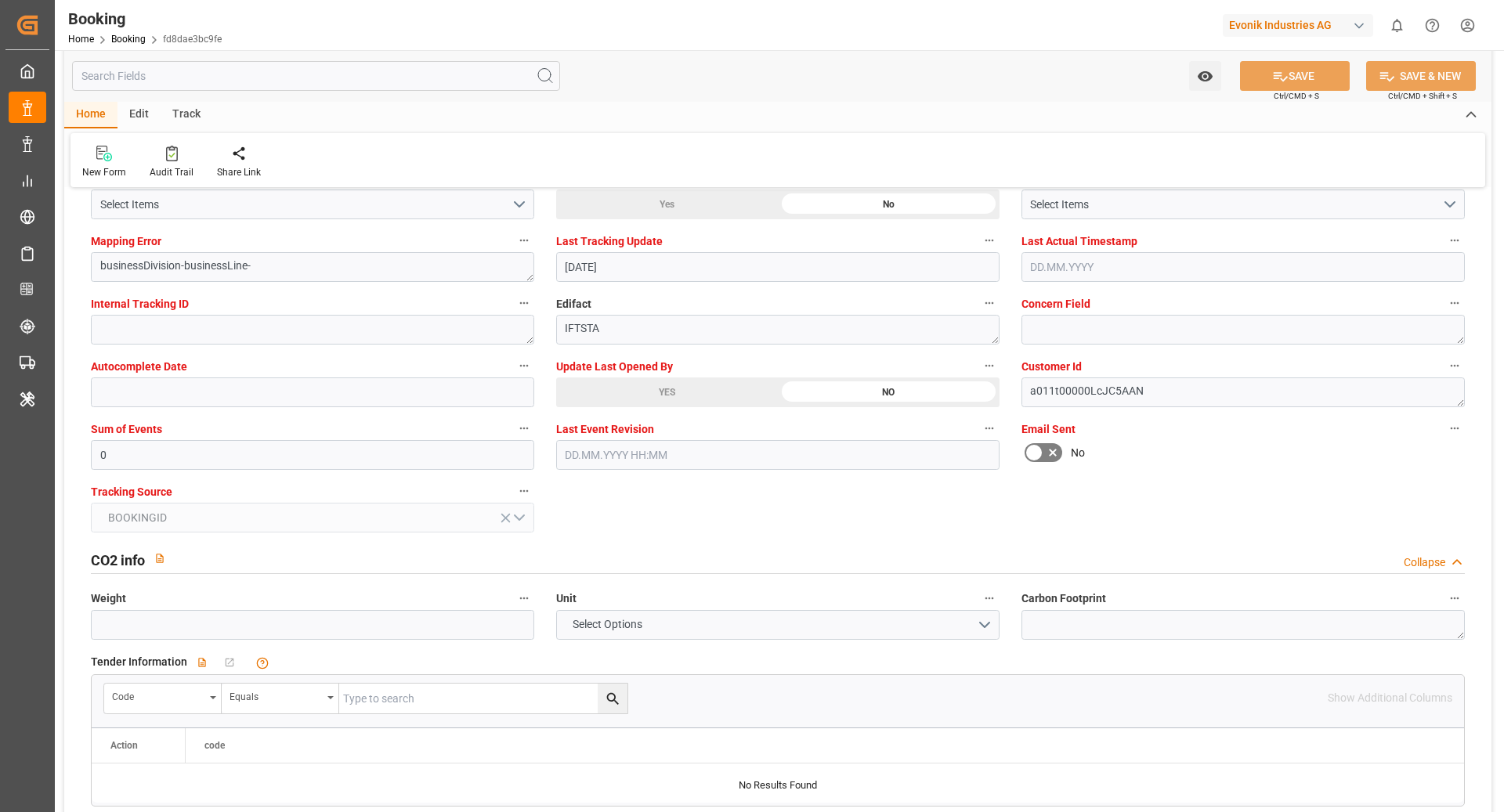
click at [735, 392] on div "YES" at bounding box center [667, 392] width 222 height 30
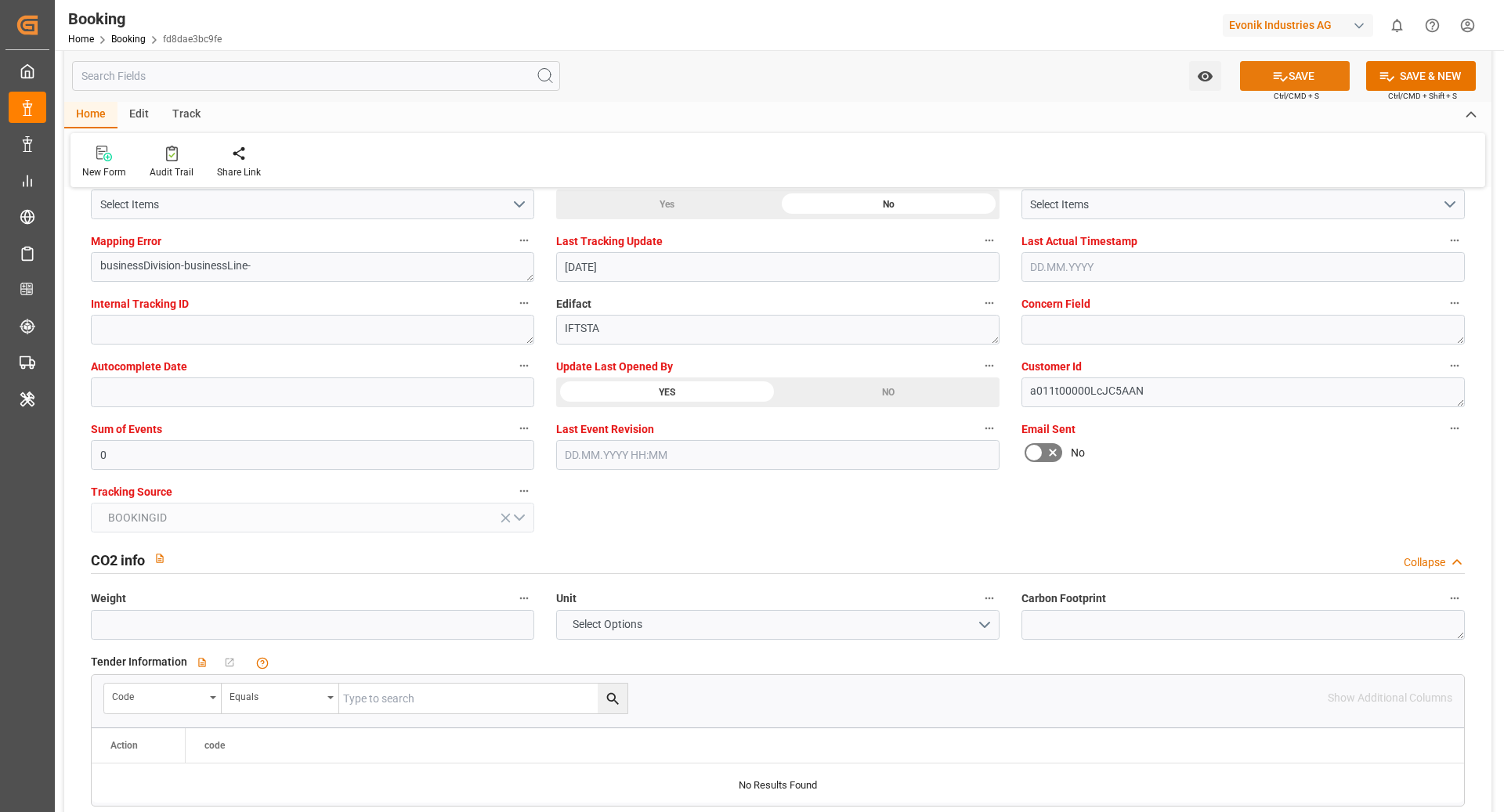
click at [1301, 87] on button "SAVE" at bounding box center [1295, 75] width 110 height 30
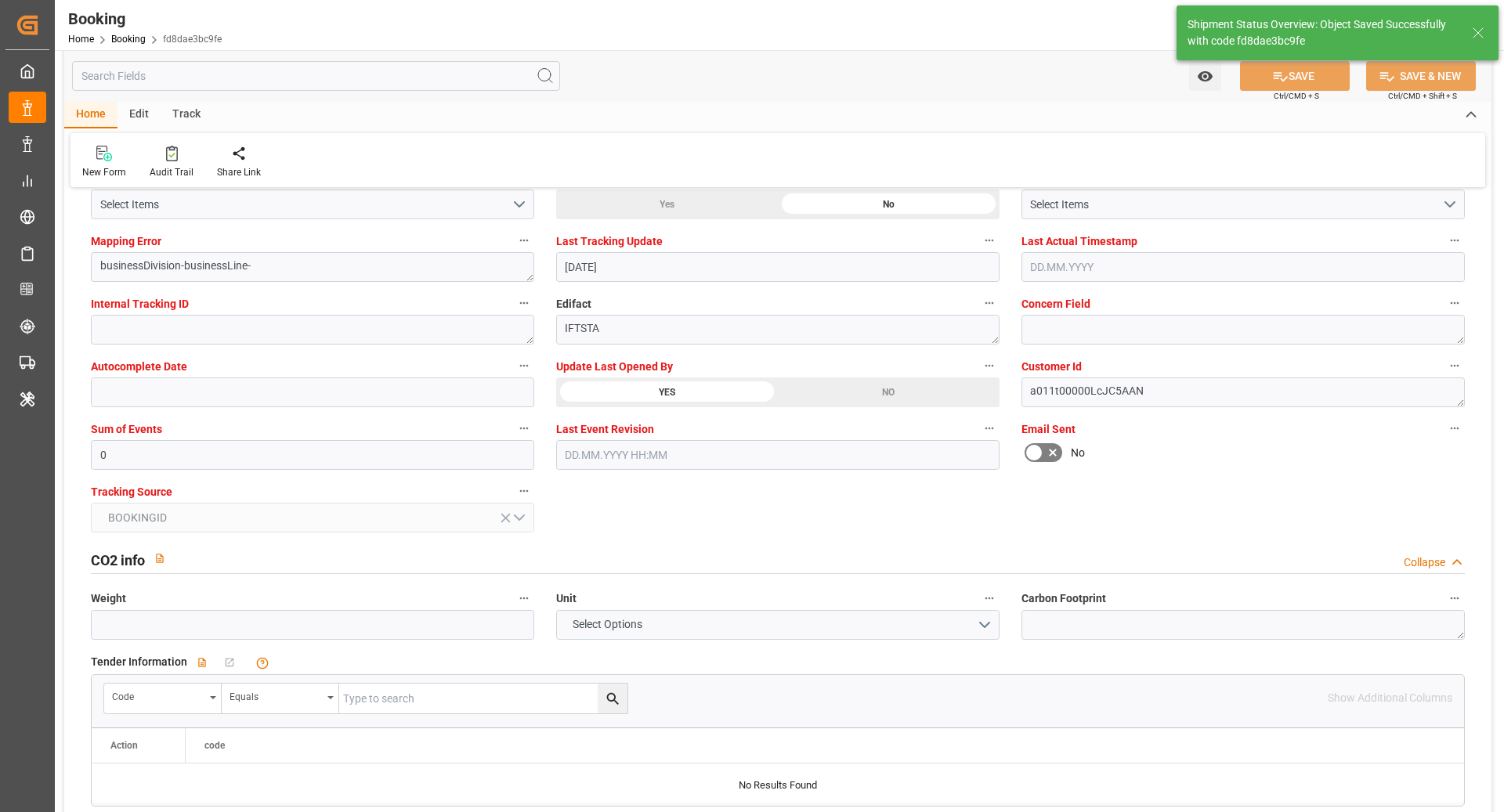
type textarea "[PERSON_NAME]"
type input "[DATE] 11:13"
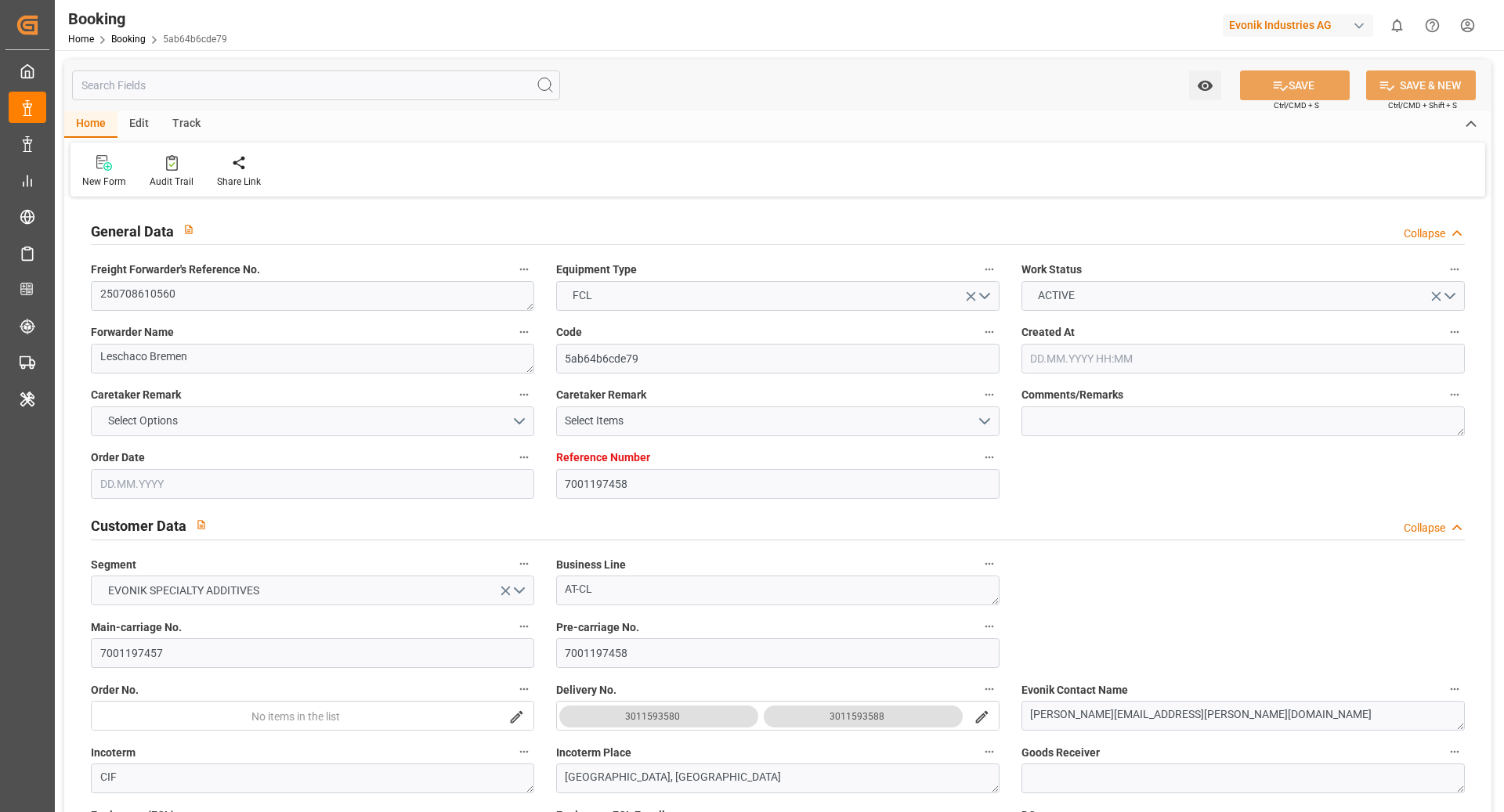
type input "7001197458"
type input "9632090"
type input "Hapag [PERSON_NAME]"
type input "Hapag Lloyd Aktiengesellschaft"
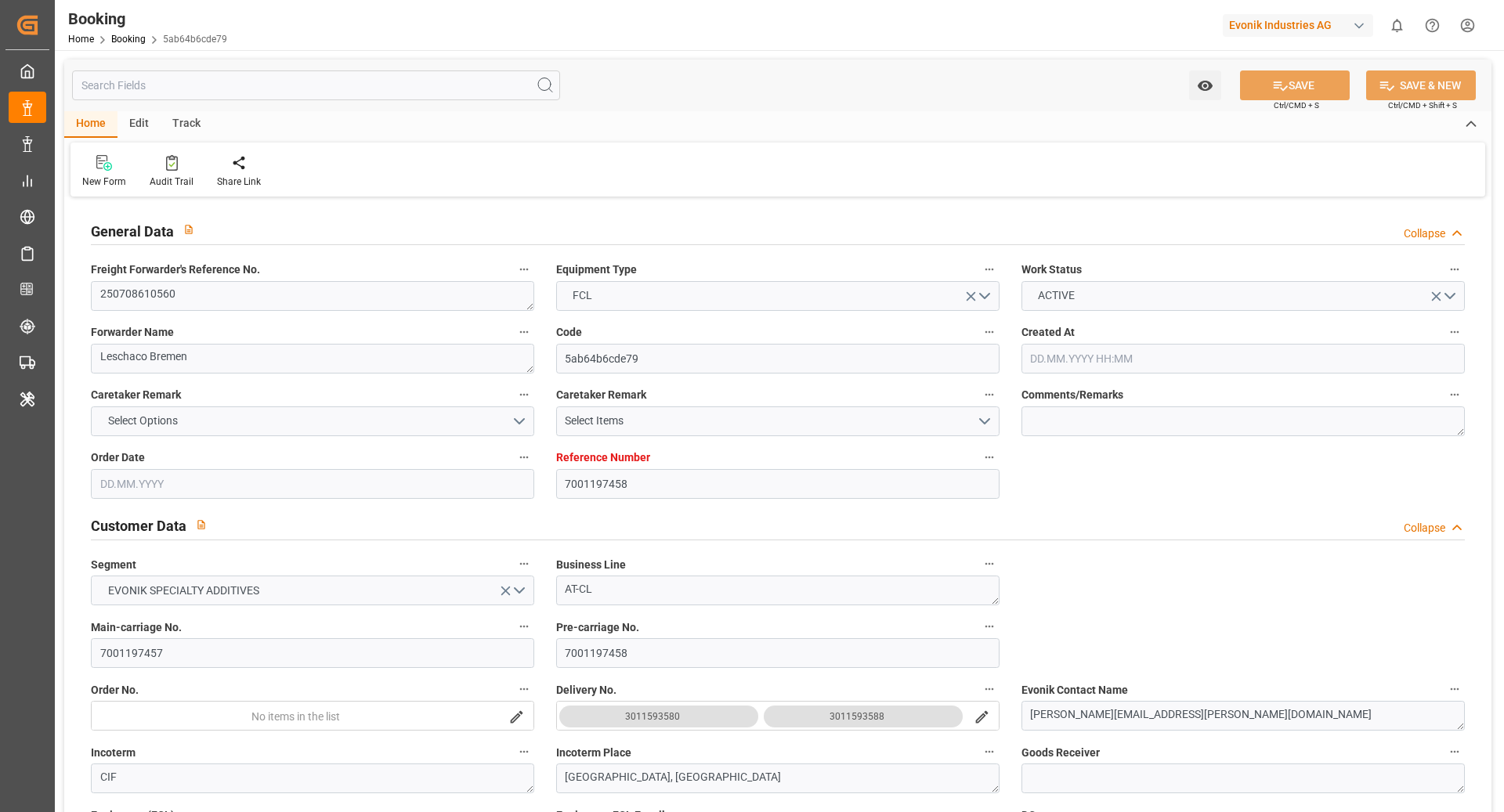
type input "NLRTM"
type input "TWKEL"
type input "CNQDG"
type input "KRPUS"
type input "CNSHG"
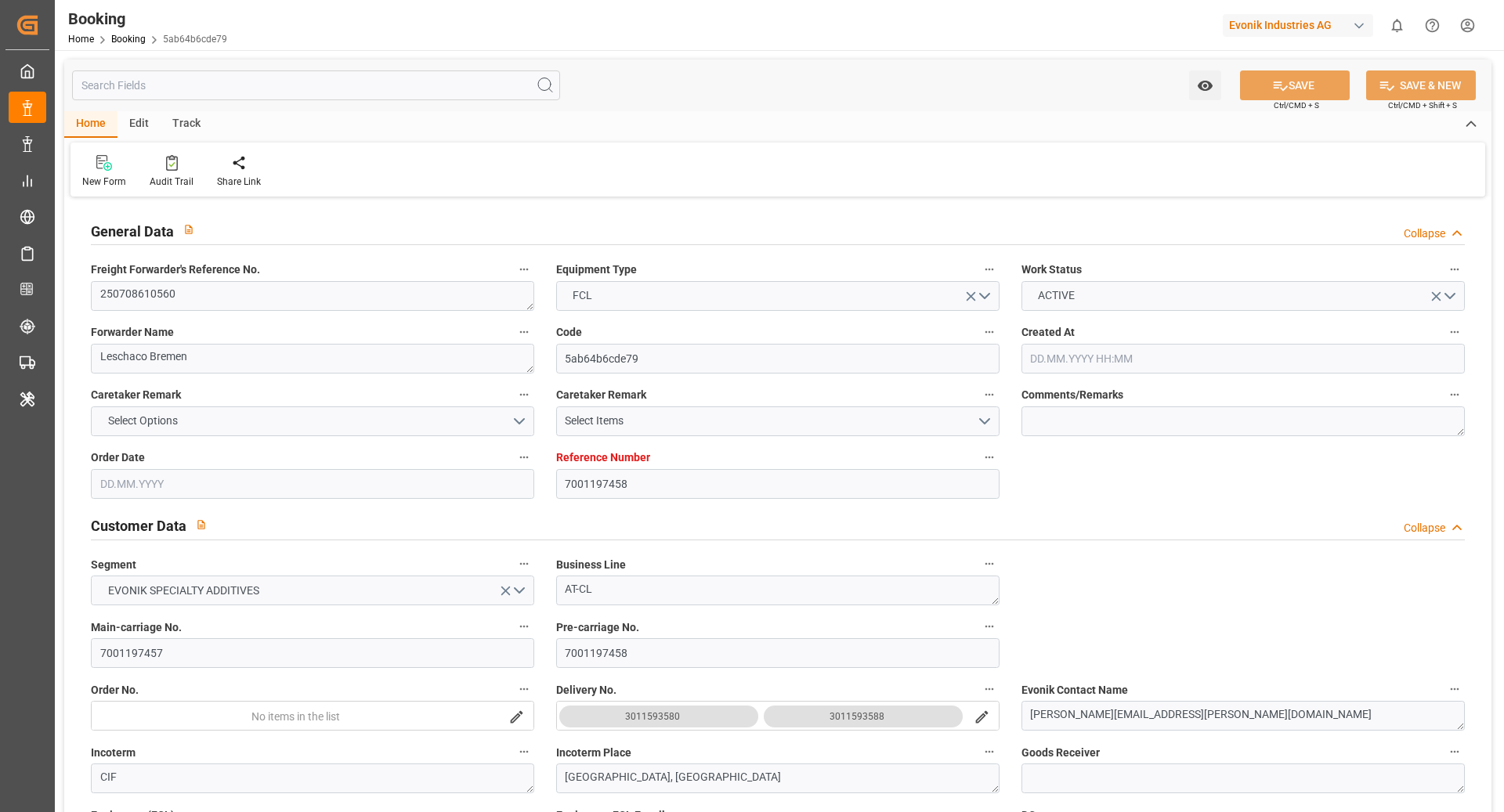
type input "0"
type input "NLRTM"
type input "TWKEL"
type input "9687552"
type input "9975612"
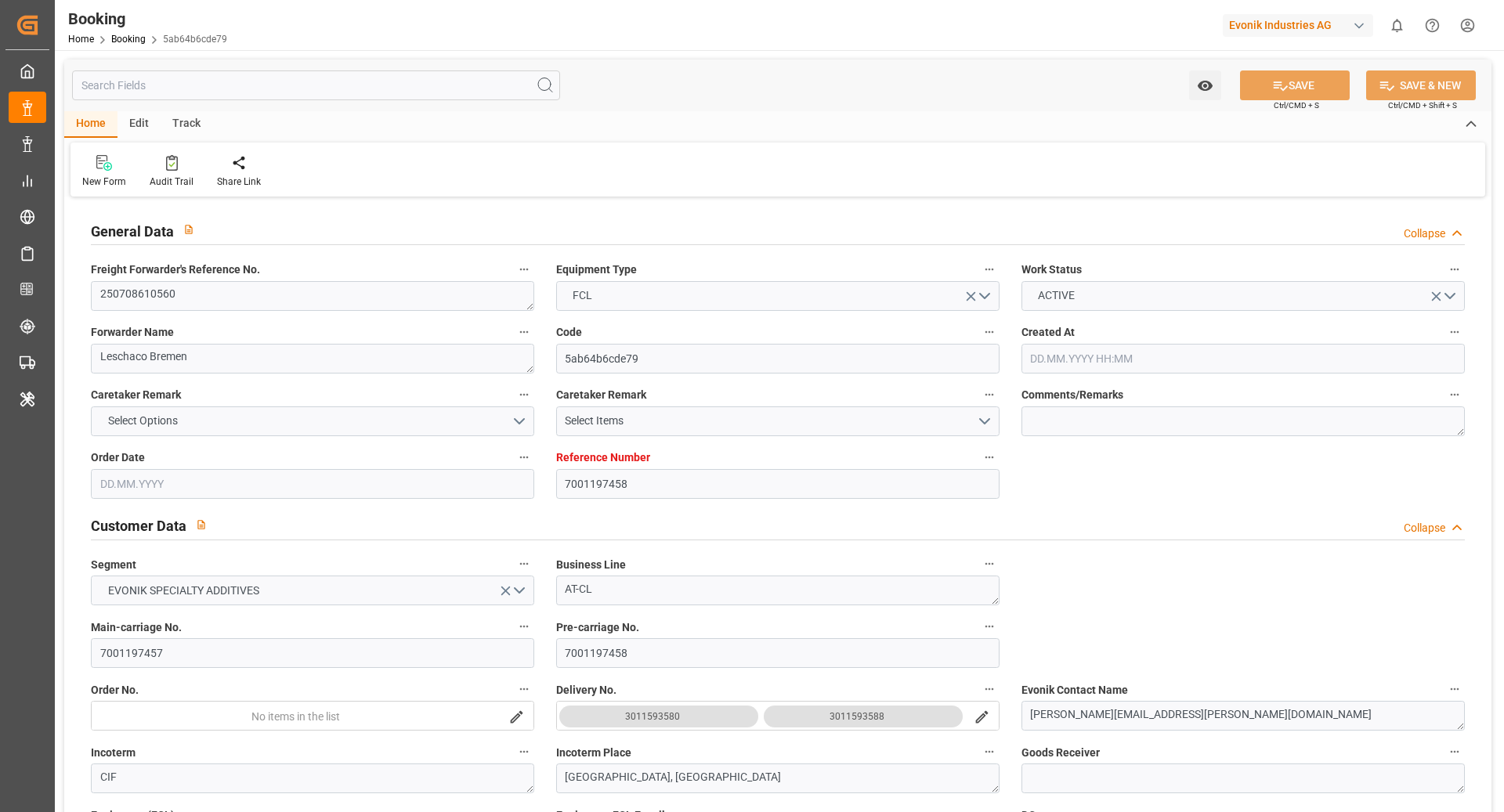
type input "9613771"
type input "[DATE] 10:04"
type input "[DATE]"
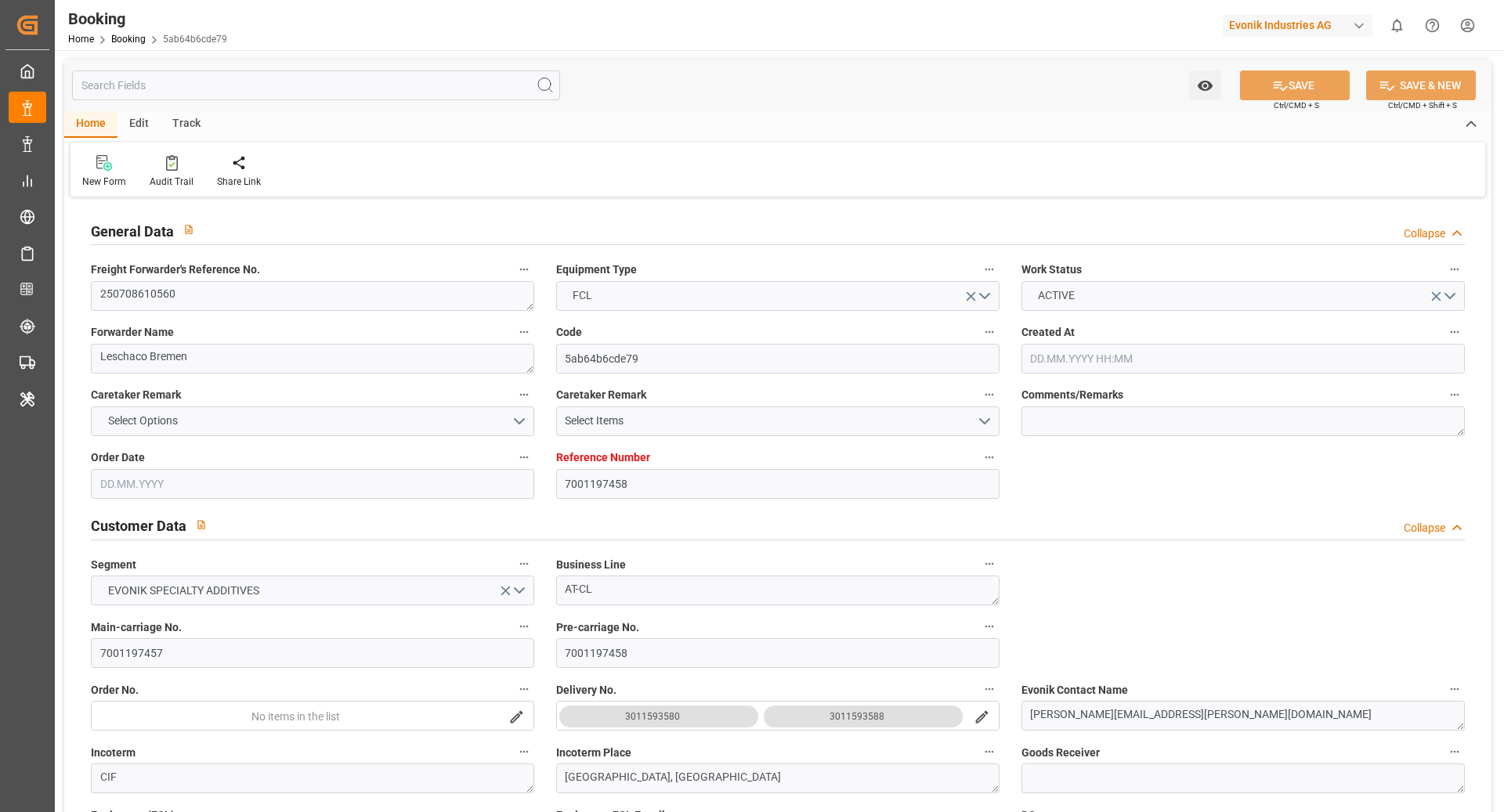
type input "[DATE]"
type input "[DATE] 11:00"
type input "[DATE] 00:00"
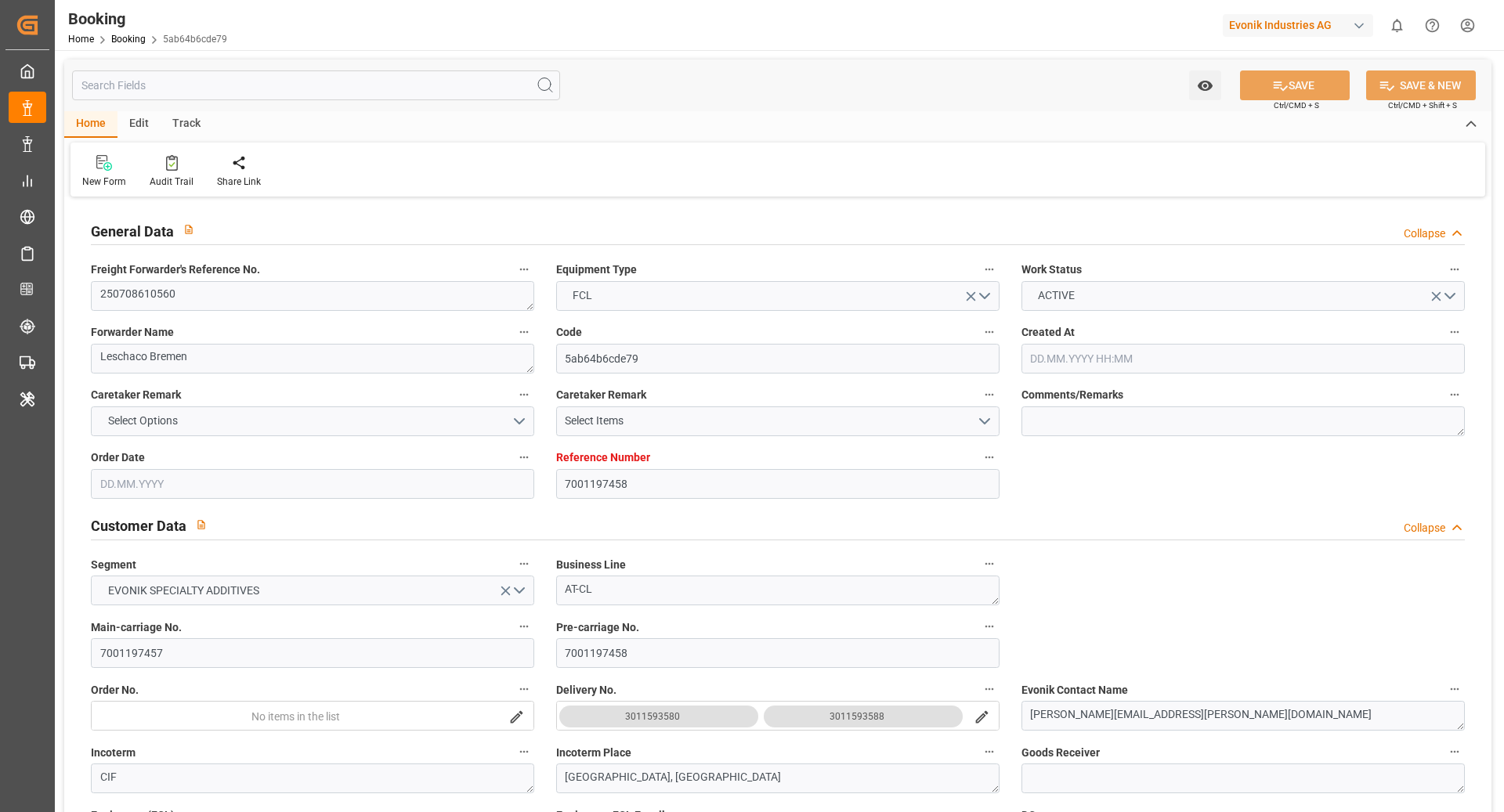
type input "[DATE] 11:18"
type input "[DATE] 21:24"
type input "[DATE] 15:00"
type input "[DATE] 00:00"
type input "[DATE] 06:00"
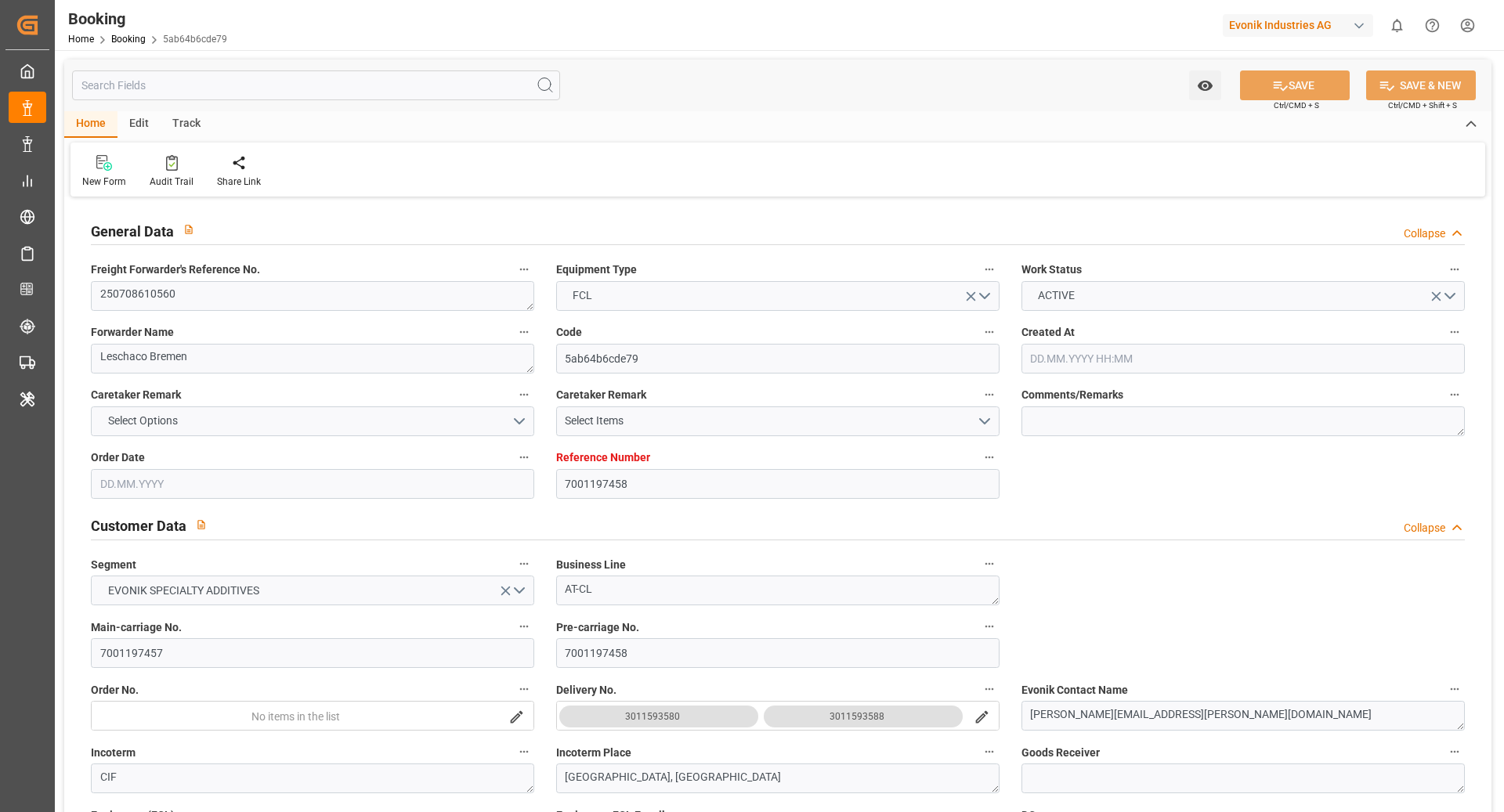
type input "[DATE] 00:00"
type input "[DATE] 12:06"
type input "[DATE] 19:00"
type input "[DATE] 00:00"
type input "[DATE] 22:12"
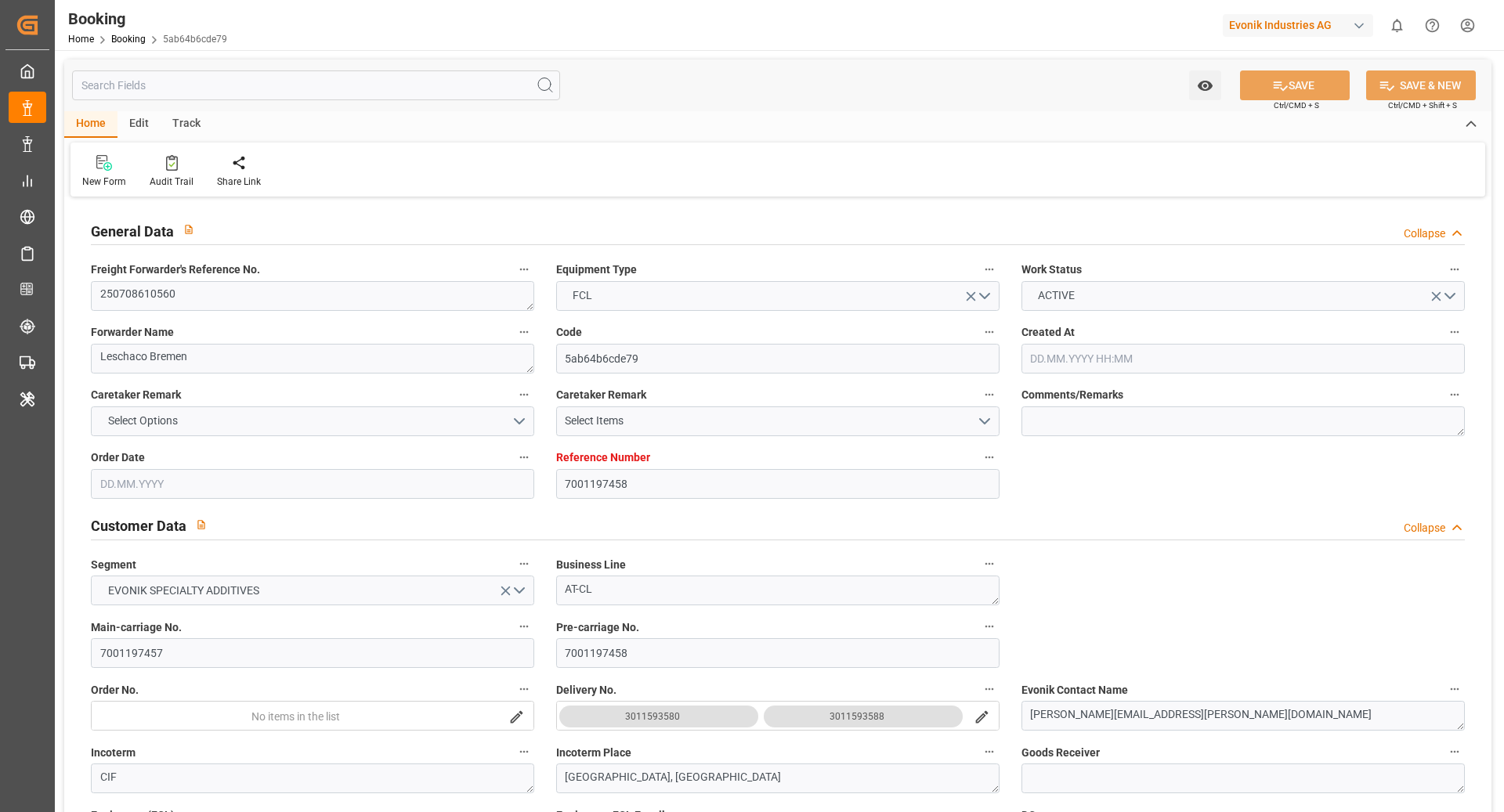
type input "[DATE] 22:00"
type input "[DATE] 00:00"
type input "[DATE] 09:54"
type input "[DATE] 09:00"
type input "[DATE] 00:00"
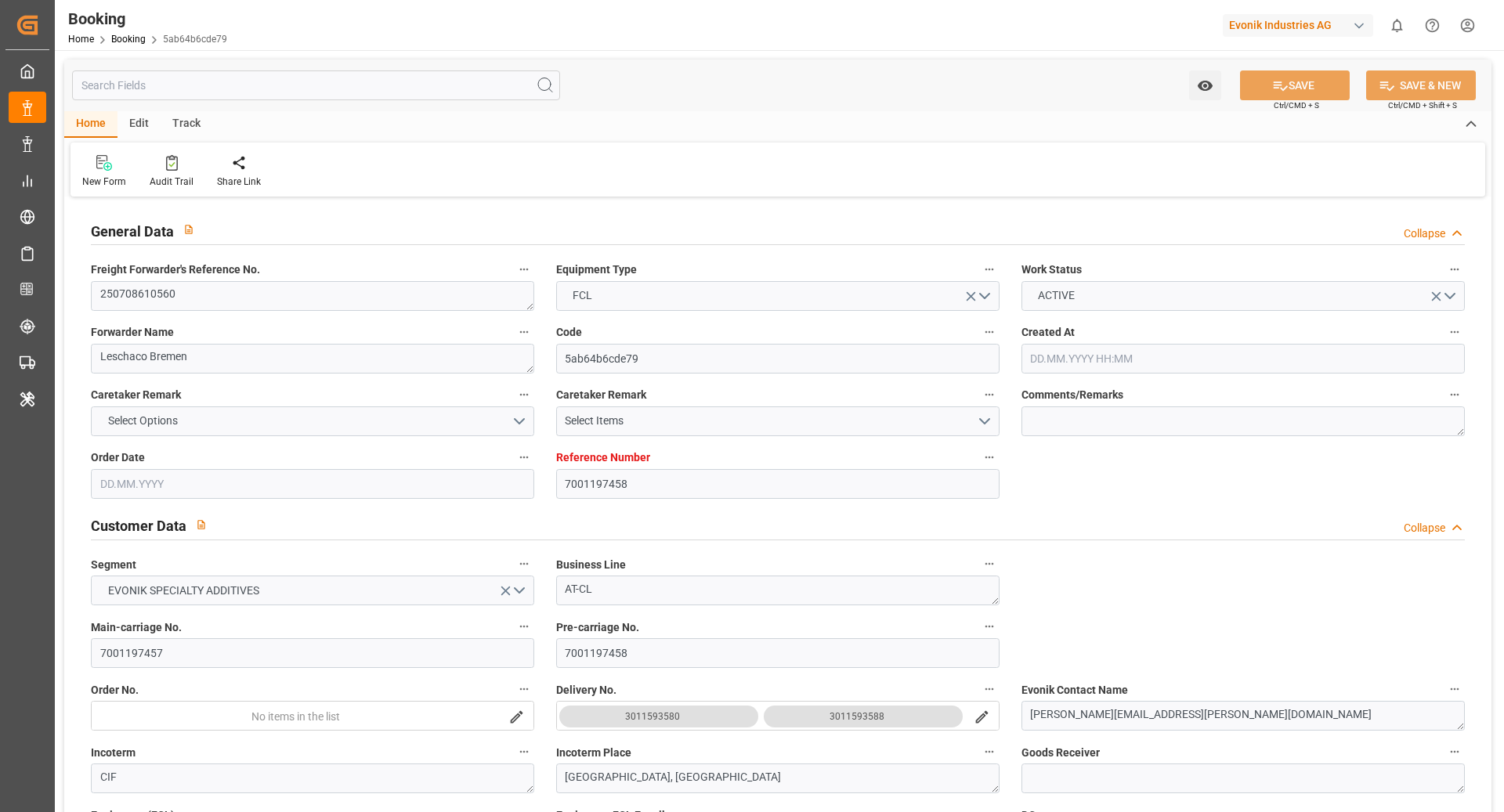
type input "[DATE] 09:24"
type input "[DATE] 00:00"
type input "[DATE] 21:00"
type input "[DATE] 00:00"
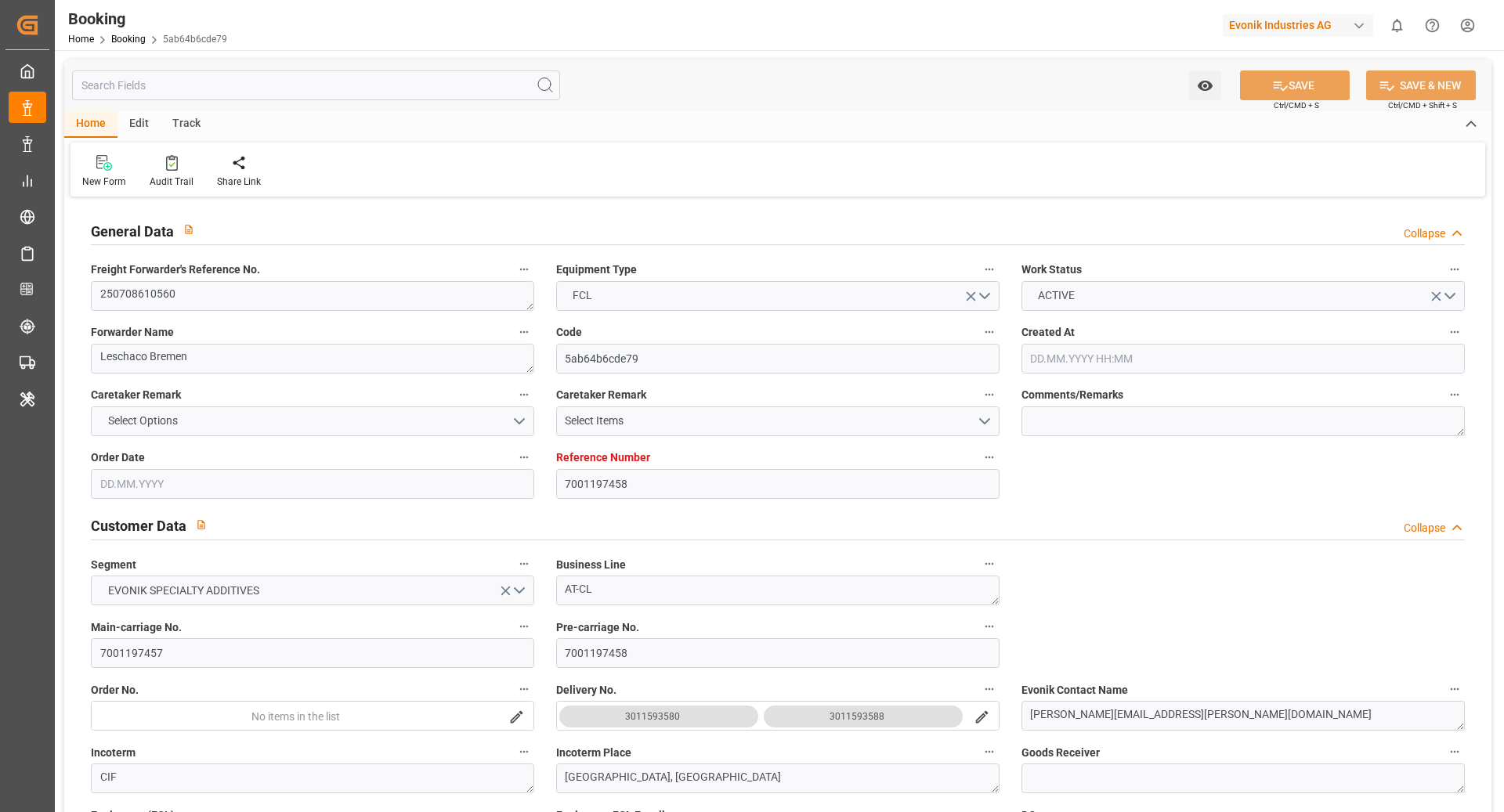
type input "[DATE]"
type input "[DATE] 05:37"
type input "[DATE]"
type input "[DATE] 07:12"
type input "[DATE] 16:42"
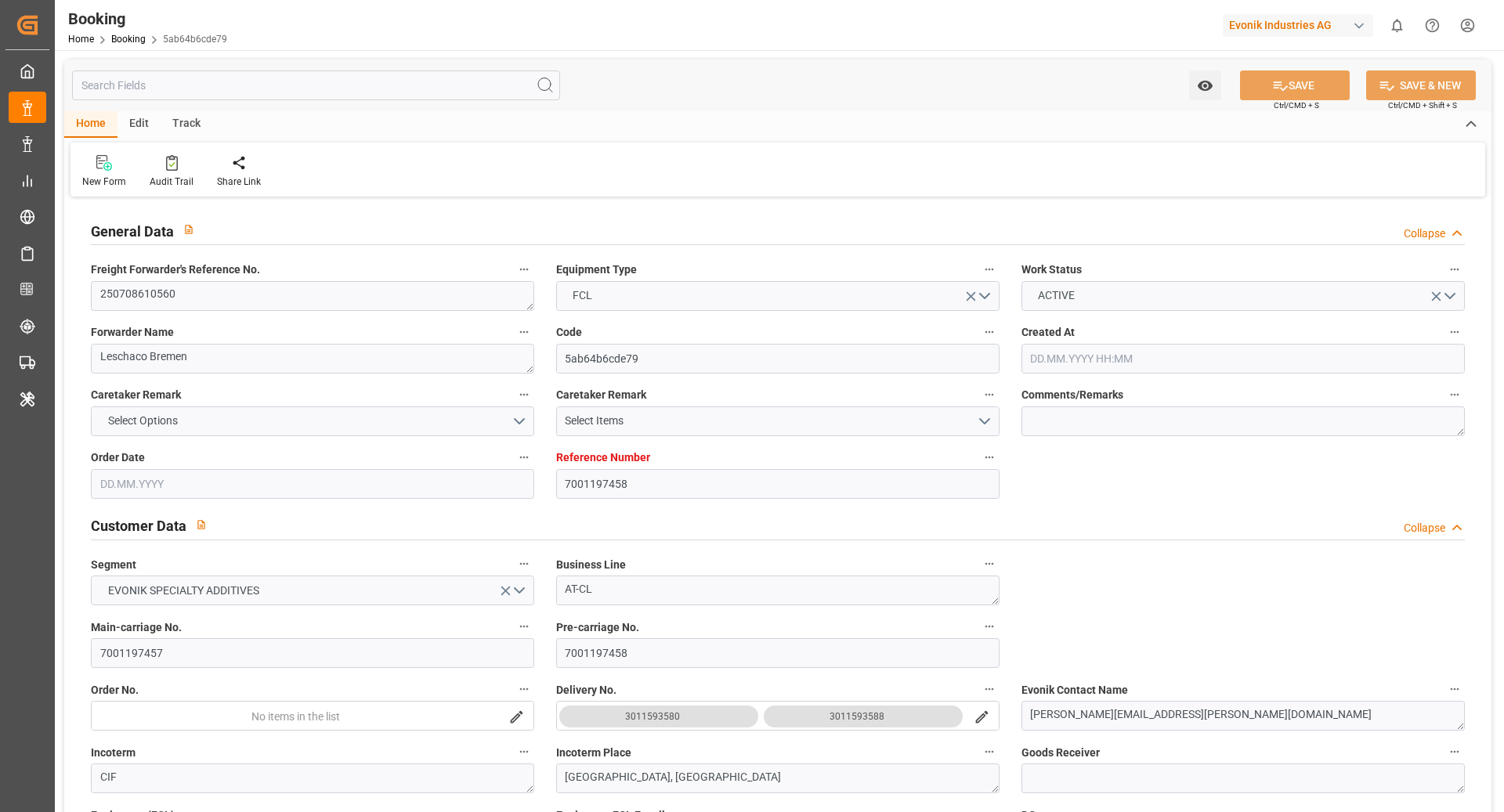
type input "[DATE] 10:30"
type input "[DATE] 19:06"
type input "[DATE] 11:00"
type input "[DATE] 12:33"
type input "[DATE] 08:00"
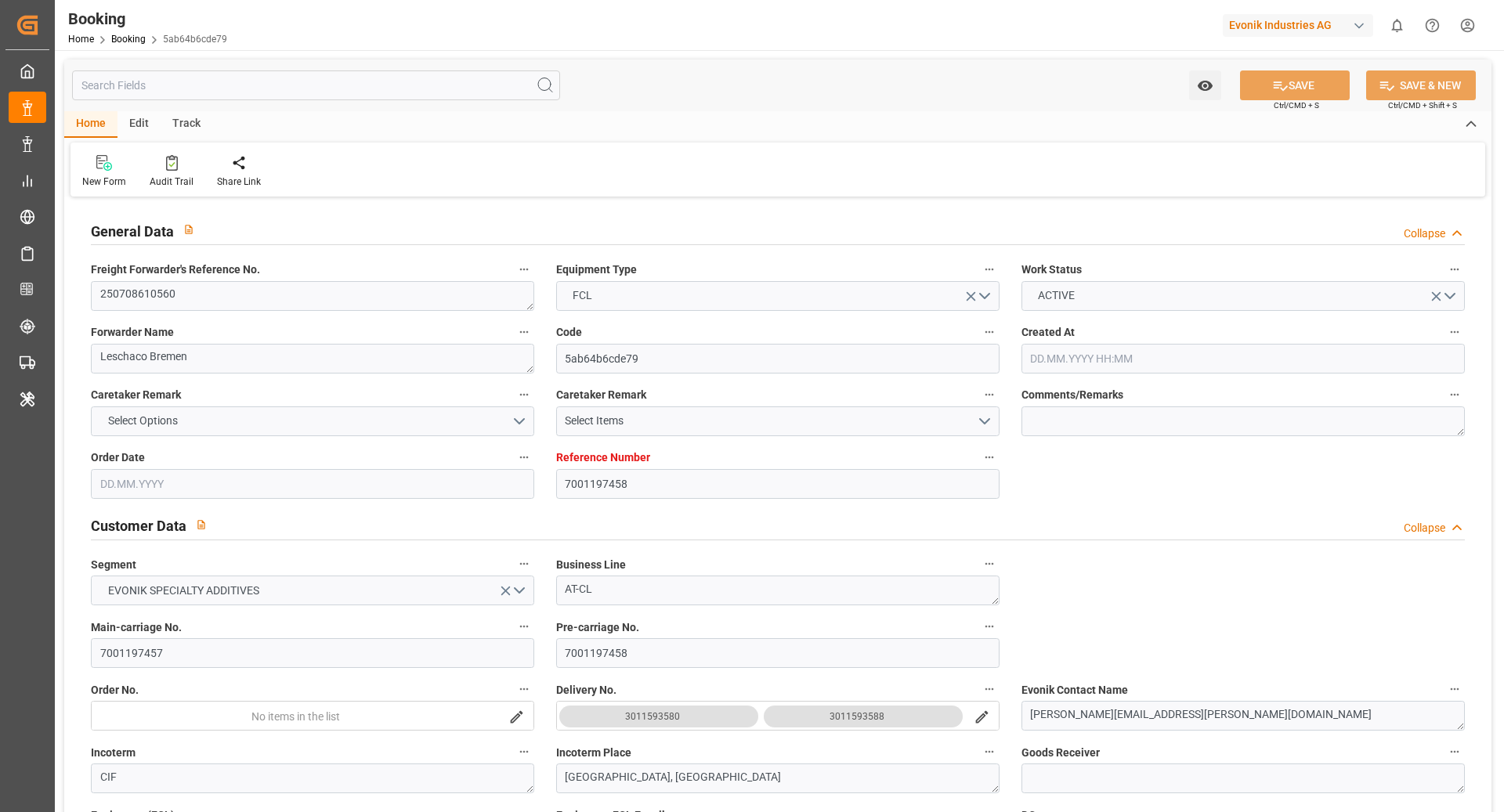
type input "[DATE] 11:26"
type input "[DATE] 12:06"
type input "[DATE] 09:00"
type input "[DATE] 22:53"
type input "[DATE] 20:35"
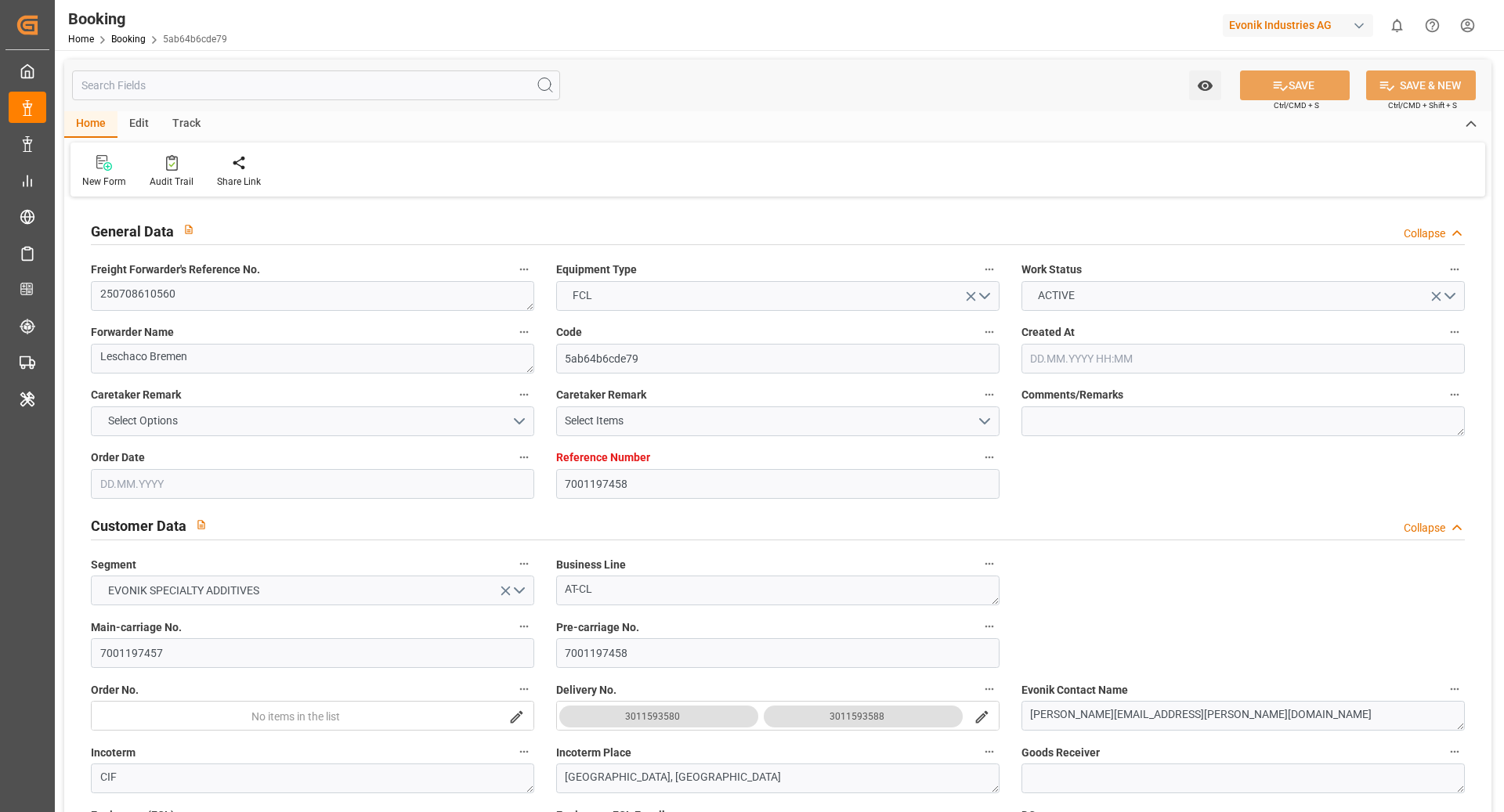
type input "[DATE] 00:01"
type input "[DATE] 19:14"
type input "[DATE] 19:00"
type input "[DATE] 22:33"
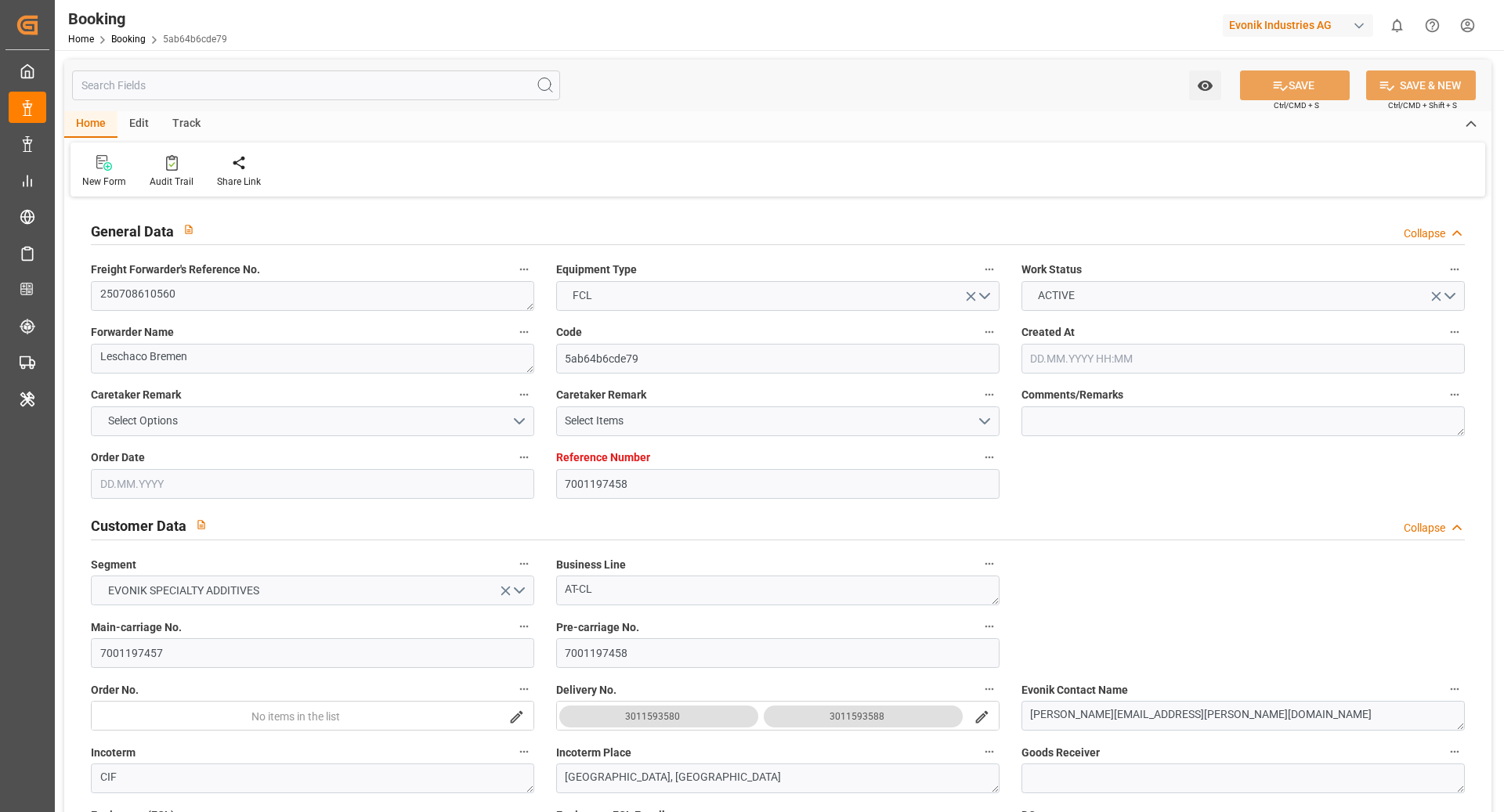
type input "[DATE] 07:05"
type input "[DATE] 10:04"
type input "[DATE] 23:38"
type input "[DATE] 09:54"
type input "[DATE] 20:00"
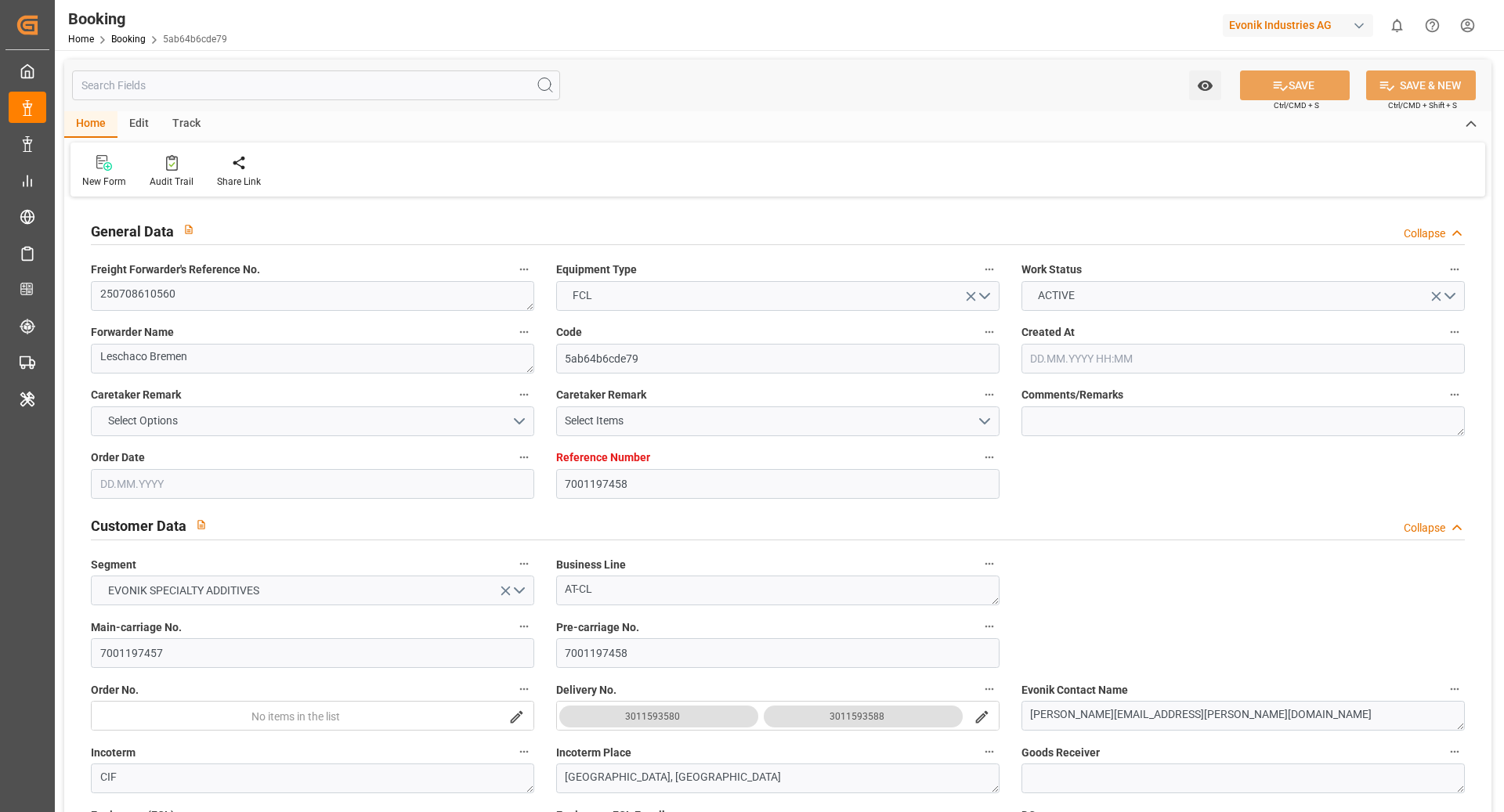
type input "[DATE] 17:56"
type input "[DATE] 22:00"
type input "[DATE] 23:14"
type input "[DATE] 04:00"
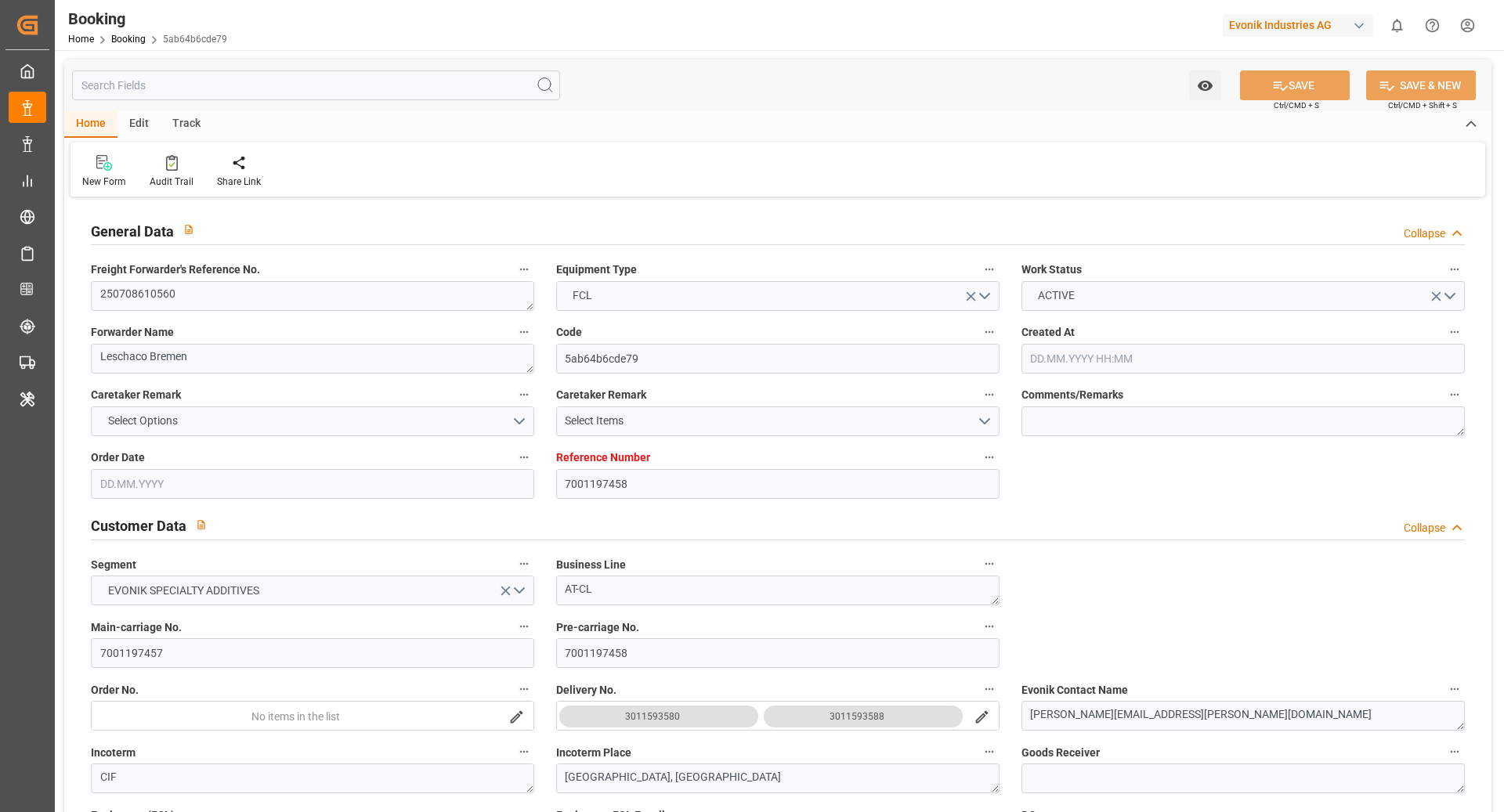
type input "[DATE] 09:30"
type input "[DATE] 19:45"
type input "[DATE] 04:53"
type input "[DATE] 13:00"
type input "[DATE] 14:00"
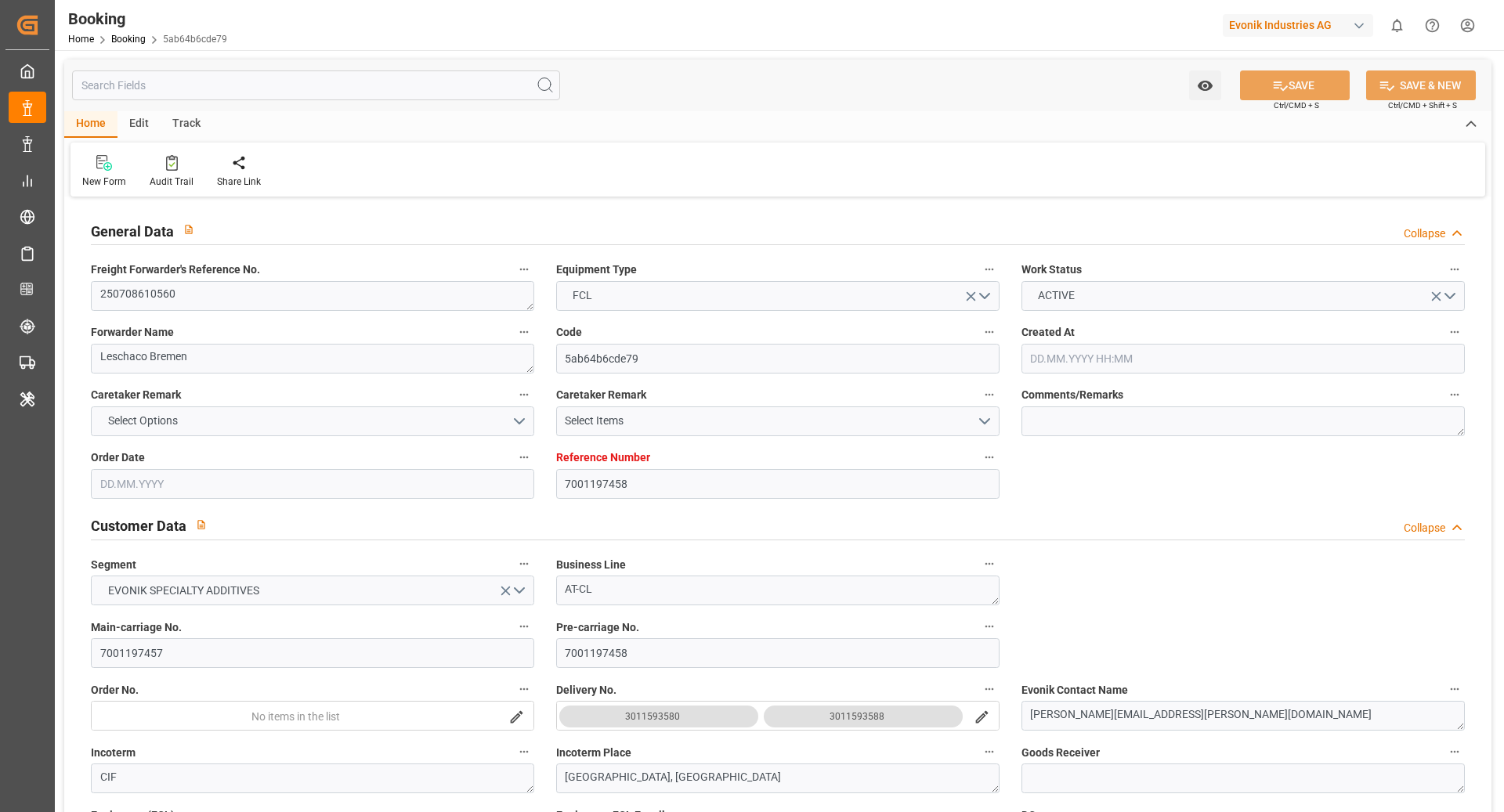
type input "[DATE] 21:00"
type input "[DATE] 15:00"
type input "[DATE] 22:43"
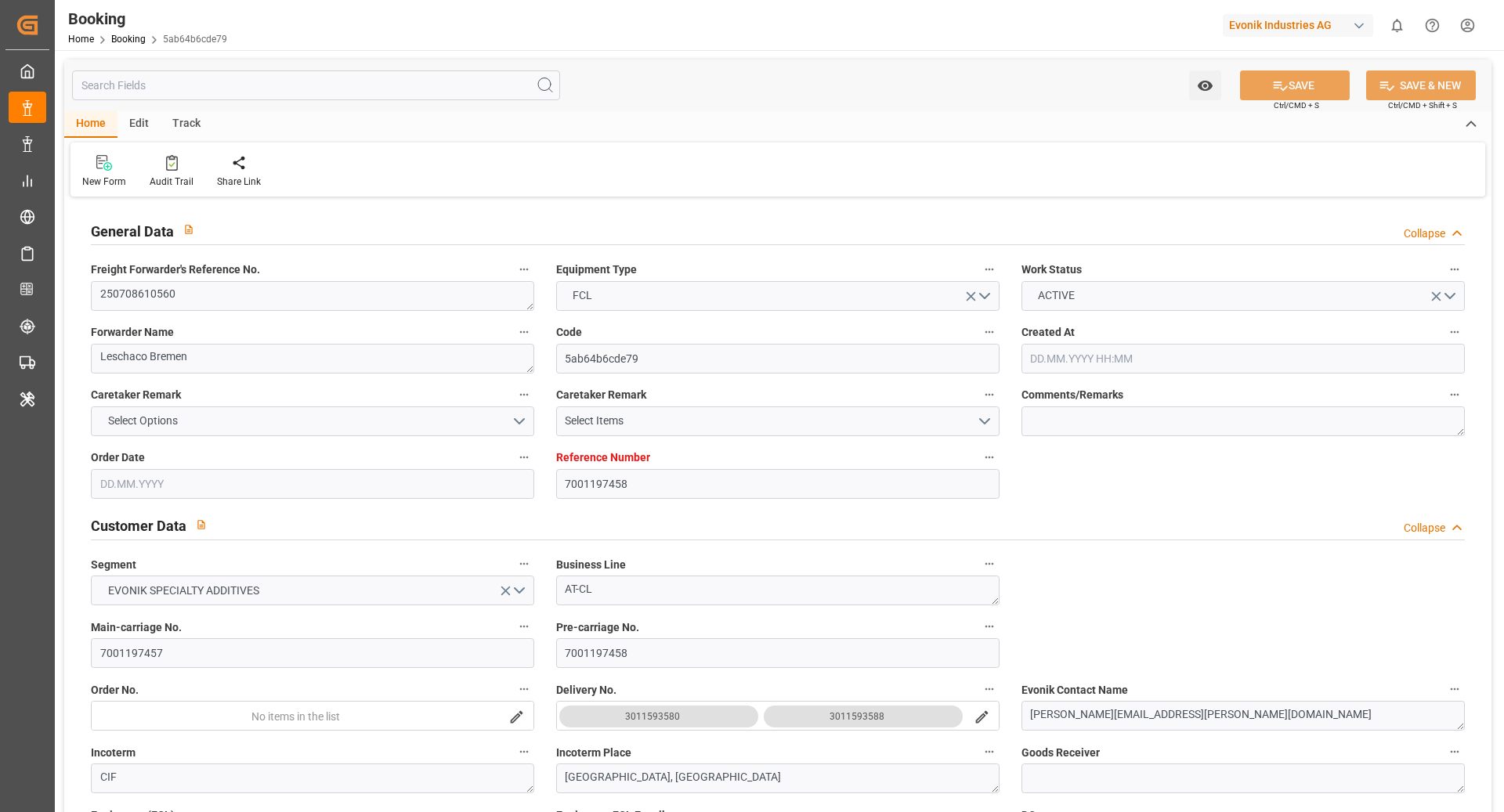
type input "[DATE] 15:00"
type input "[DATE] 22:43"
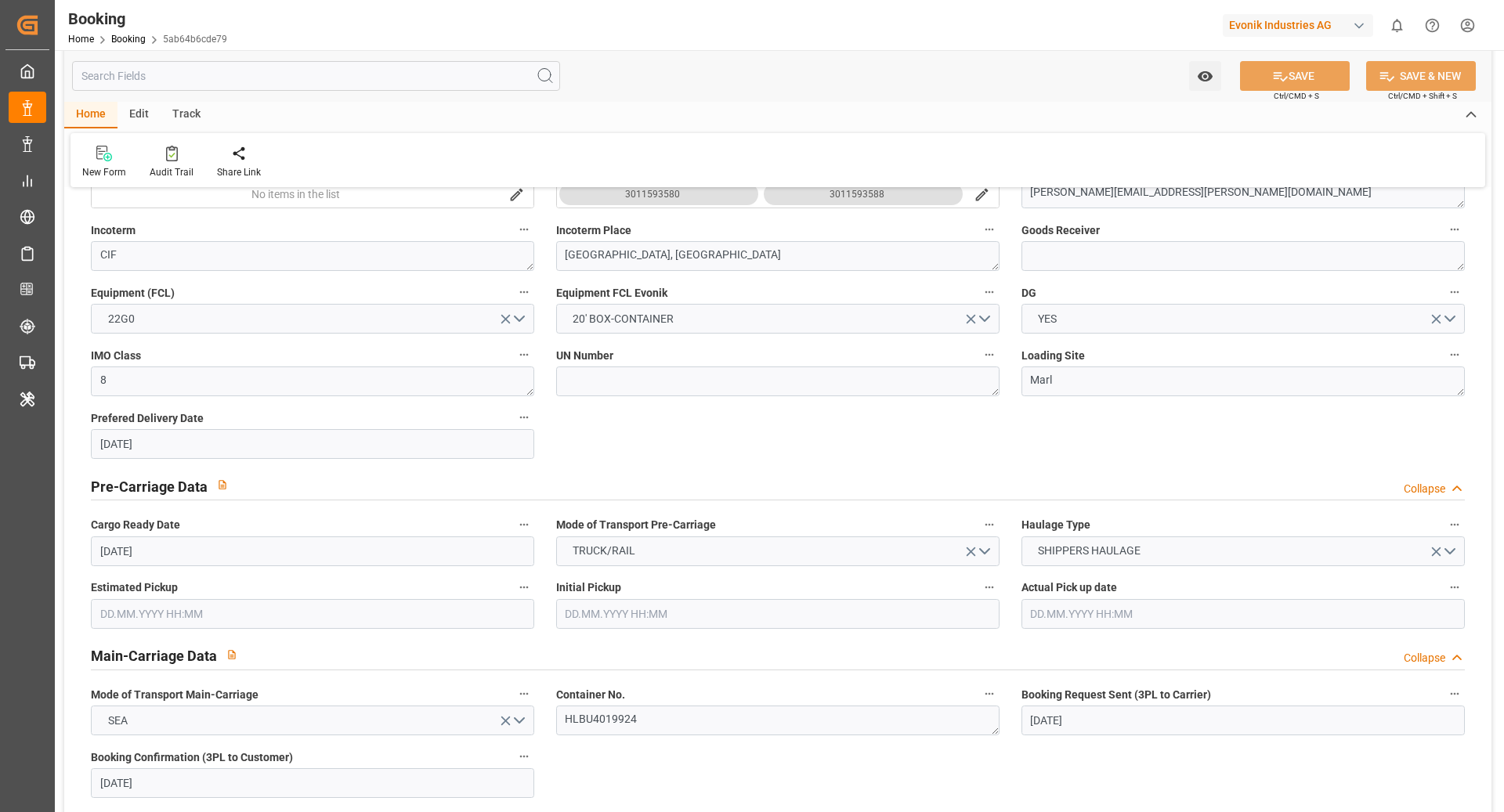
scroll to position [706, 0]
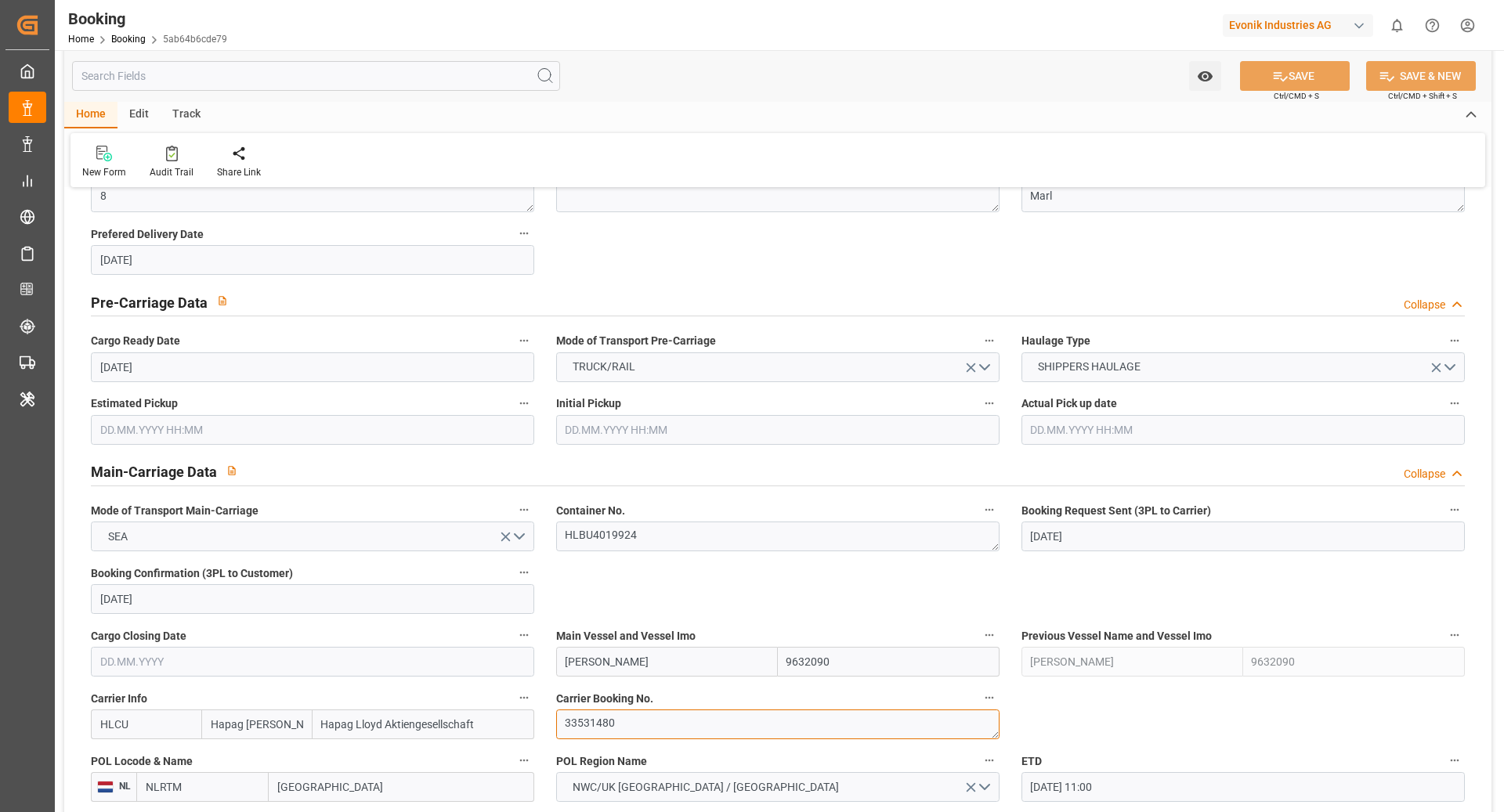
click at [681, 720] on textarea "33531480" at bounding box center [777, 724] width 443 height 30
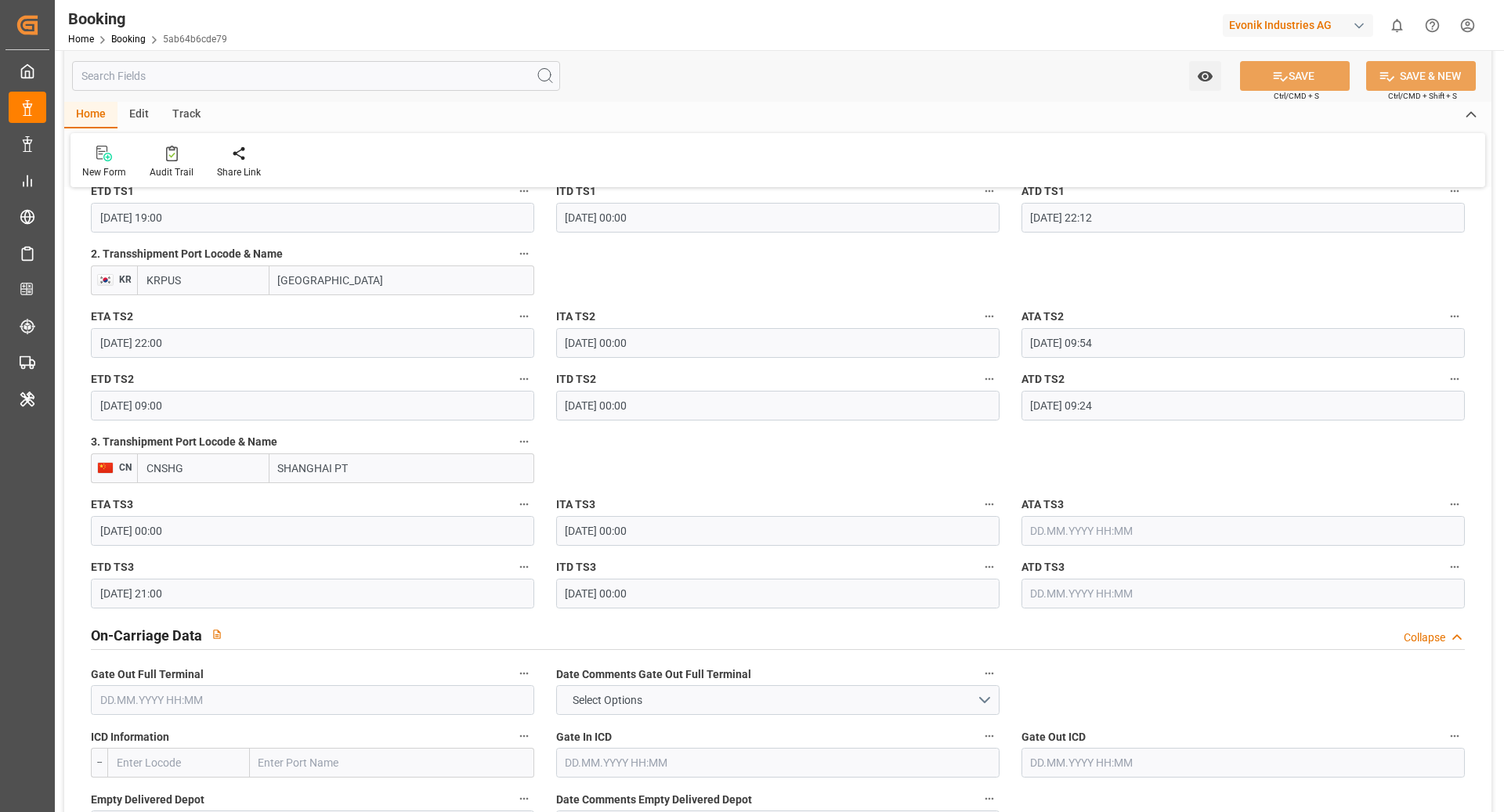
scroll to position [1918, 0]
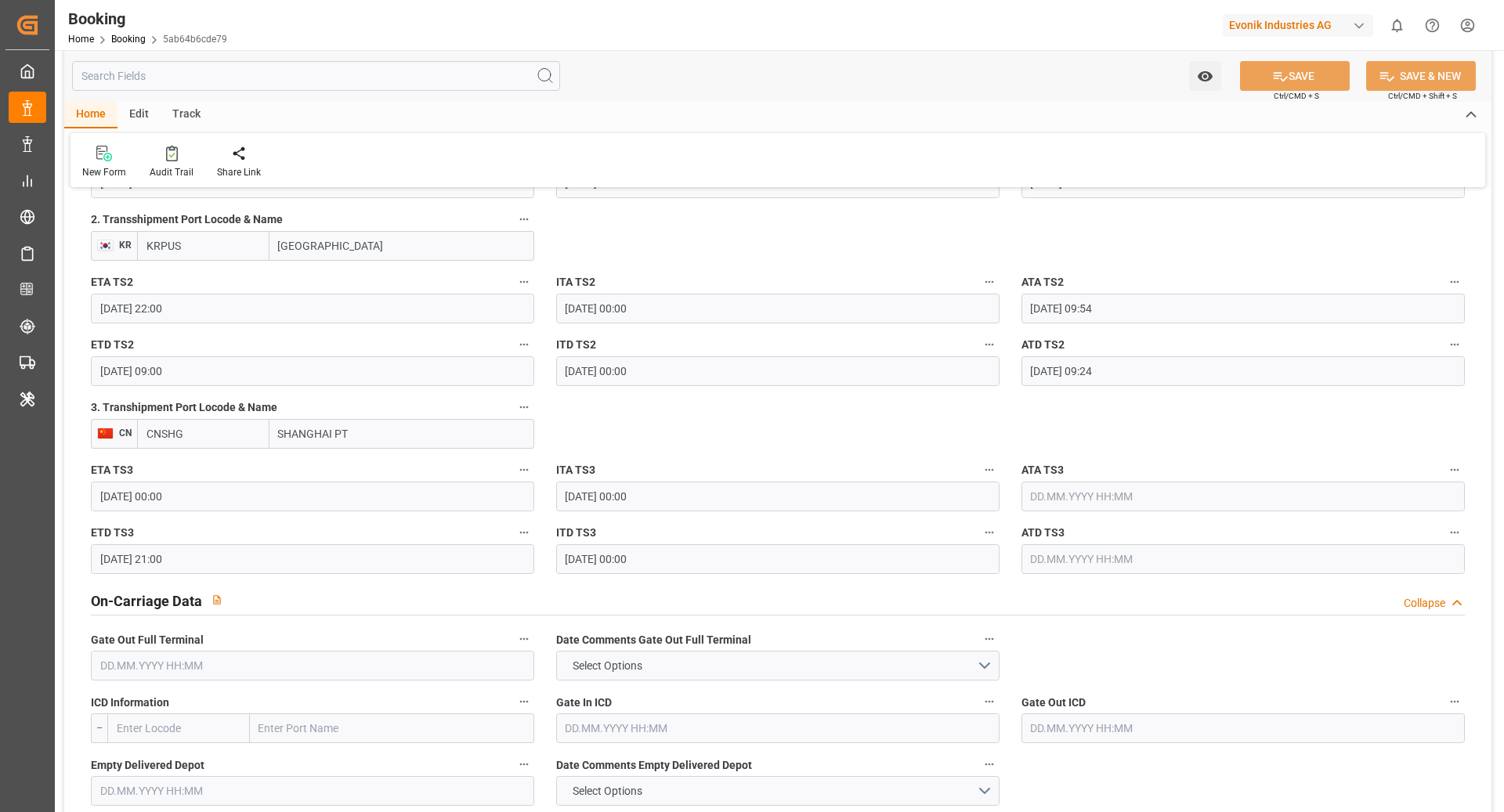
click at [369, 502] on input "[DATE] 00:00" at bounding box center [312, 496] width 443 height 30
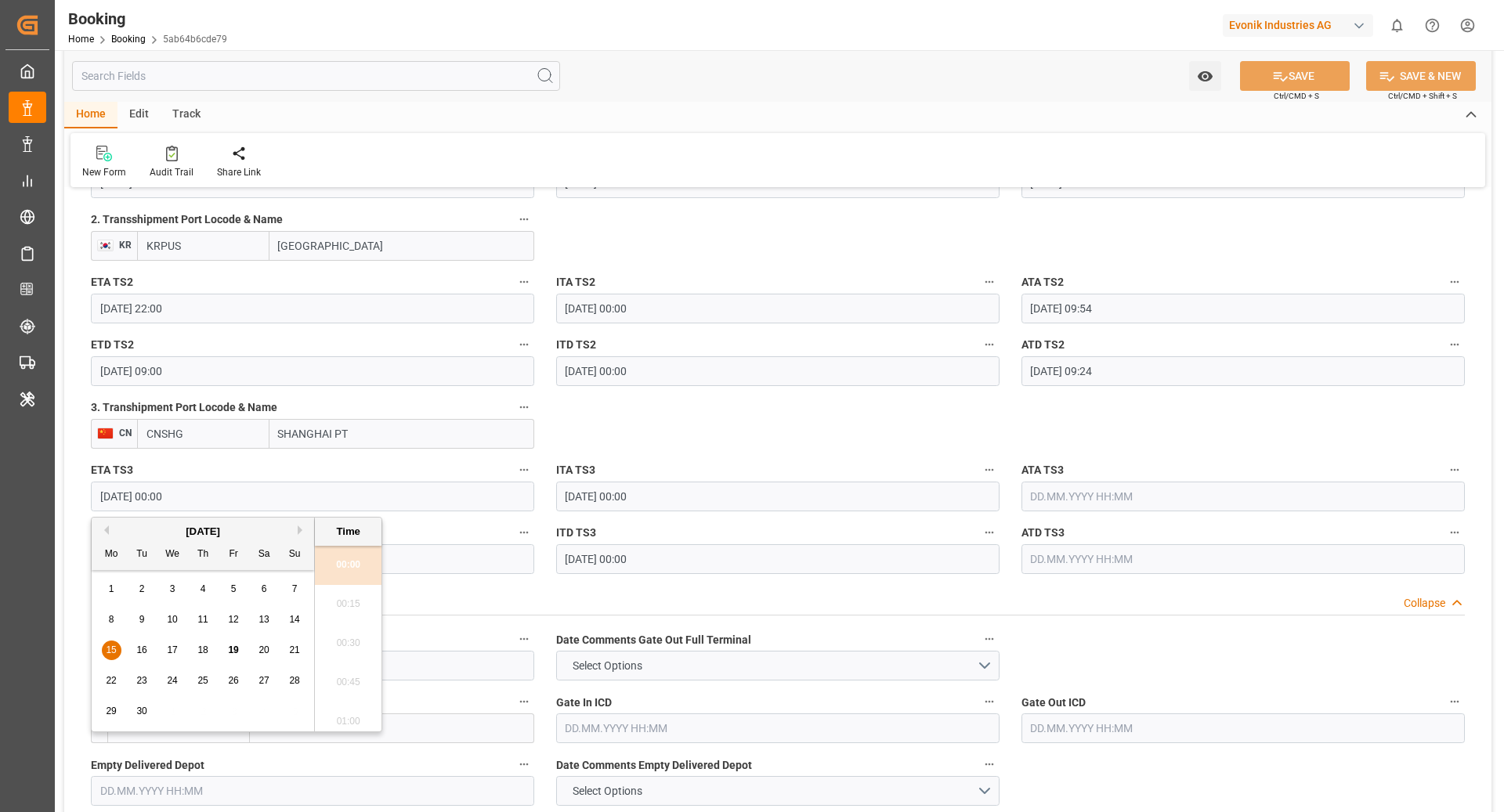
click at [261, 648] on span "20" at bounding box center [264, 649] width 10 height 11
type input "[DATE] 00:00"
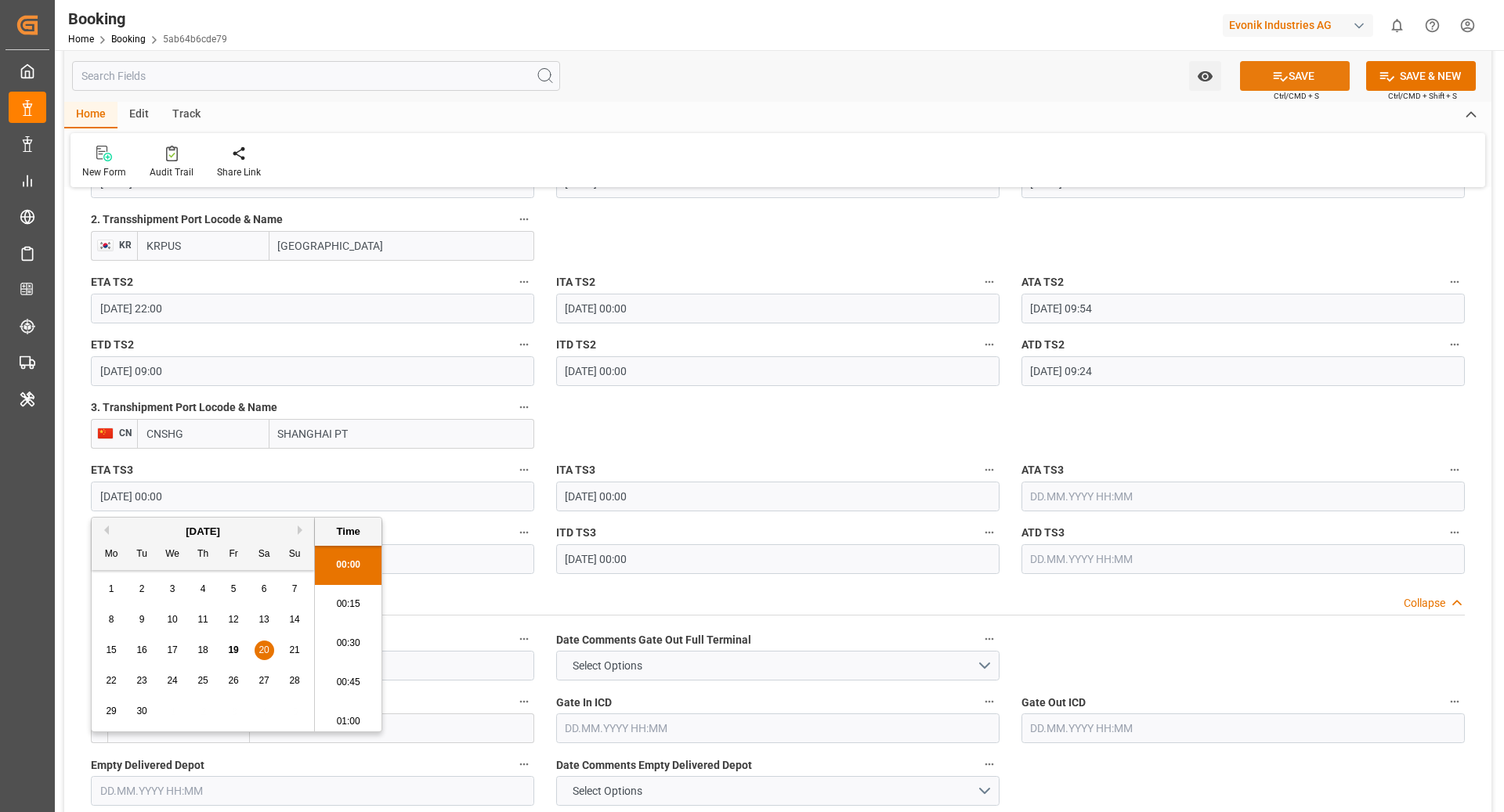
click at [1285, 76] on button "SAVE" at bounding box center [1295, 75] width 110 height 30
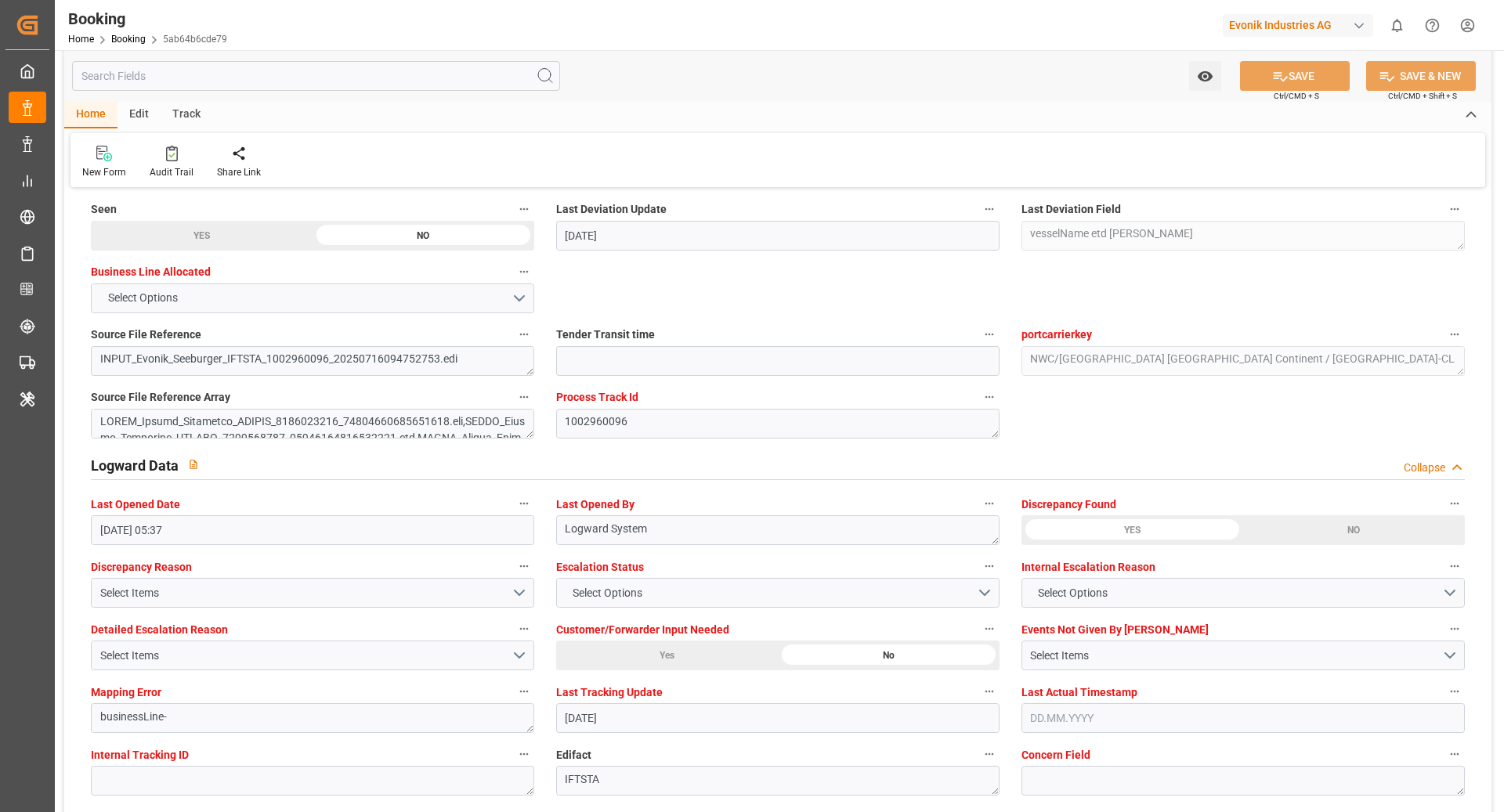
scroll to position [2980, 0]
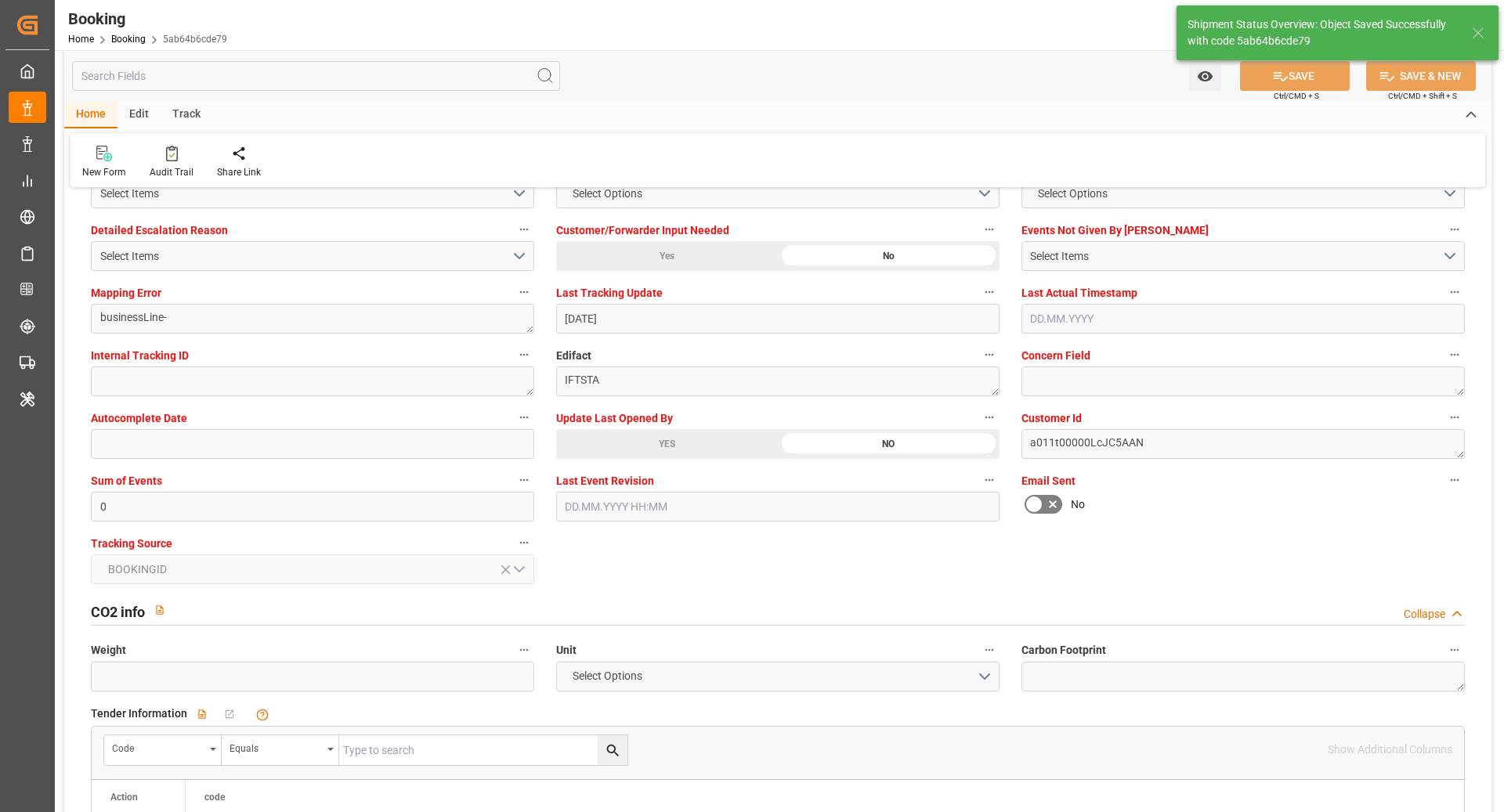
type textarea "[PERSON_NAME]"
type input "[DATE] 11:13"
